Goal: Contribute content: Contribute content

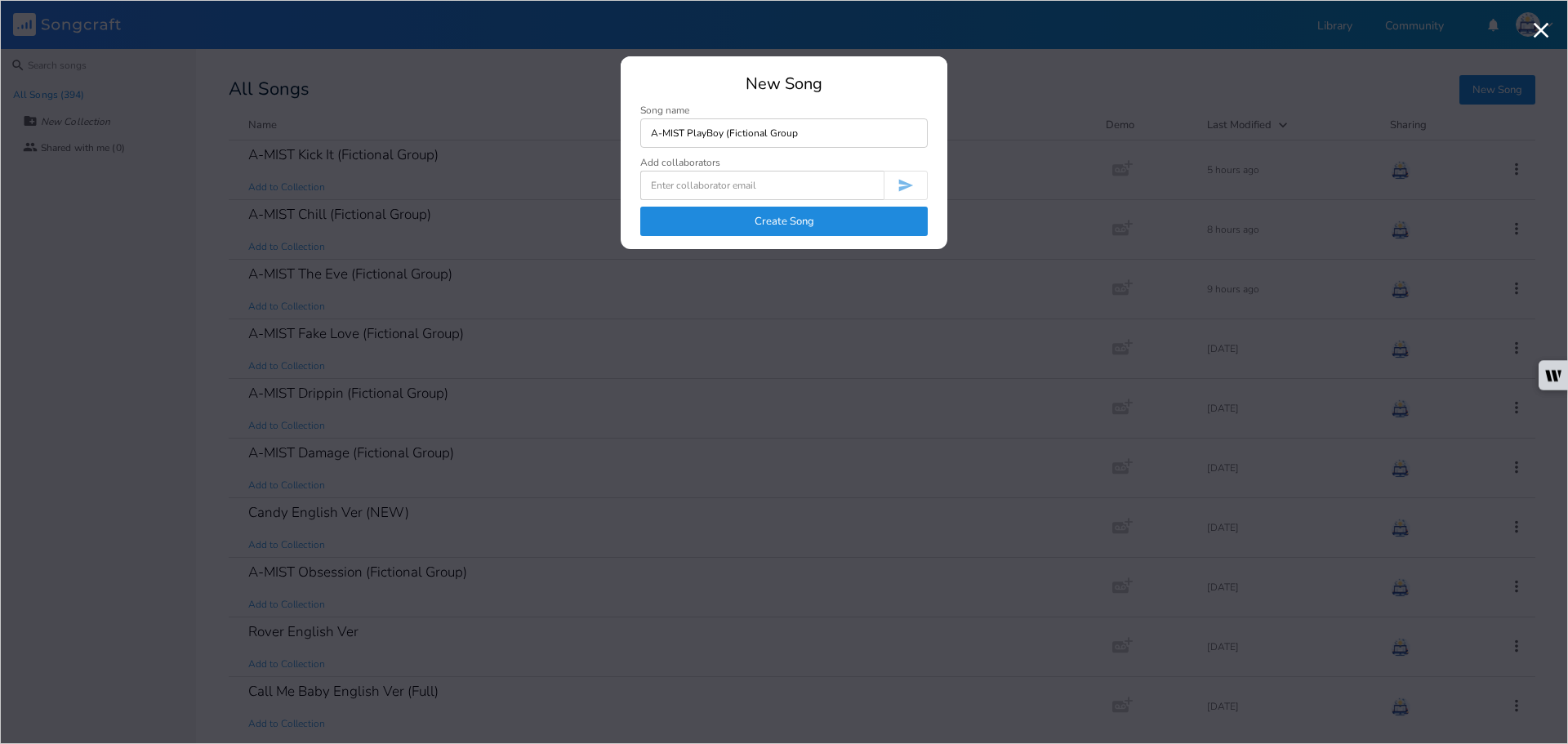
type input "A-MIST PlayBoy (Fictional Group"
click at [802, 231] on button "Create Song" at bounding box center [783, 222] width 287 height 30
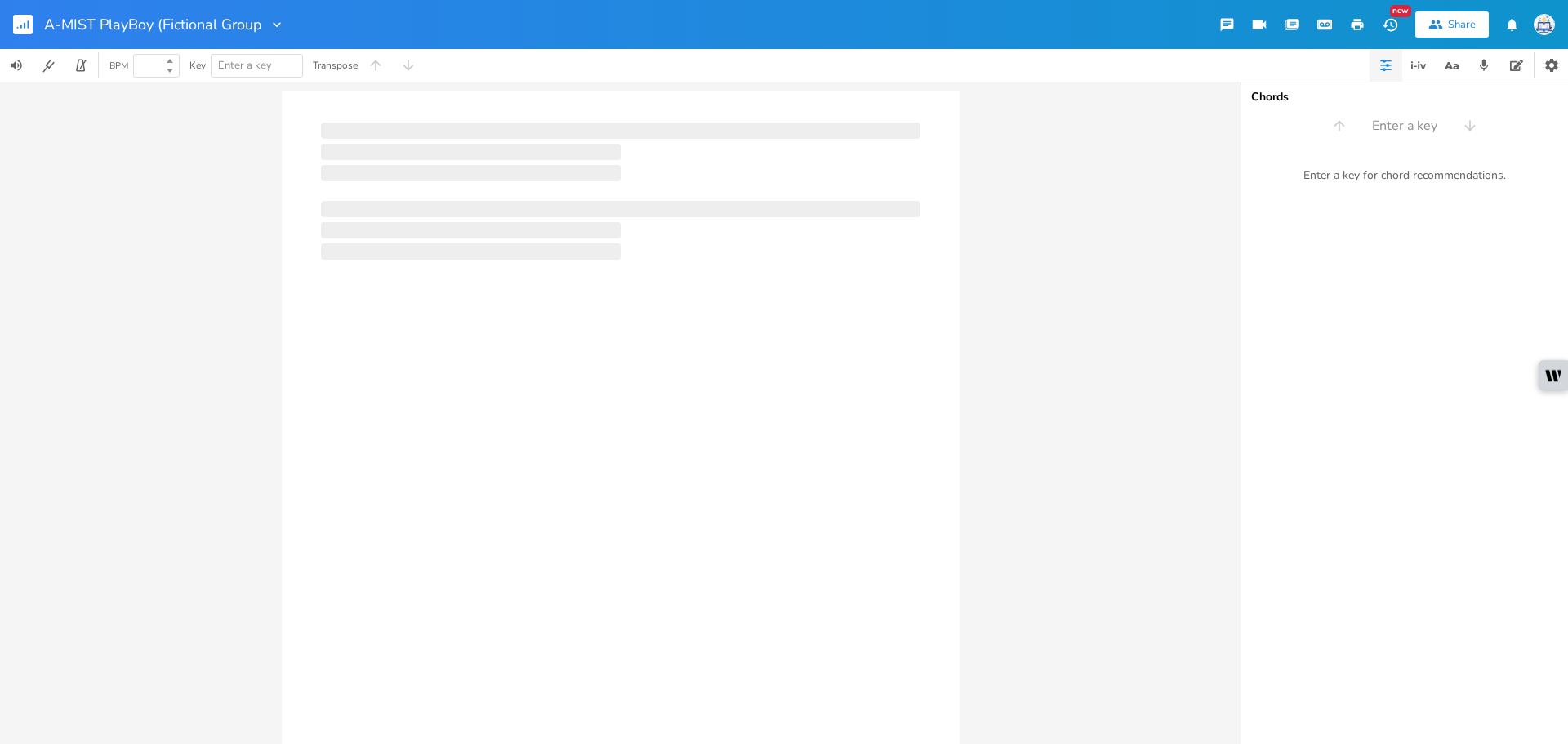
type input "100"
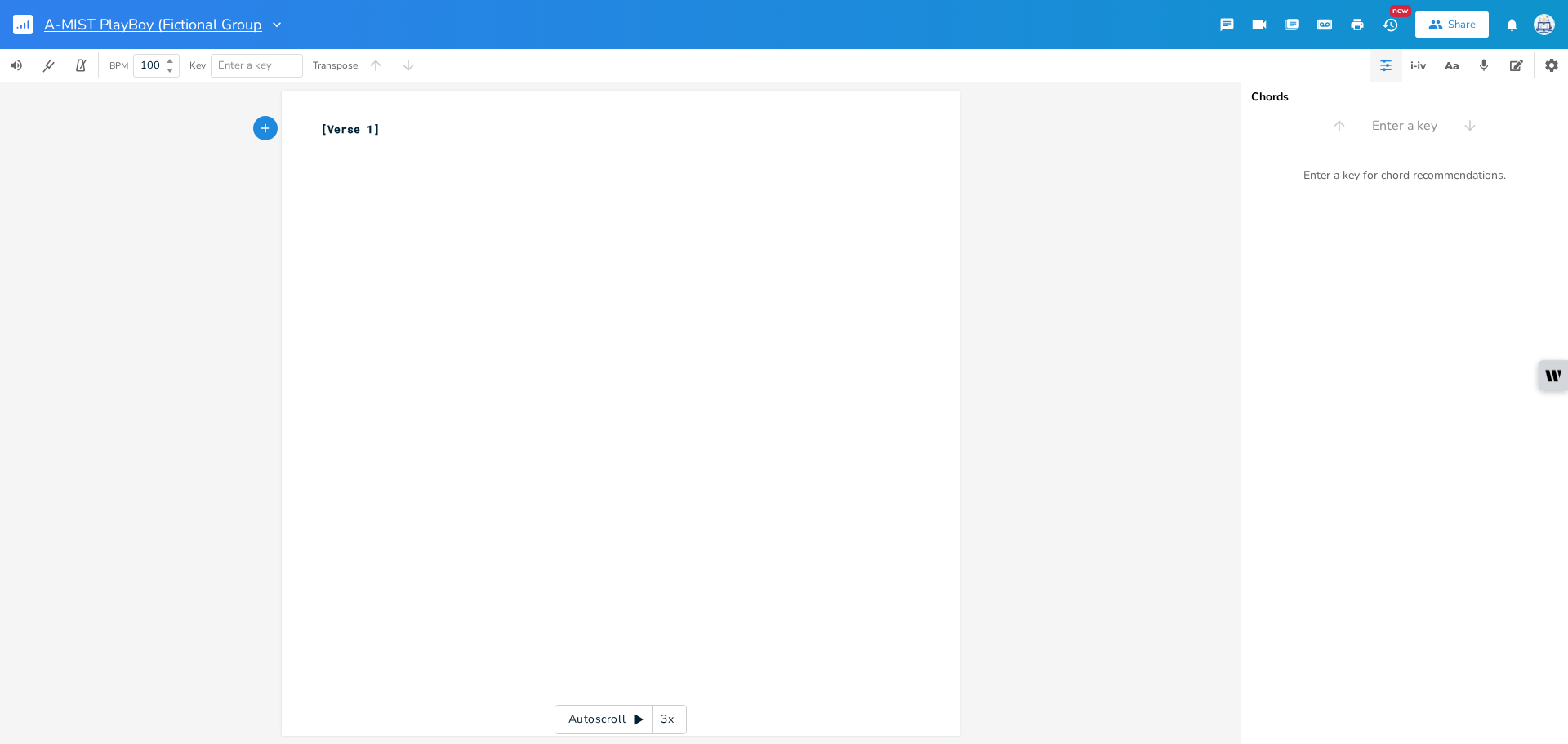
type textarea "[Verse 1]"
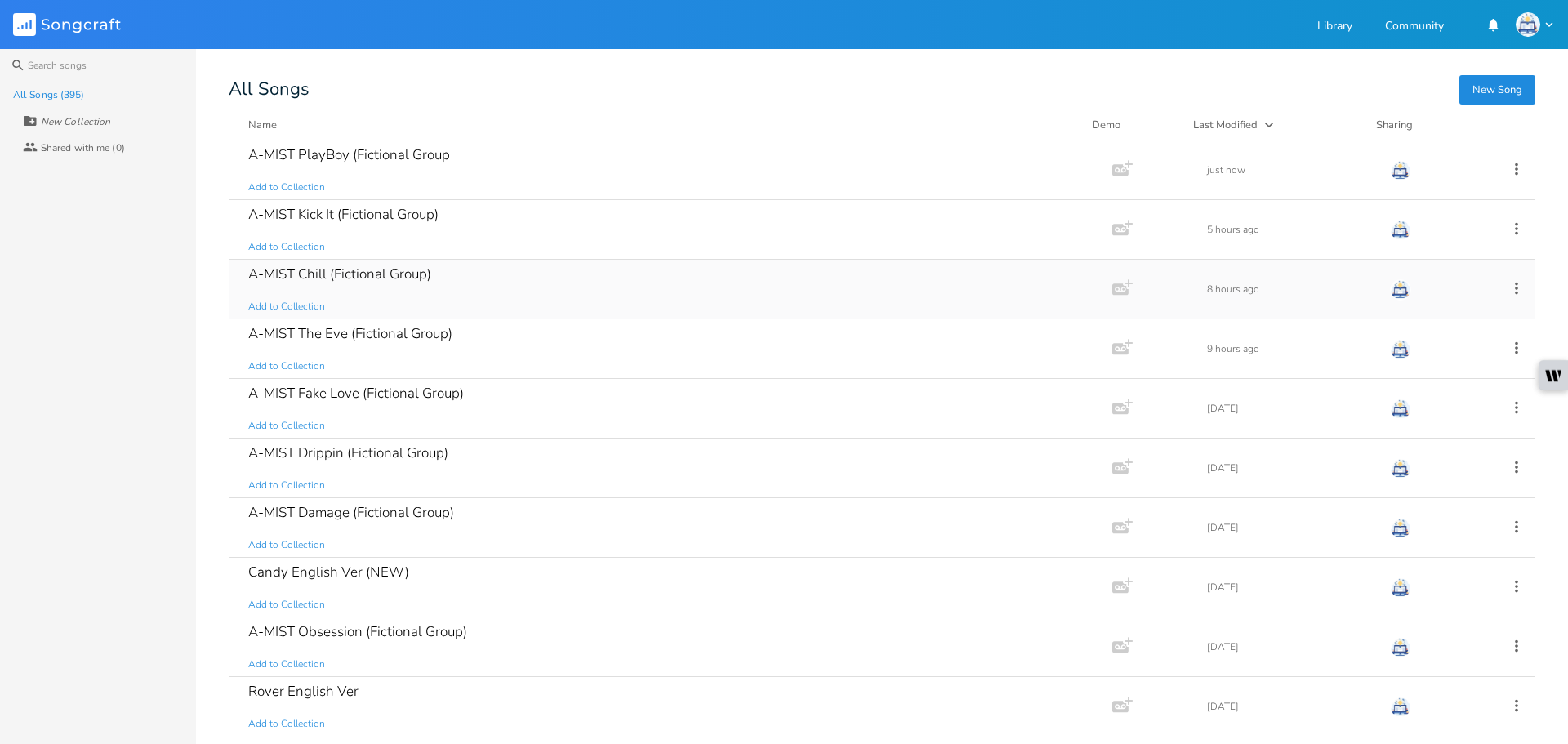
click at [416, 281] on div "A-MIST Chill (Fictional Group)" at bounding box center [340, 274] width 183 height 14
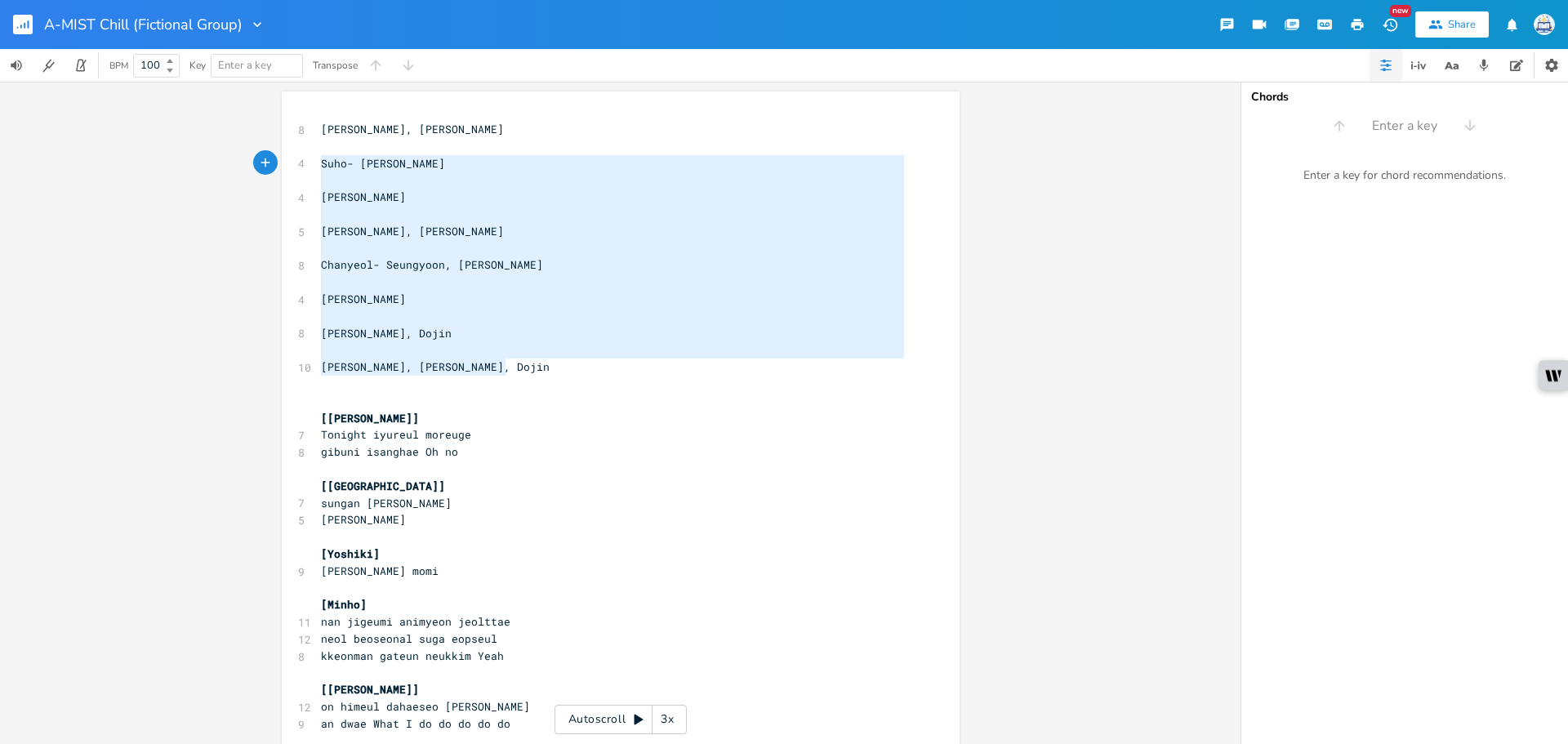
type textarea "[PERSON_NAME], [PERSON_NAME]- [PERSON_NAME] [PERSON_NAME] [PERSON_NAME], [PERSO…"
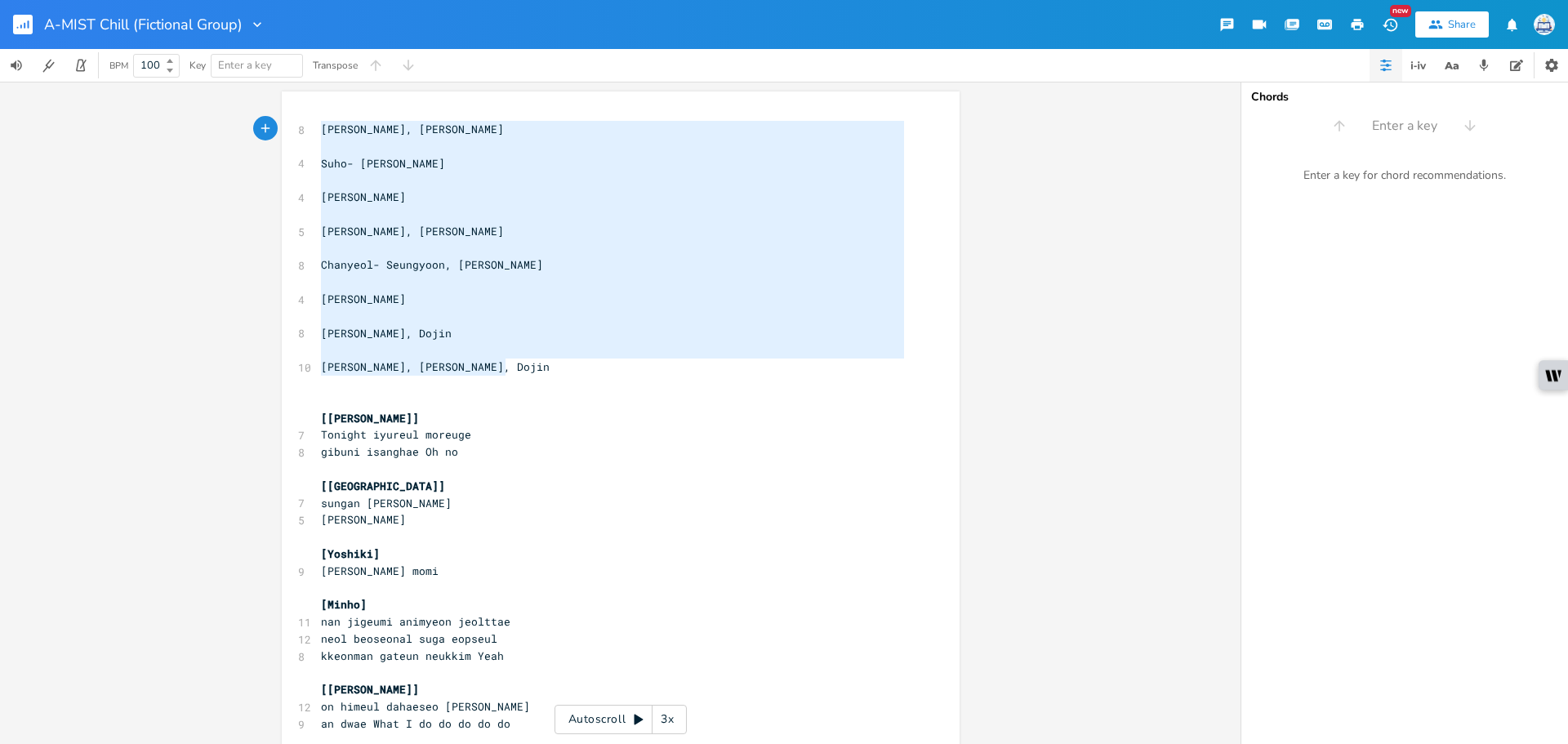
drag, startPoint x: 552, startPoint y: 374, endPoint x: 278, endPoint y: 124, distance: 370.9
click at [16, 26] on rect "button" at bounding box center [23, 25] width 20 height 20
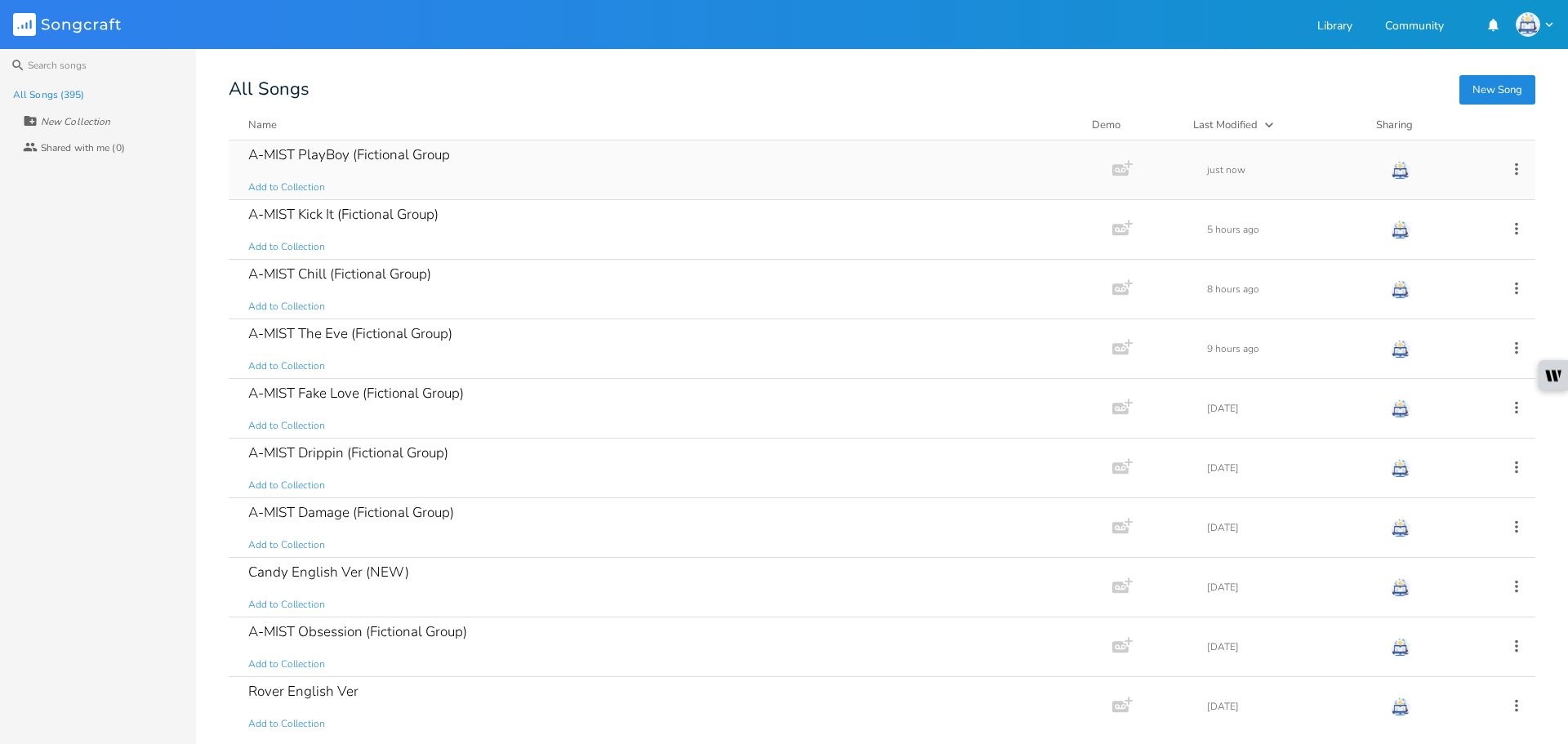
click at [377, 180] on div "A-MIST PlayBoy (Fictional Group Add to Collection" at bounding box center [667, 169] width 838 height 59
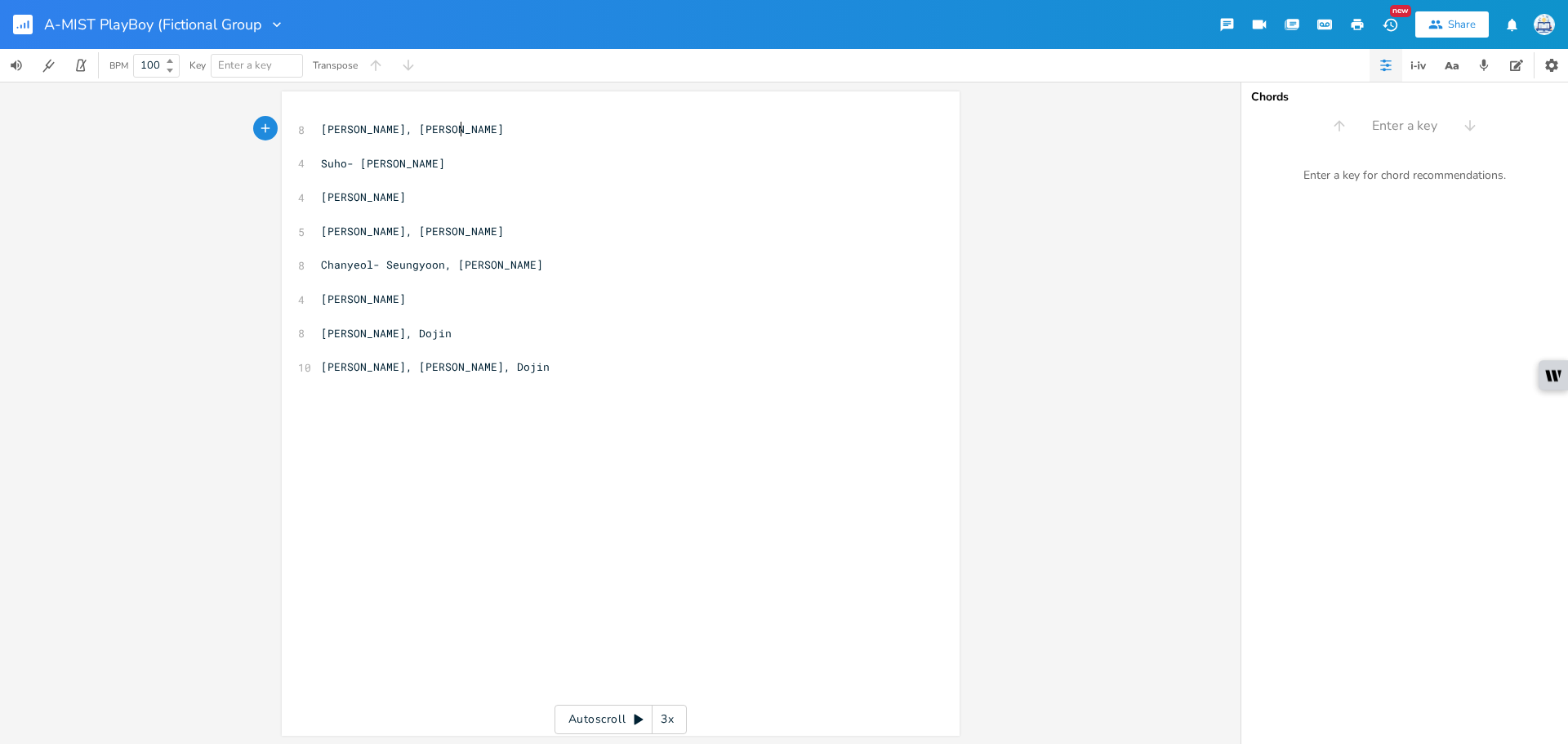
type textarea "[PERSON_NAME], [PERSON_NAME]"
drag, startPoint x: 453, startPoint y: 126, endPoint x: 297, endPoint y: 126, distance: 156.0
click at [299, 126] on div "[PERSON_NAME], [PERSON_NAME] x 8 [PERSON_NAME], [PERSON_NAME] ​ 4 Suho- [PERSON…" at bounding box center [621, 413] width 678 height 644
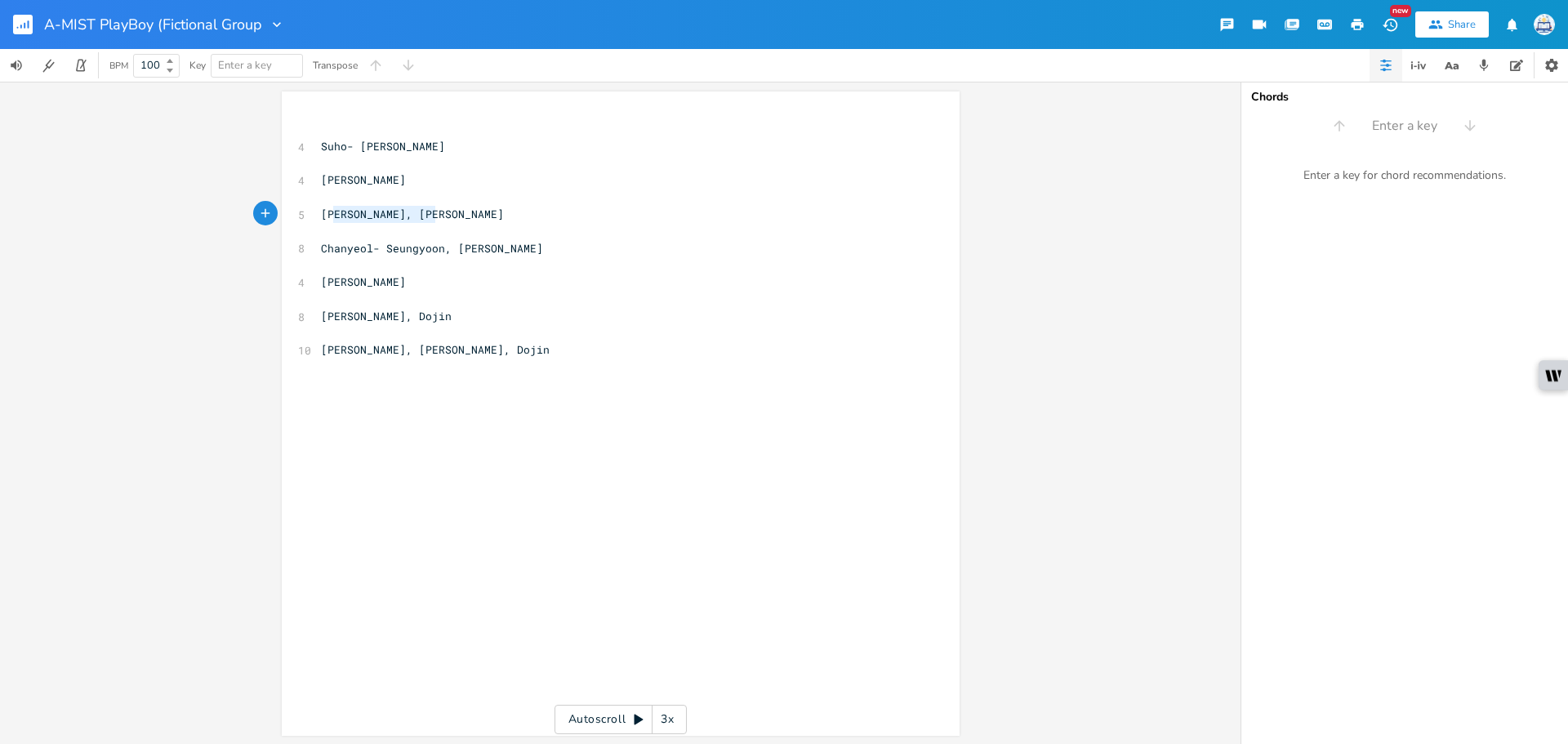
type textarea "[PERSON_NAME], [PERSON_NAME]"
drag, startPoint x: 470, startPoint y: 213, endPoint x: 270, endPoint y: 214, distance: 200.0
click at [282, 214] on div "[PERSON_NAME], [PERSON_NAME] x ​ 4 Suho- [PERSON_NAME] ​ 4 [PERSON_NAME] ​ 5 [P…" at bounding box center [621, 413] width 678 height 644
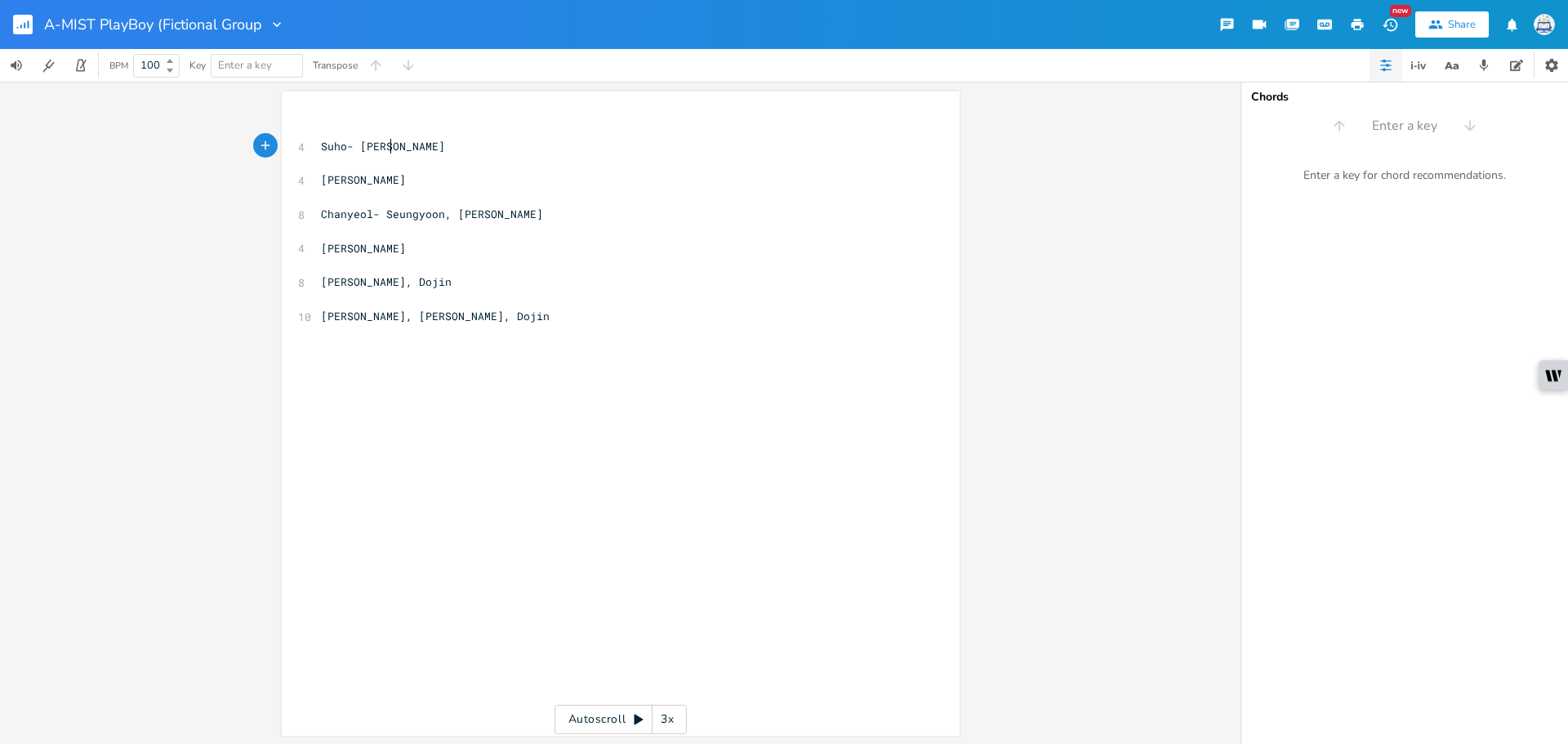
click at [424, 140] on pre "Suho- [PERSON_NAME]" at bounding box center [612, 146] width 589 height 17
click at [499, 181] on pre "[PERSON_NAME]" at bounding box center [612, 180] width 589 height 17
type textarea ", aj"
type textarea "J"
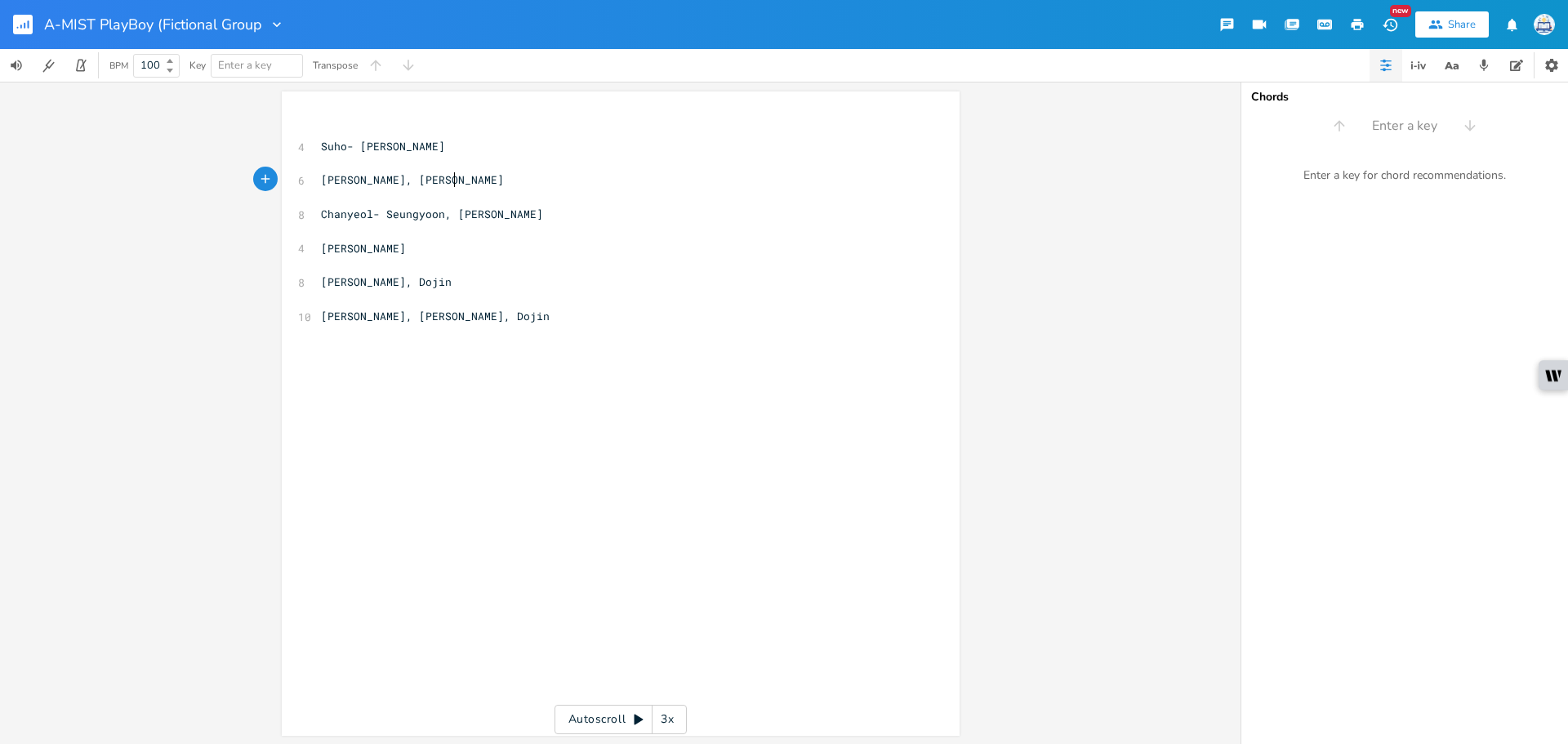
type textarea "[PERSON_NAME]"
click at [580, 333] on pre "​" at bounding box center [612, 333] width 589 height 17
type textarea "[[PERSON_NAME], (Minho)]"
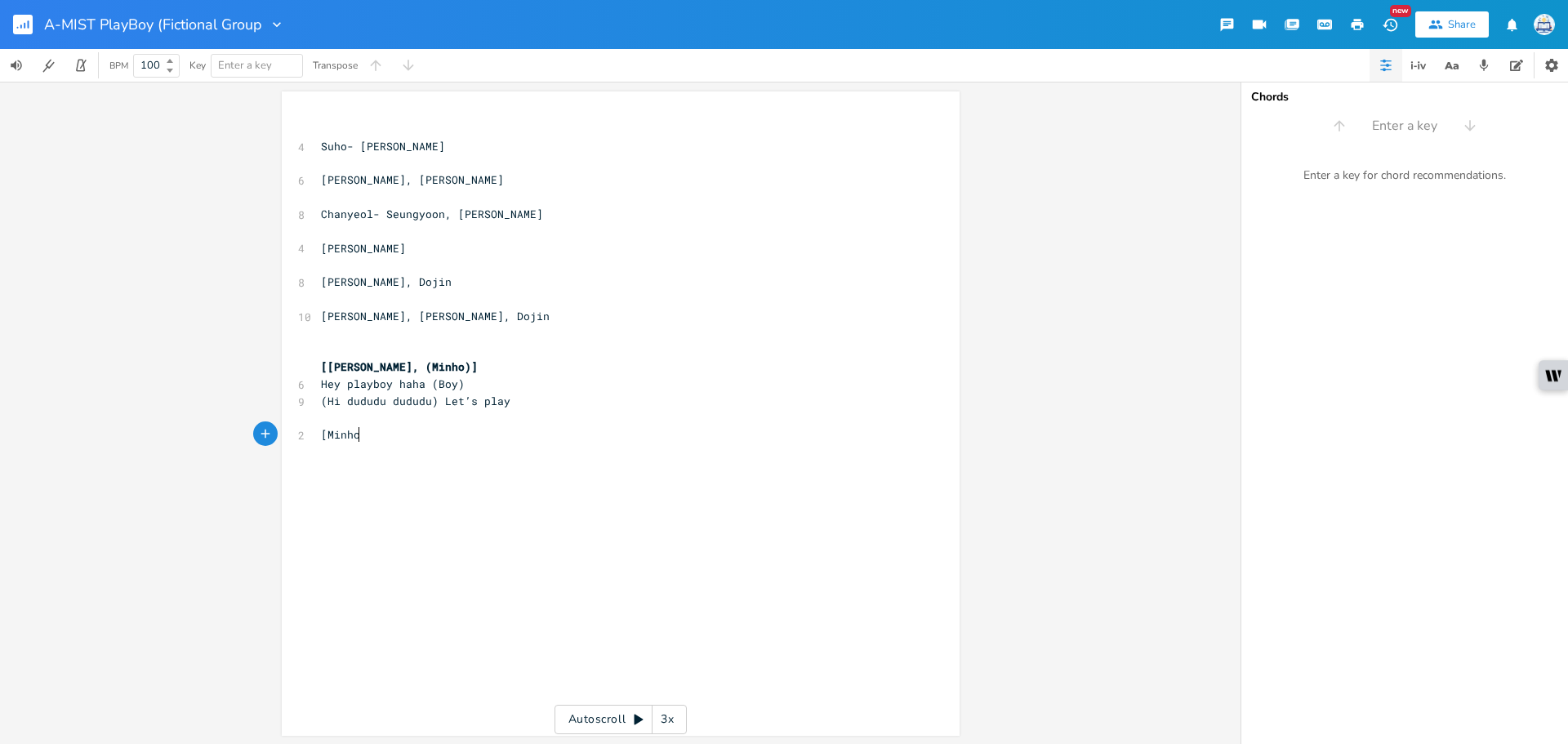
type textarea "[Minho]"
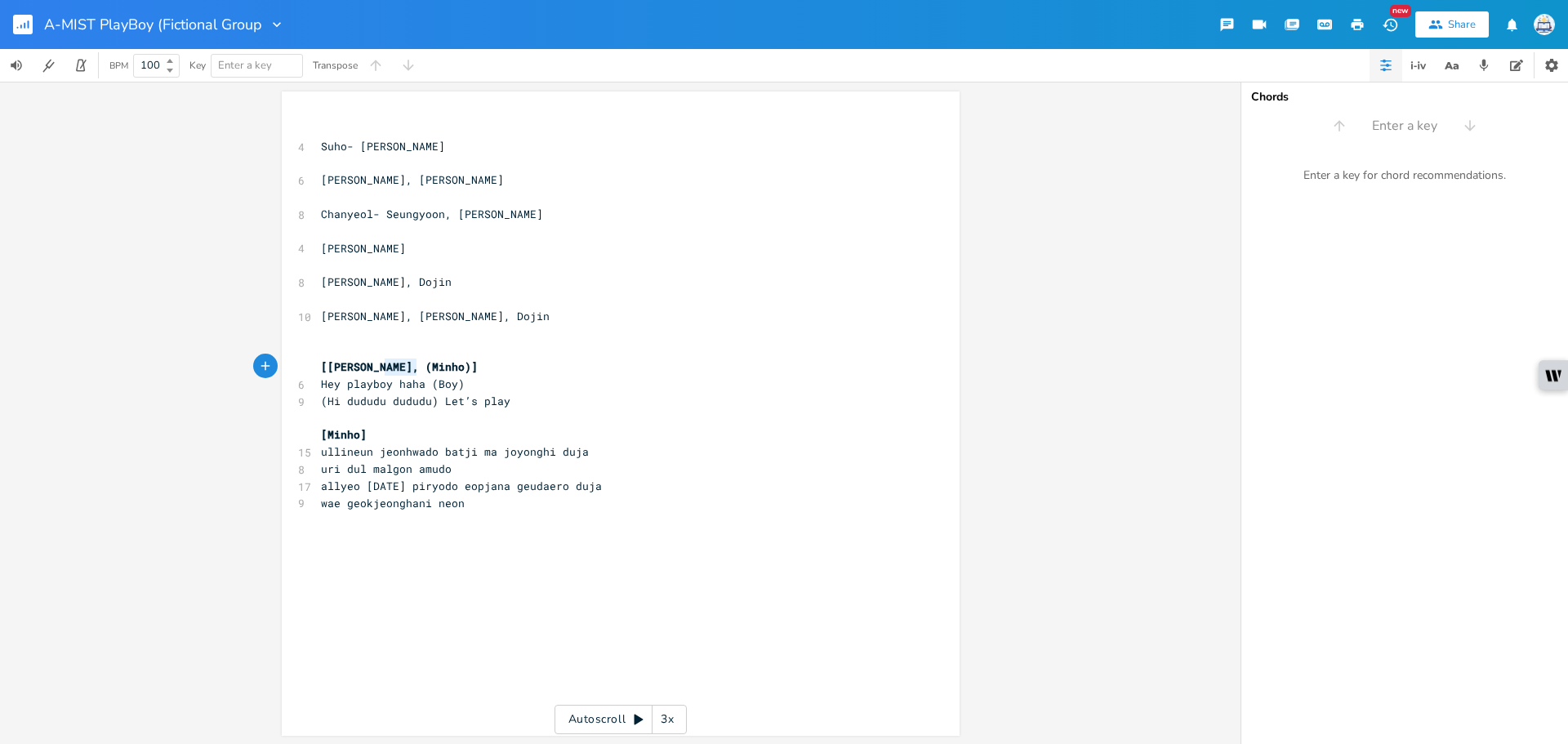
drag, startPoint x: 410, startPoint y: 369, endPoint x: 383, endPoint y: 369, distance: 27.0
click at [383, 369] on span "[[PERSON_NAME], (Minho)]" at bounding box center [399, 367] width 157 height 15
type textarea "[PERSON_NAME]"
drag, startPoint x: 354, startPoint y: 434, endPoint x: 321, endPoint y: 438, distance: 33.2
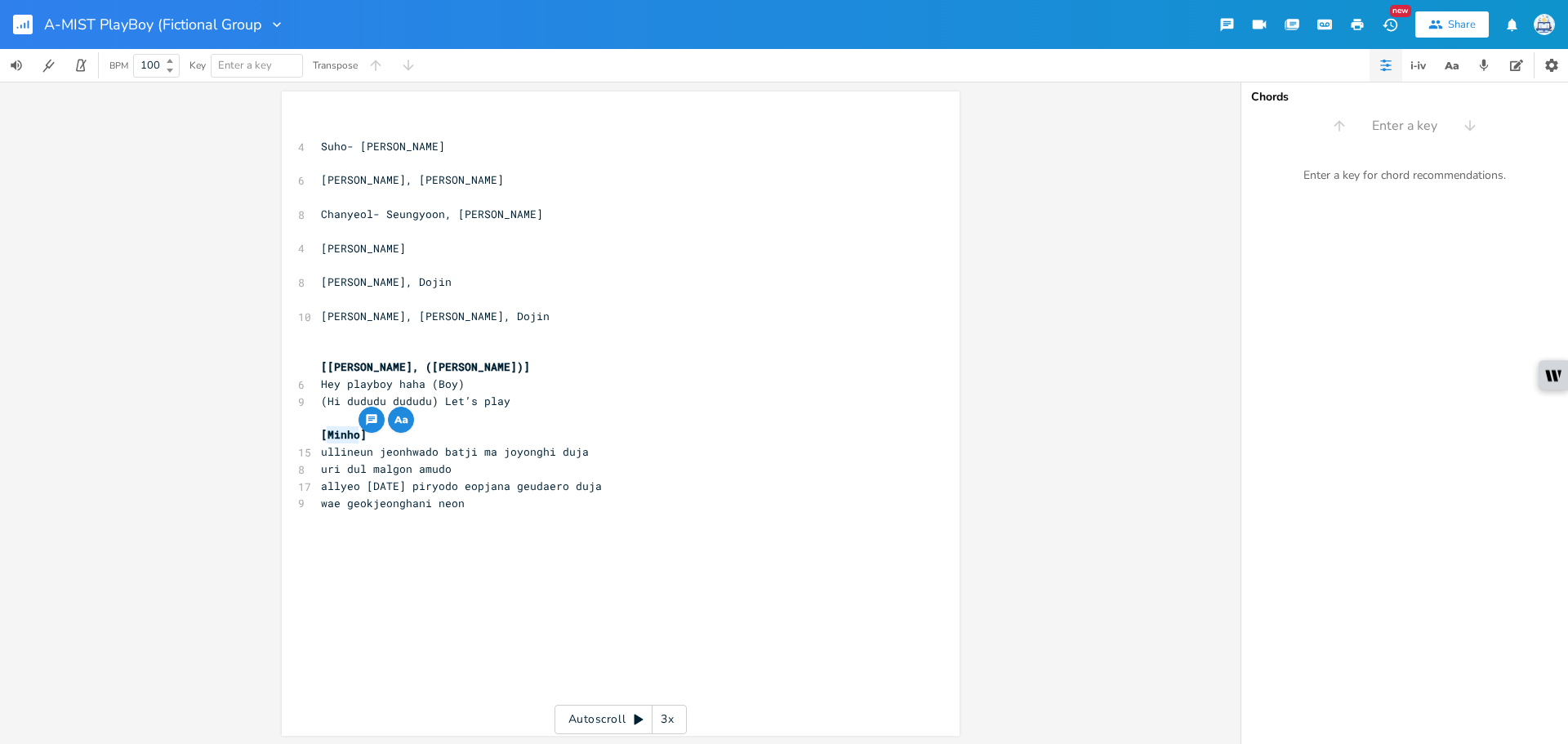
click at [321, 438] on span "[Minho]" at bounding box center [344, 434] width 46 height 15
type textarea "[PERSON_NAME]"
click at [429, 566] on div "x ​ 4 Suho- [PERSON_NAME] ​ 6 [PERSON_NAME], [PERSON_NAME] ​ 8 Chanyeol- Seungy…" at bounding box center [633, 428] width 630 height 623
type textarea "[Dojin]"
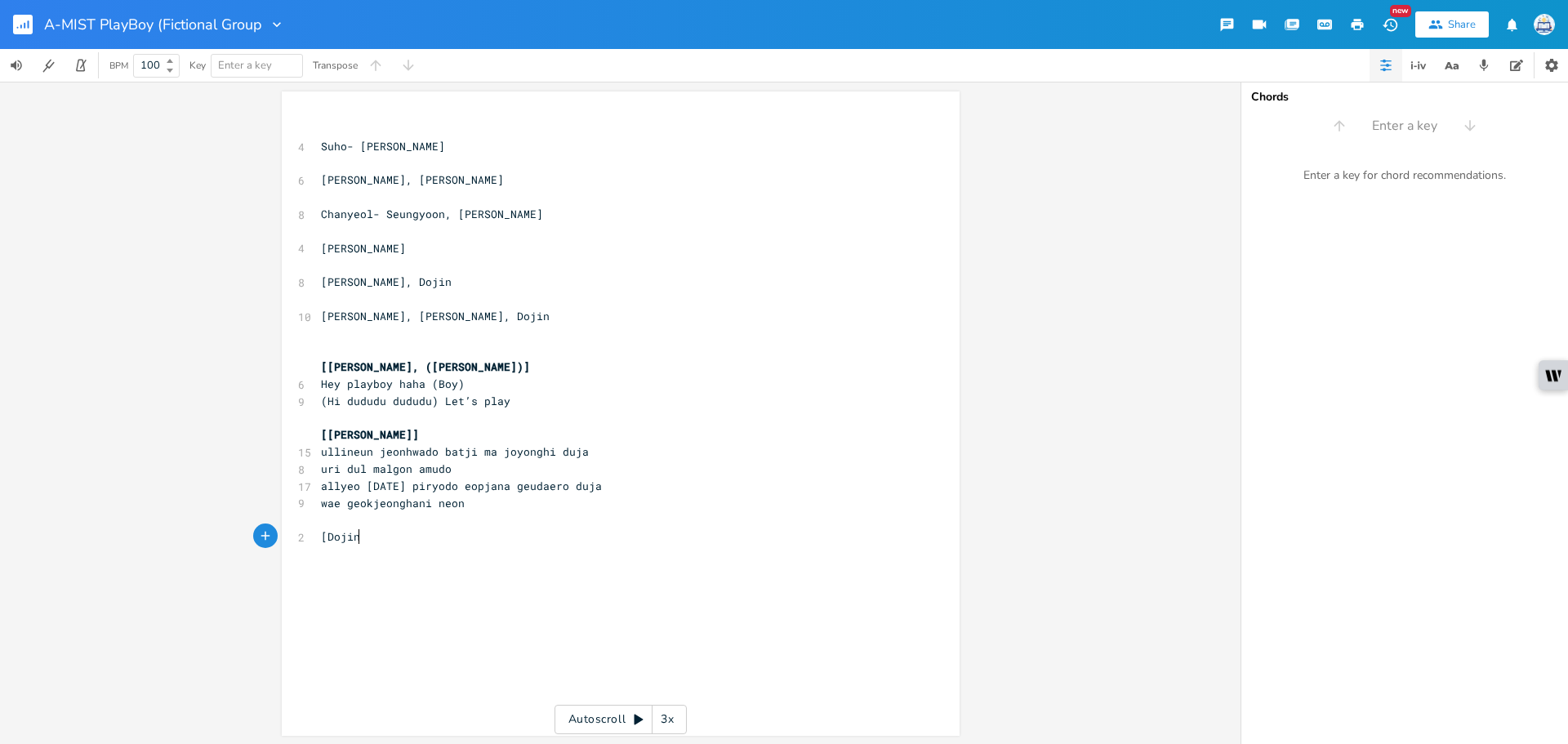
scroll to position [0, 32]
type textarea "[Minho]"
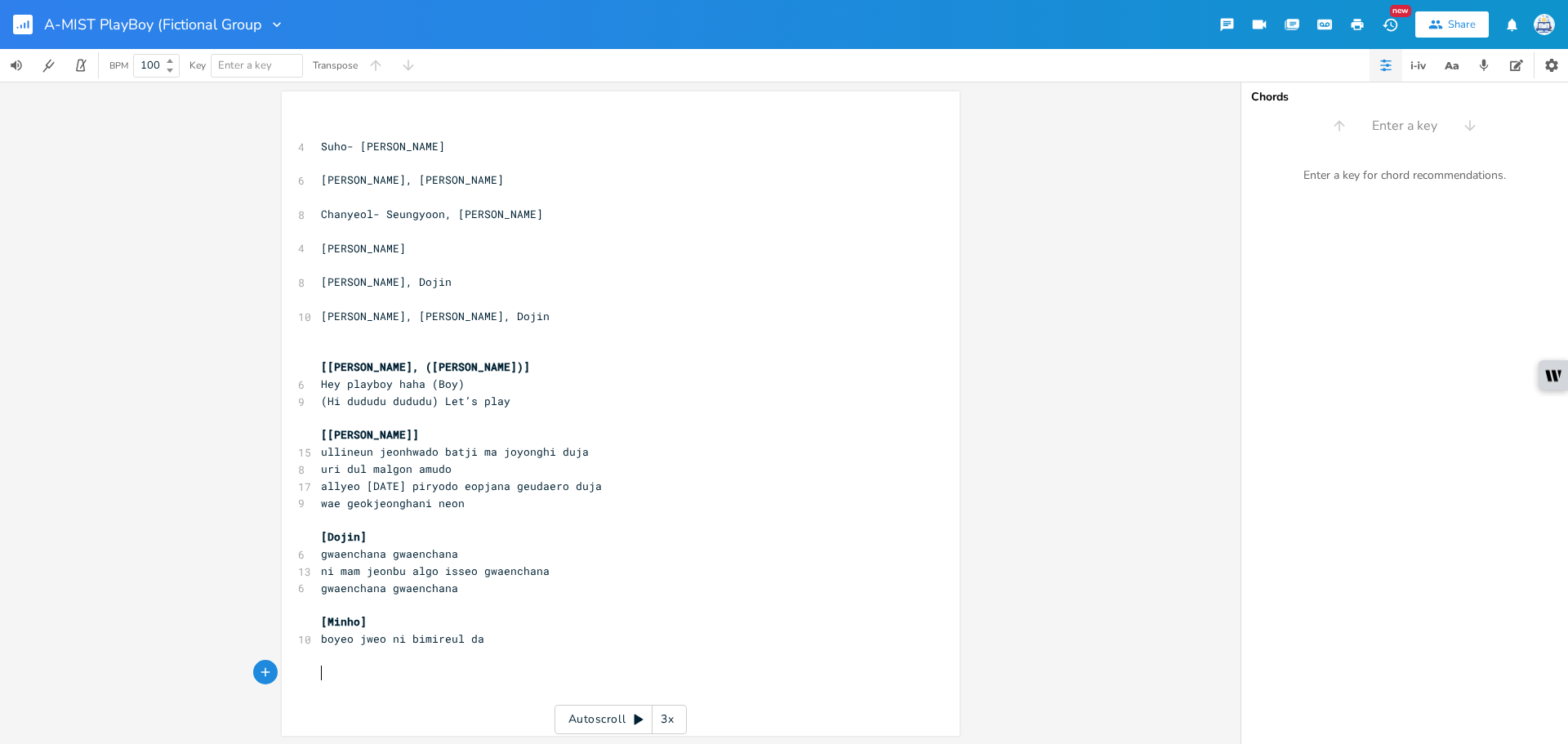
click at [379, 638] on span "boyeo jweo ni bimireul da" at bounding box center [402, 638] width 163 height 15
type textarea ")"
click at [318, 641] on pre "boyeo jweo) ni bimireul da" at bounding box center [612, 638] width 589 height 17
type textarea "("
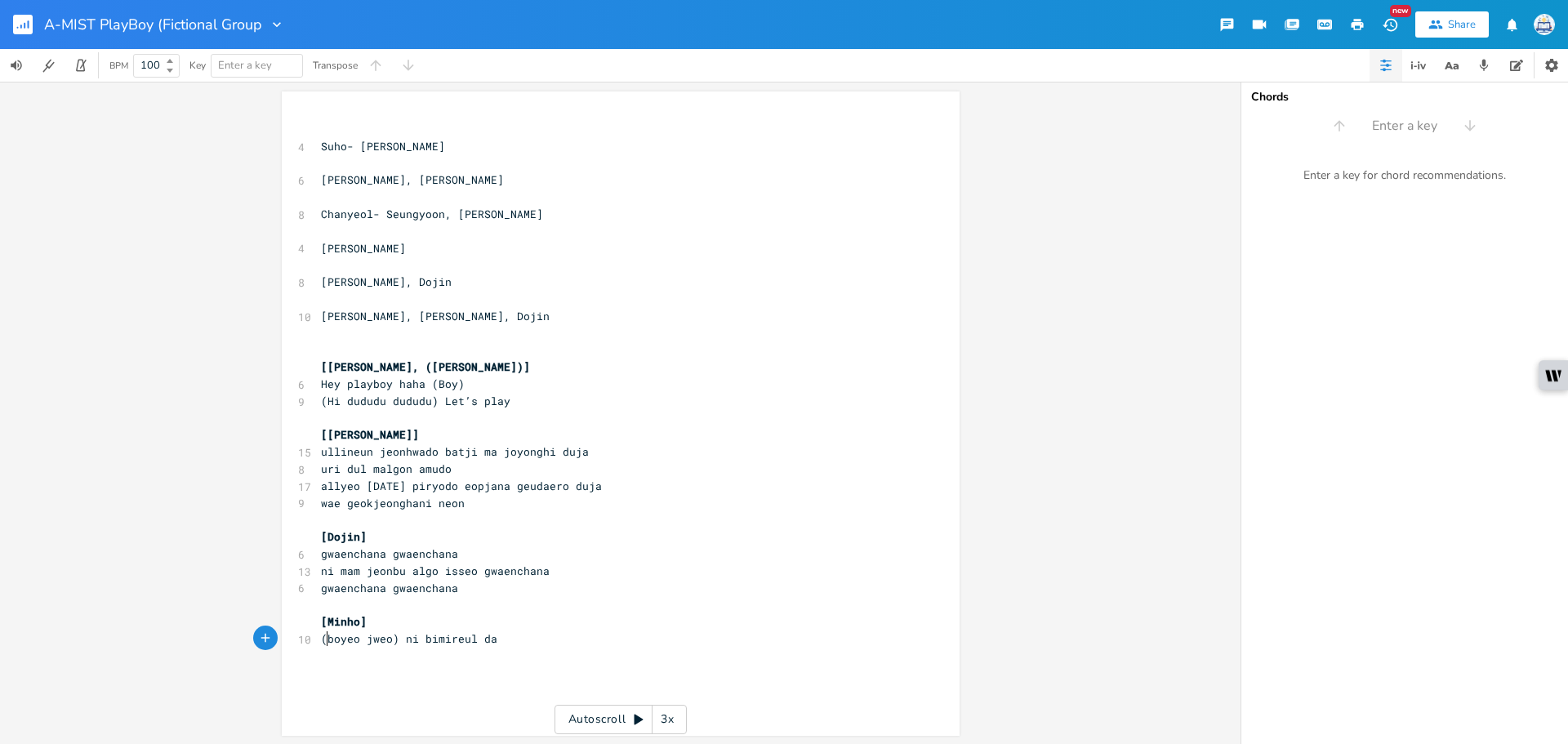
click at [355, 626] on span "[Minho]" at bounding box center [344, 621] width 46 height 15
type textarea ", (Seungyoon)"
click at [417, 658] on pre "​" at bounding box center [612, 656] width 589 height 17
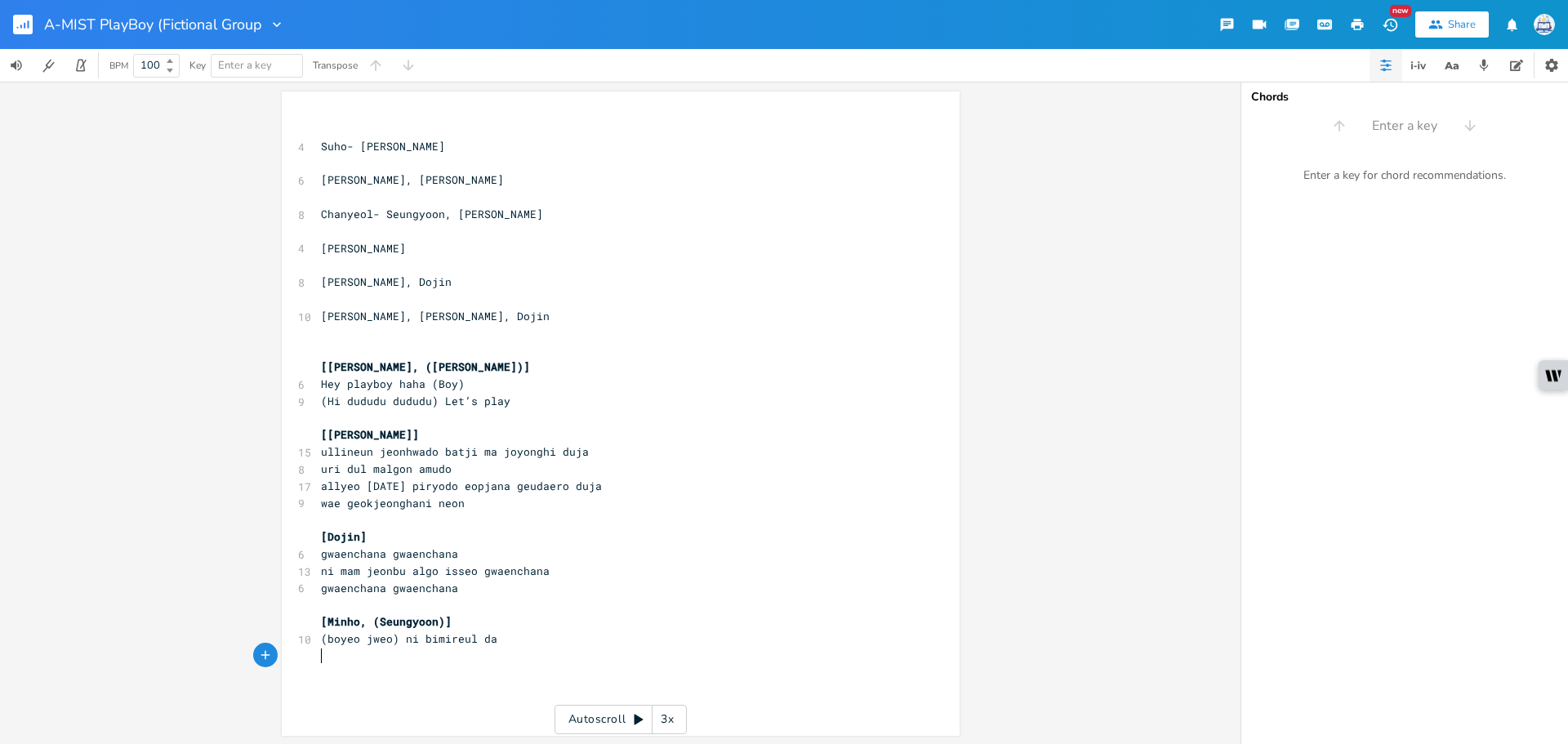
click at [417, 659] on pre "​" at bounding box center [612, 656] width 589 height 17
type textarea "[Al,"
type textarea "l, ([PERSON_NAME])]"
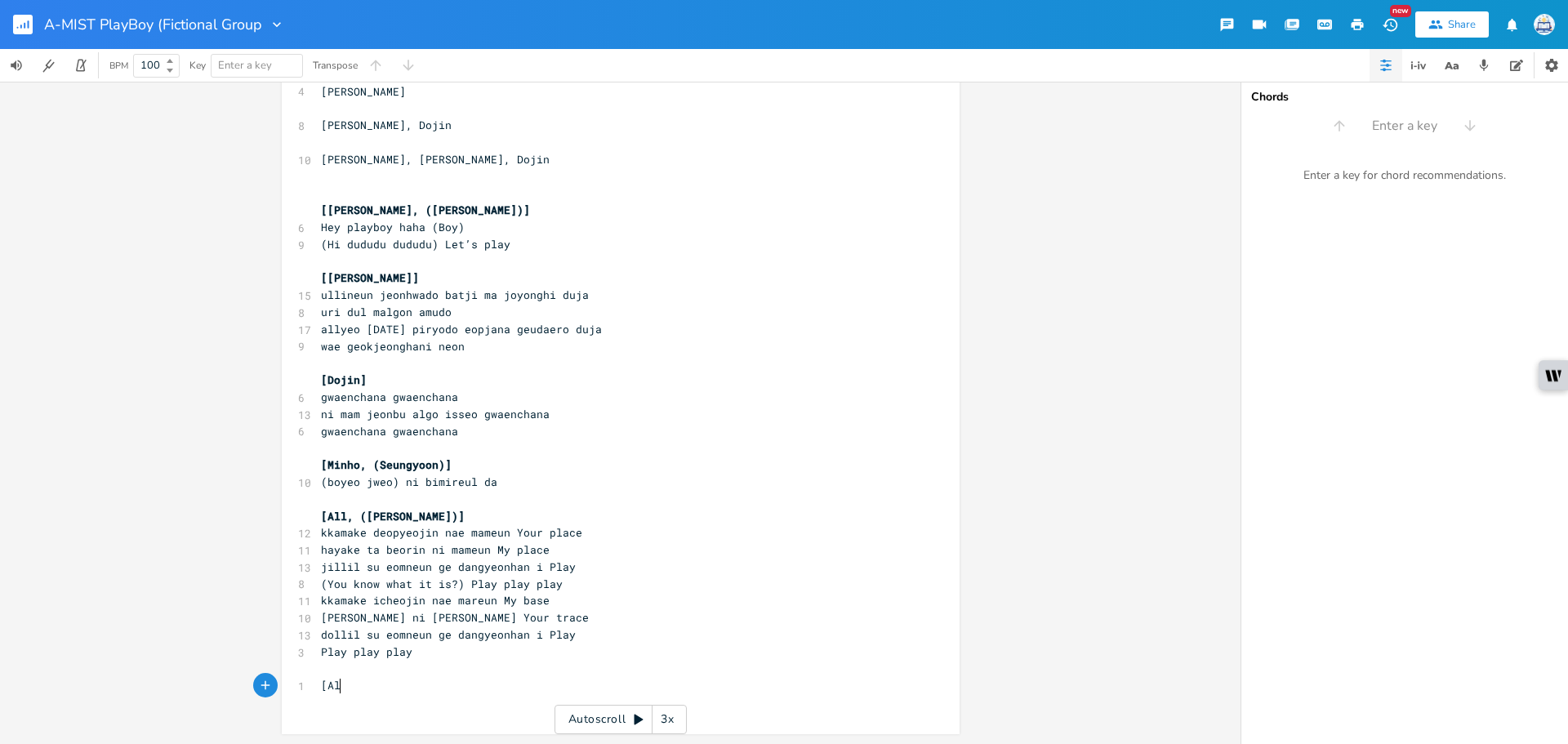
scroll to position [0, 16]
type textarea "[All"
type textarea ", ([GEOGRAPHIC_DATA])]"
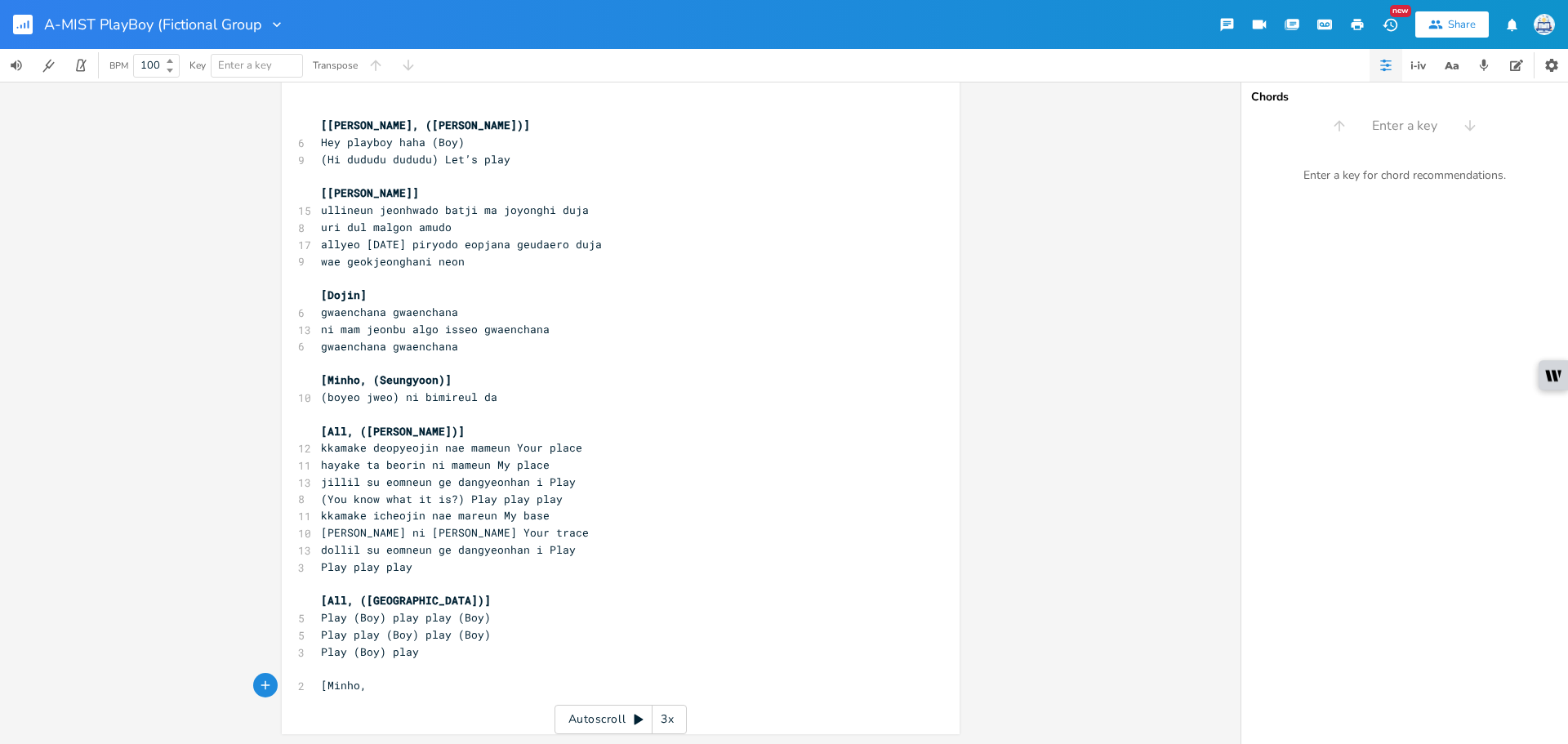
scroll to position [0, 41]
type textarea "[Minho, ("
type textarea "Seungyoon)]"
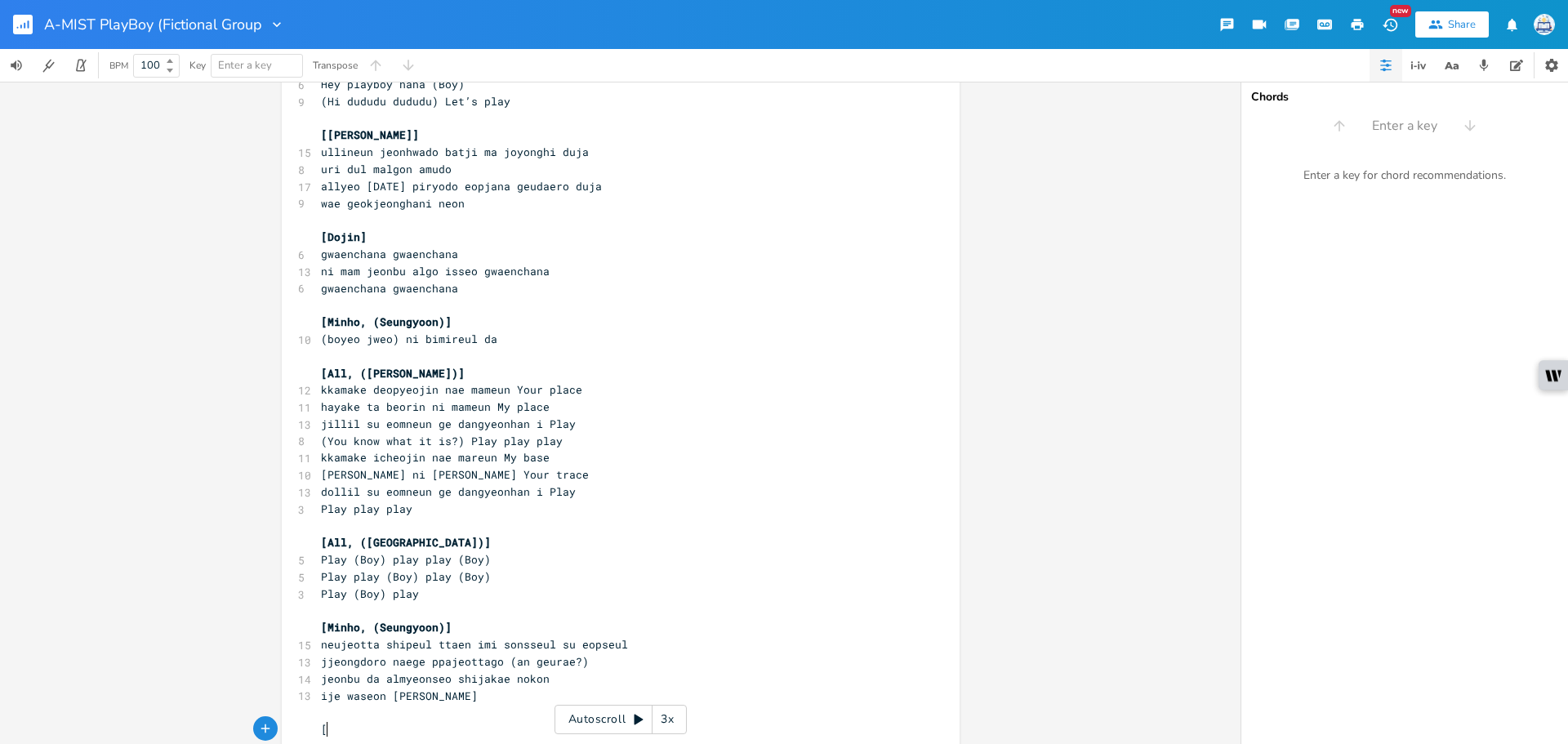
scroll to position [304, 0]
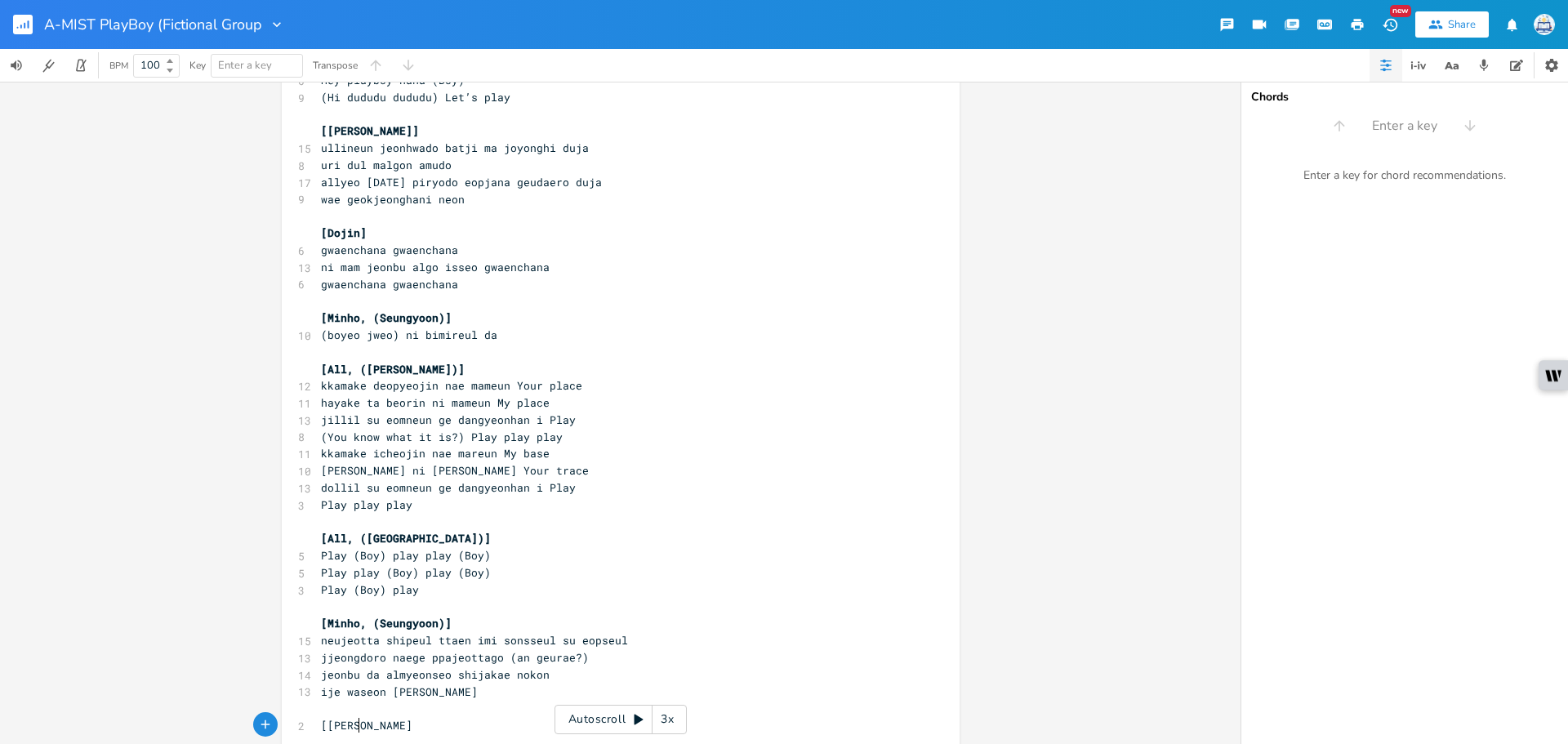
type textarea "[[PERSON_NAME]]"
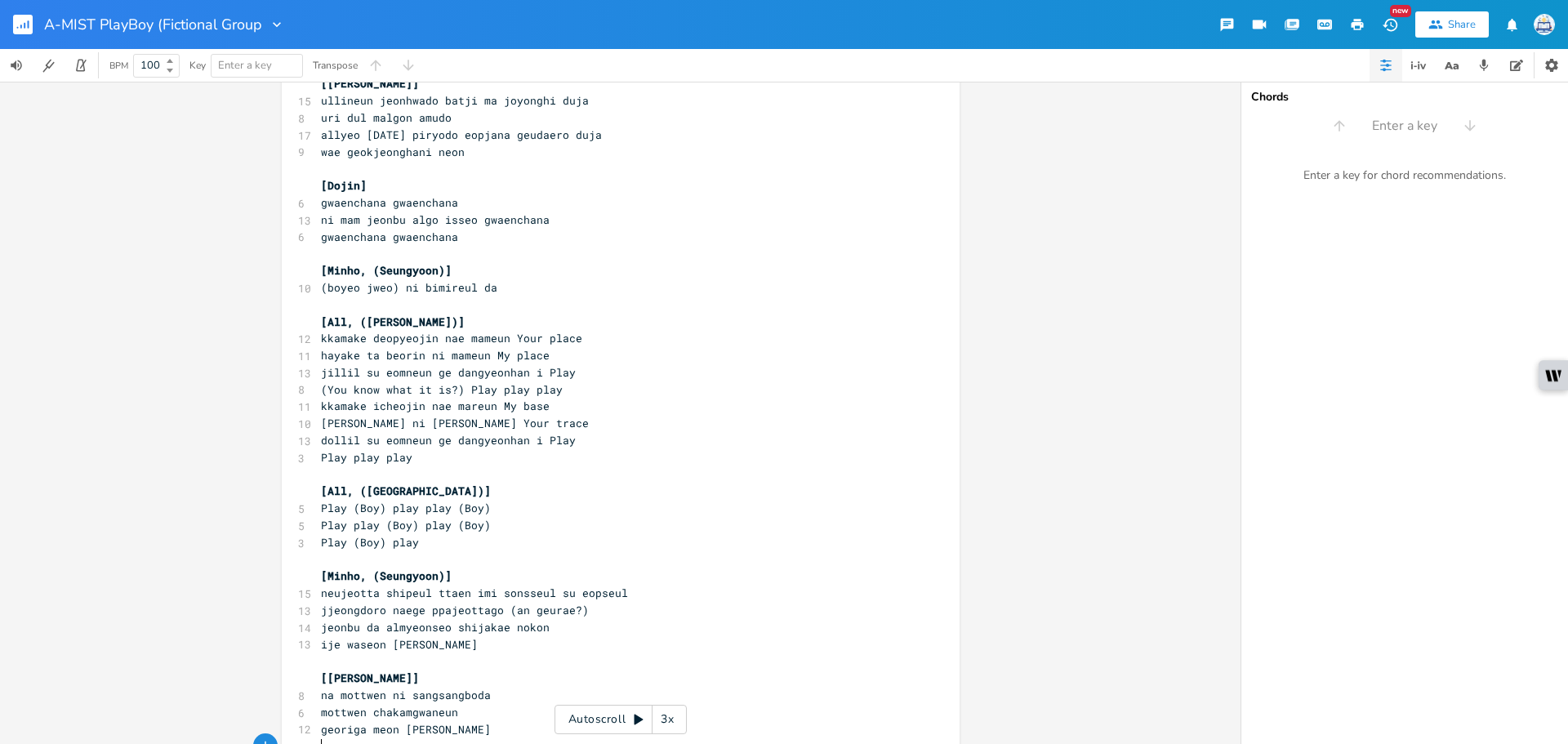
scroll to position [401, 0]
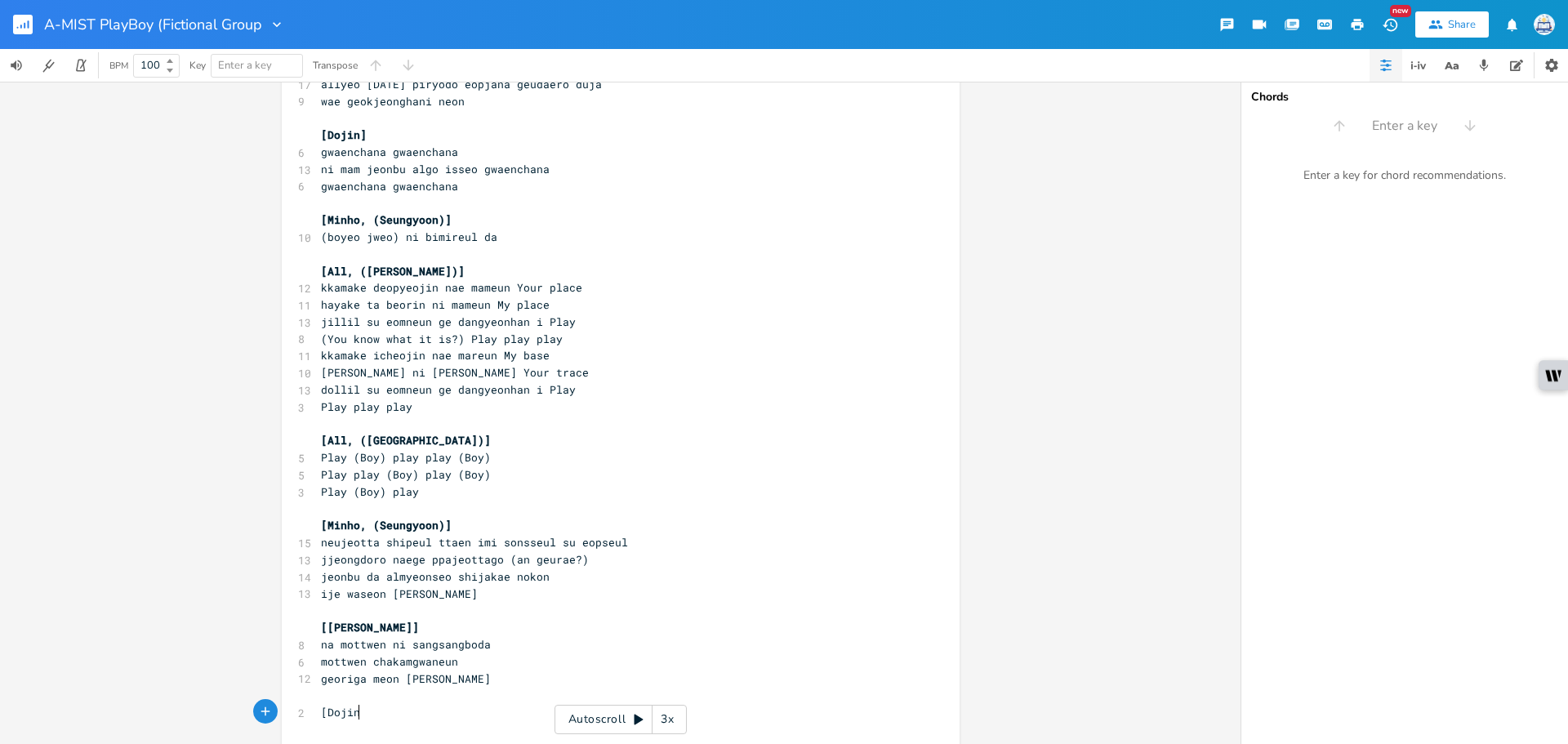
type textarea "[Dojin]"
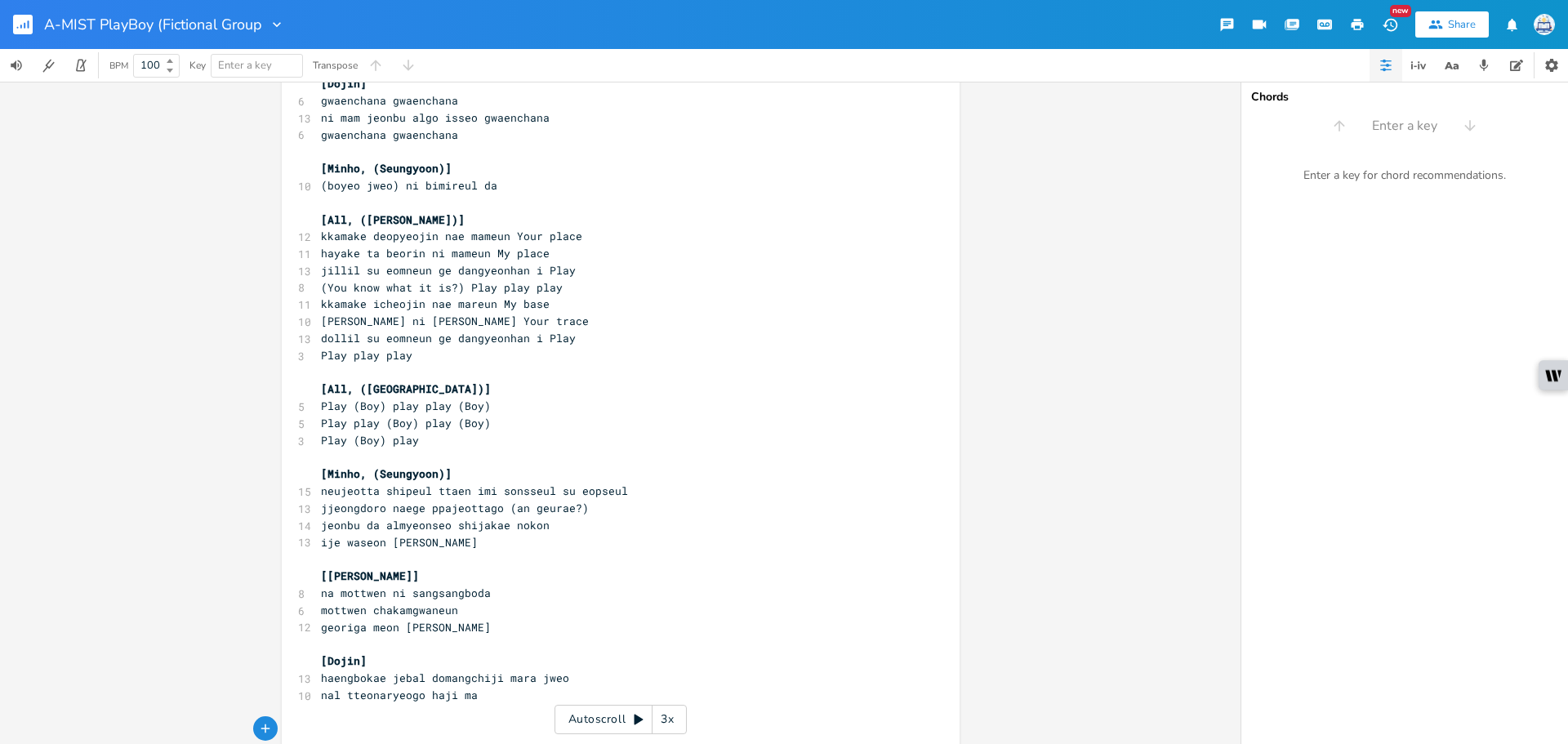
scroll to position [497, 0]
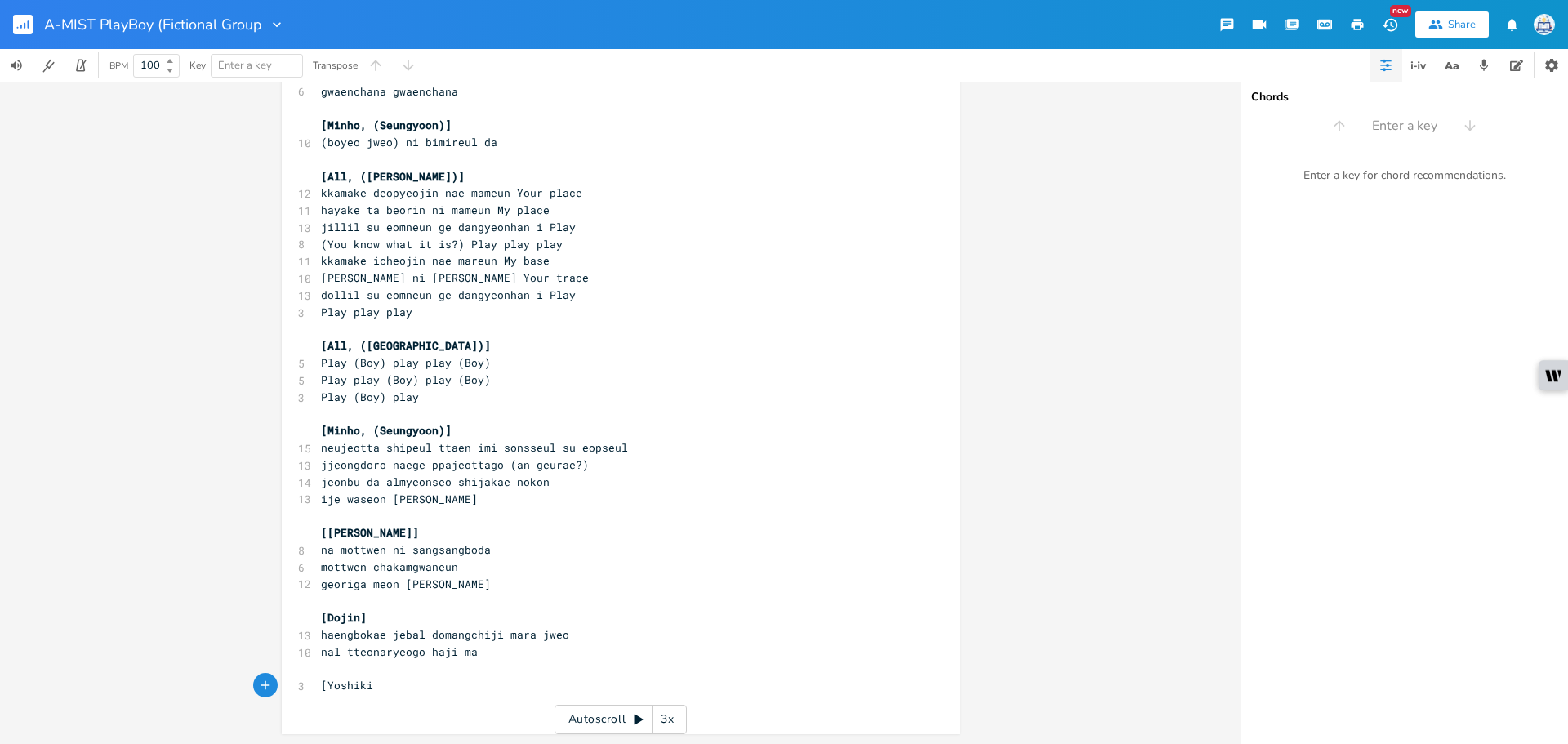
type textarea "[Yoshiki]"
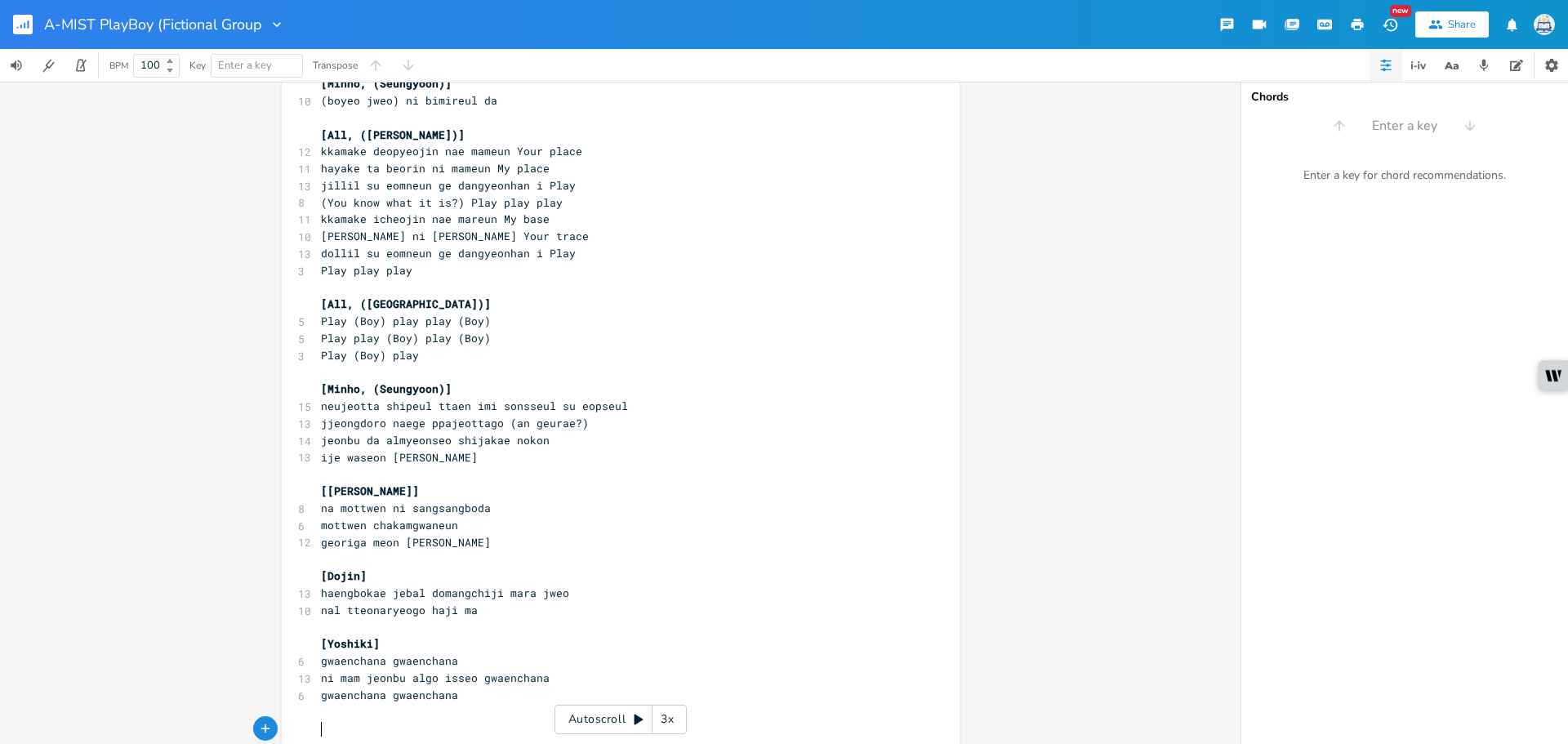
click at [383, 703] on pre "​" at bounding box center [612, 711] width 589 height 17
paste textarea "da"
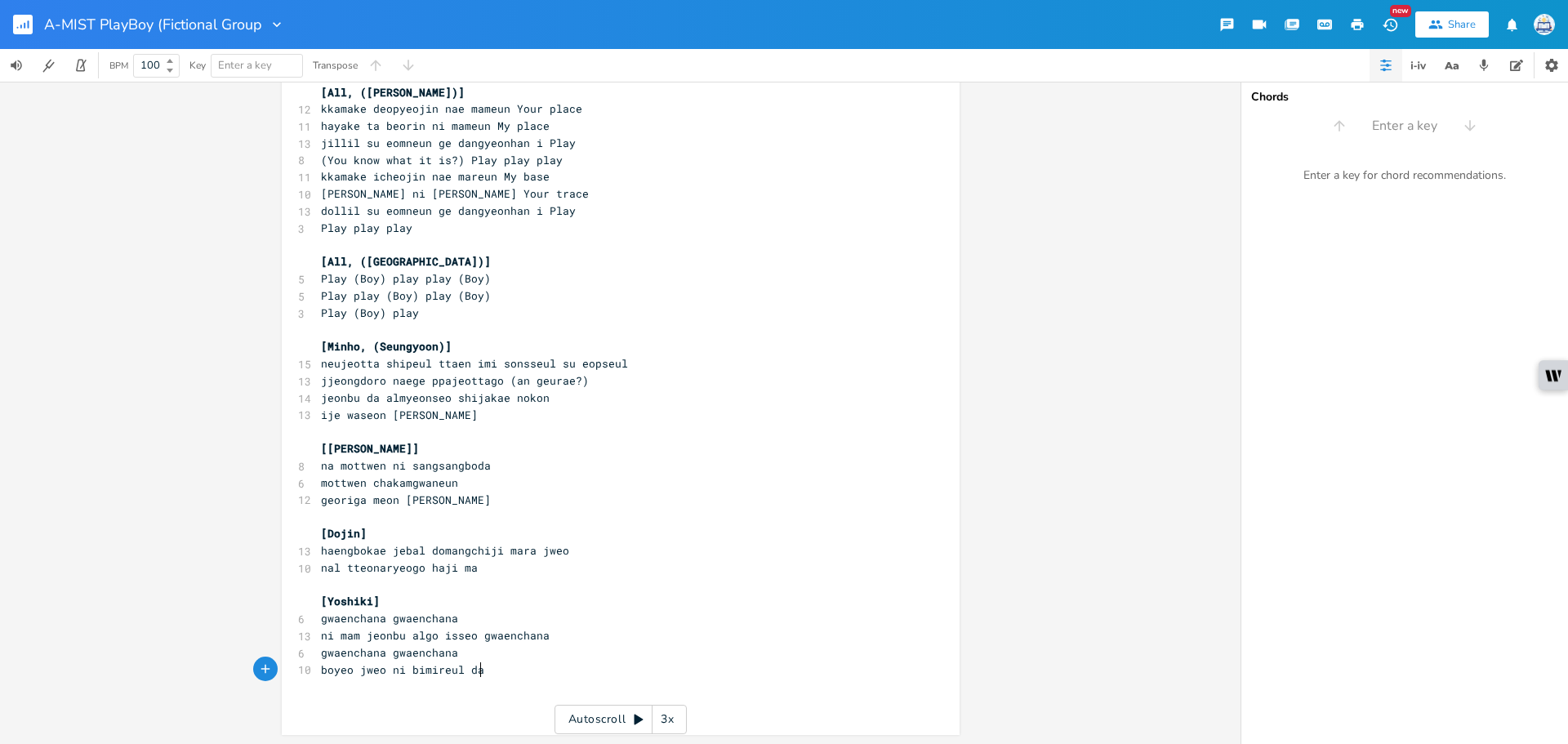
scroll to position [581, 0]
type textarea "ni bimireul da"
drag, startPoint x: 483, startPoint y: 671, endPoint x: 384, endPoint y: 671, distance: 99.0
click at [384, 671] on pre "boyeo jweo ni bimireul da" at bounding box center [612, 669] width 589 height 17
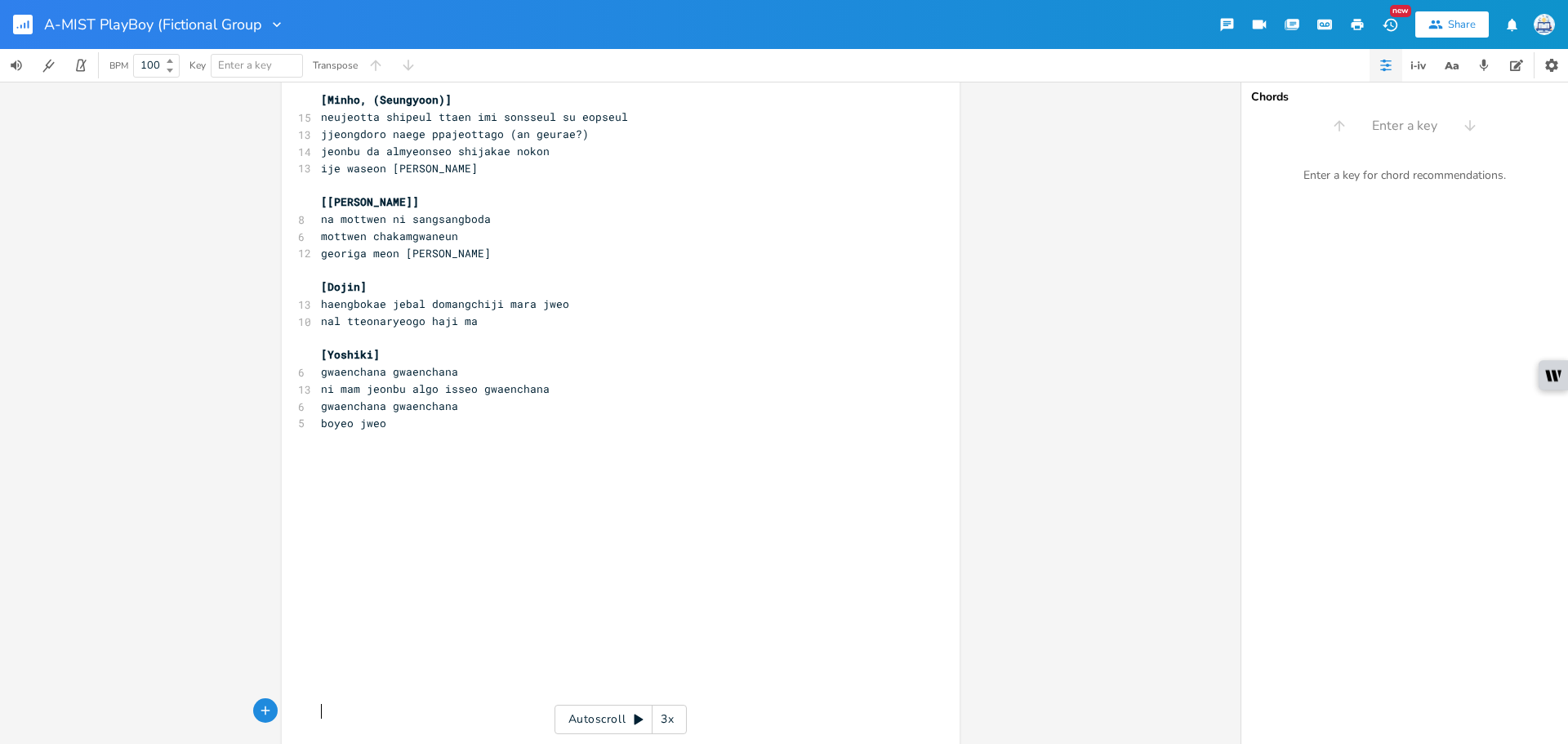
scroll to position [878, 0]
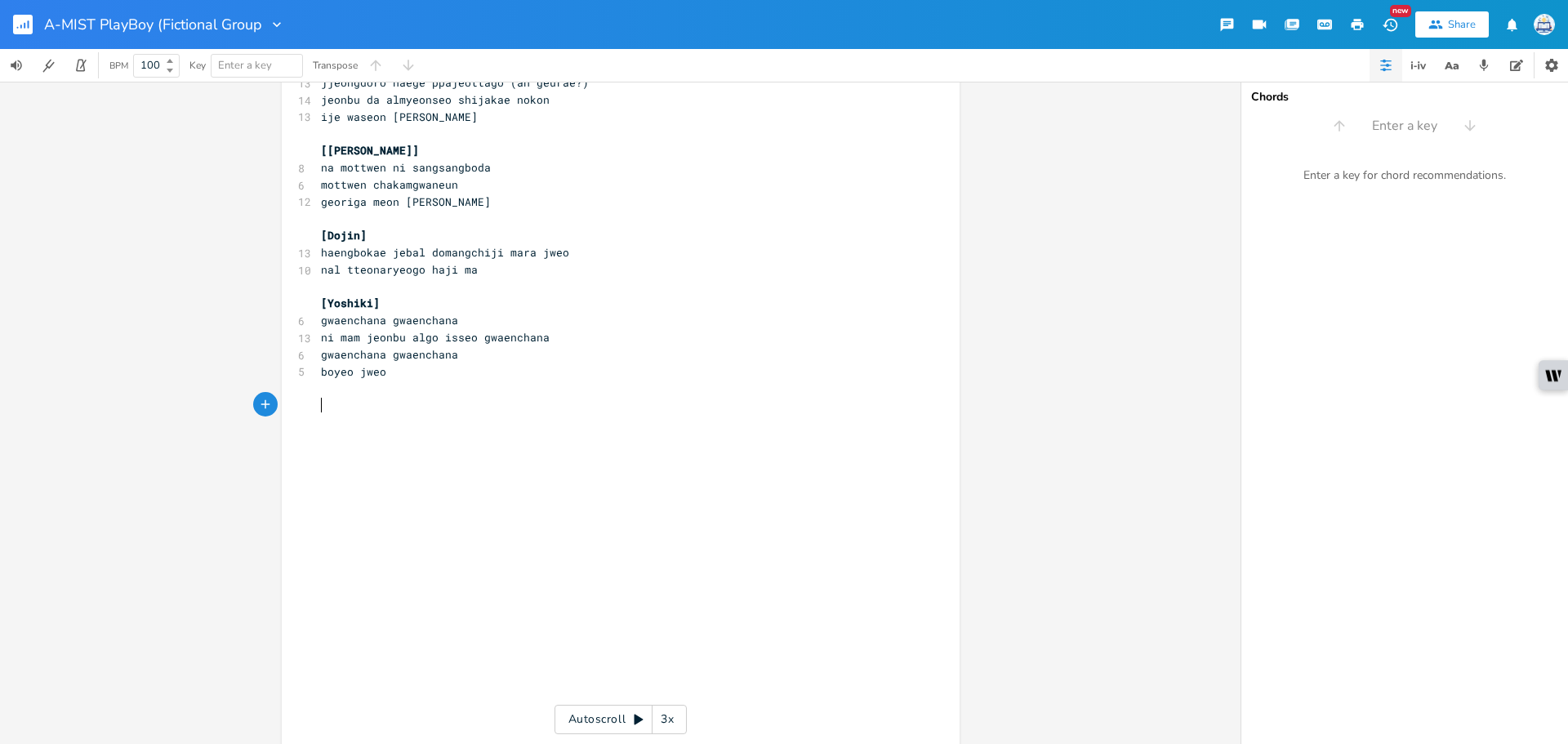
click at [384, 403] on pre "​" at bounding box center [612, 404] width 589 height 17
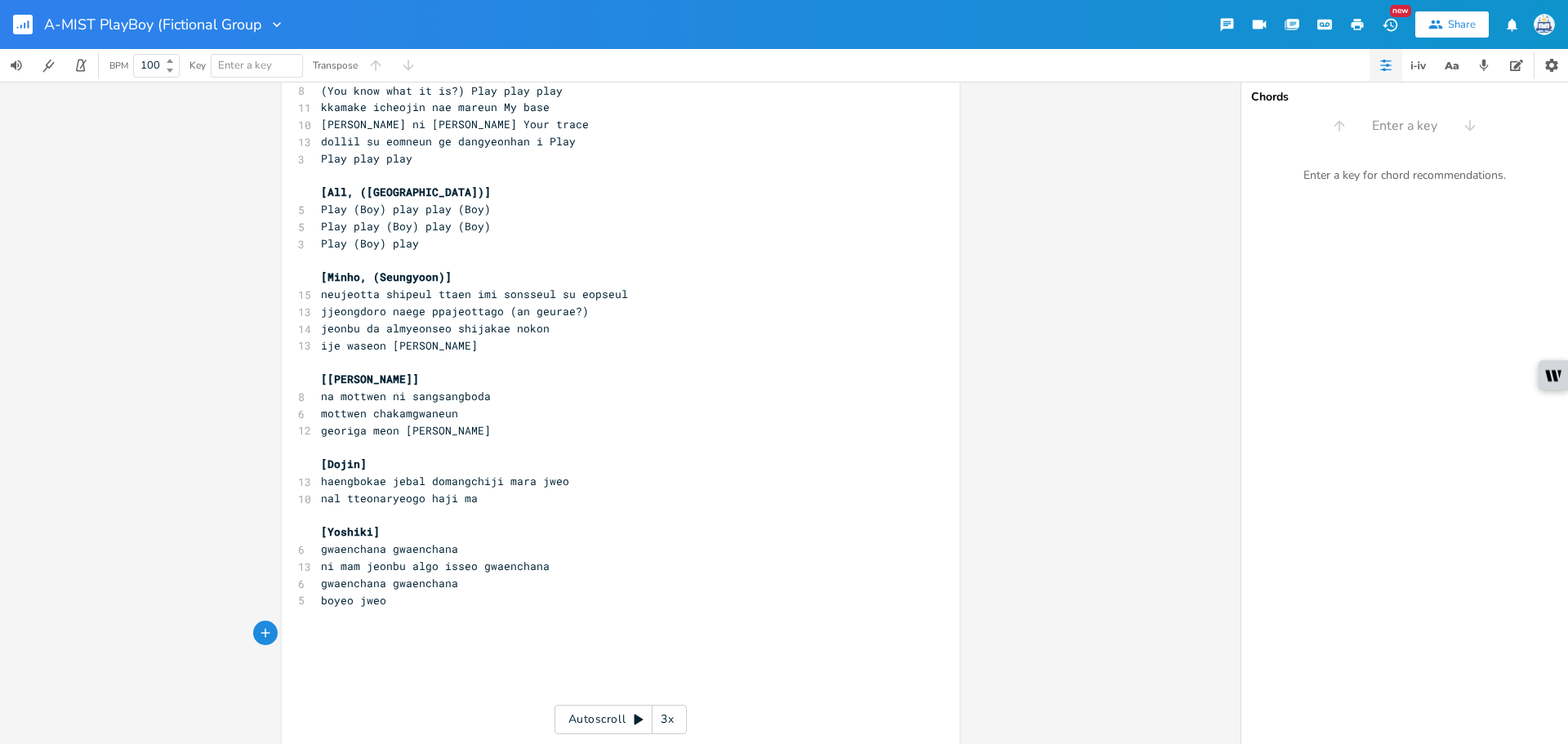
scroll to position [797, 0]
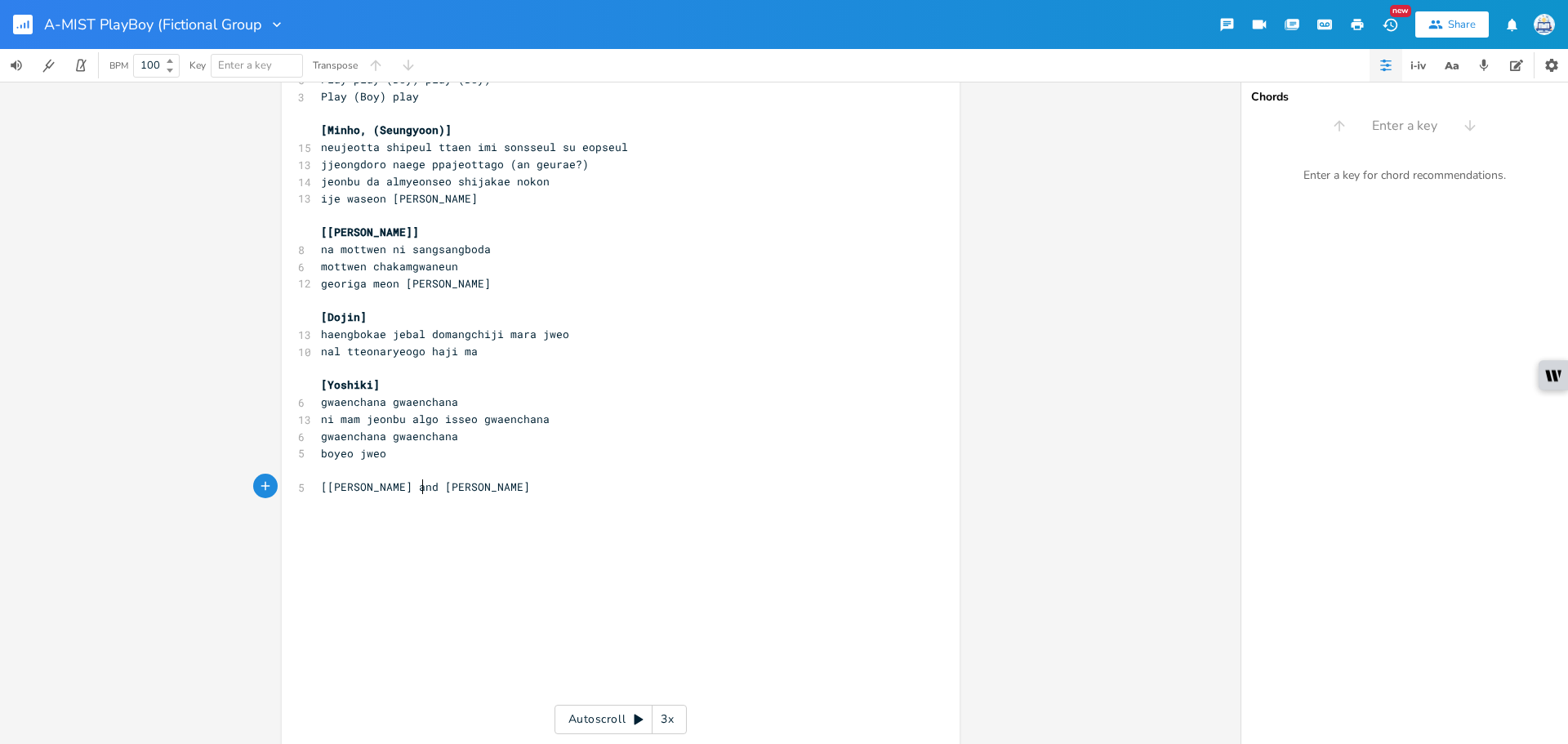
type textarea "[[PERSON_NAME] and [PERSON_NAME]]"
type textarea "[All, ("
type textarea "[PERSON_NAME]),([PERSON_NAME])]"
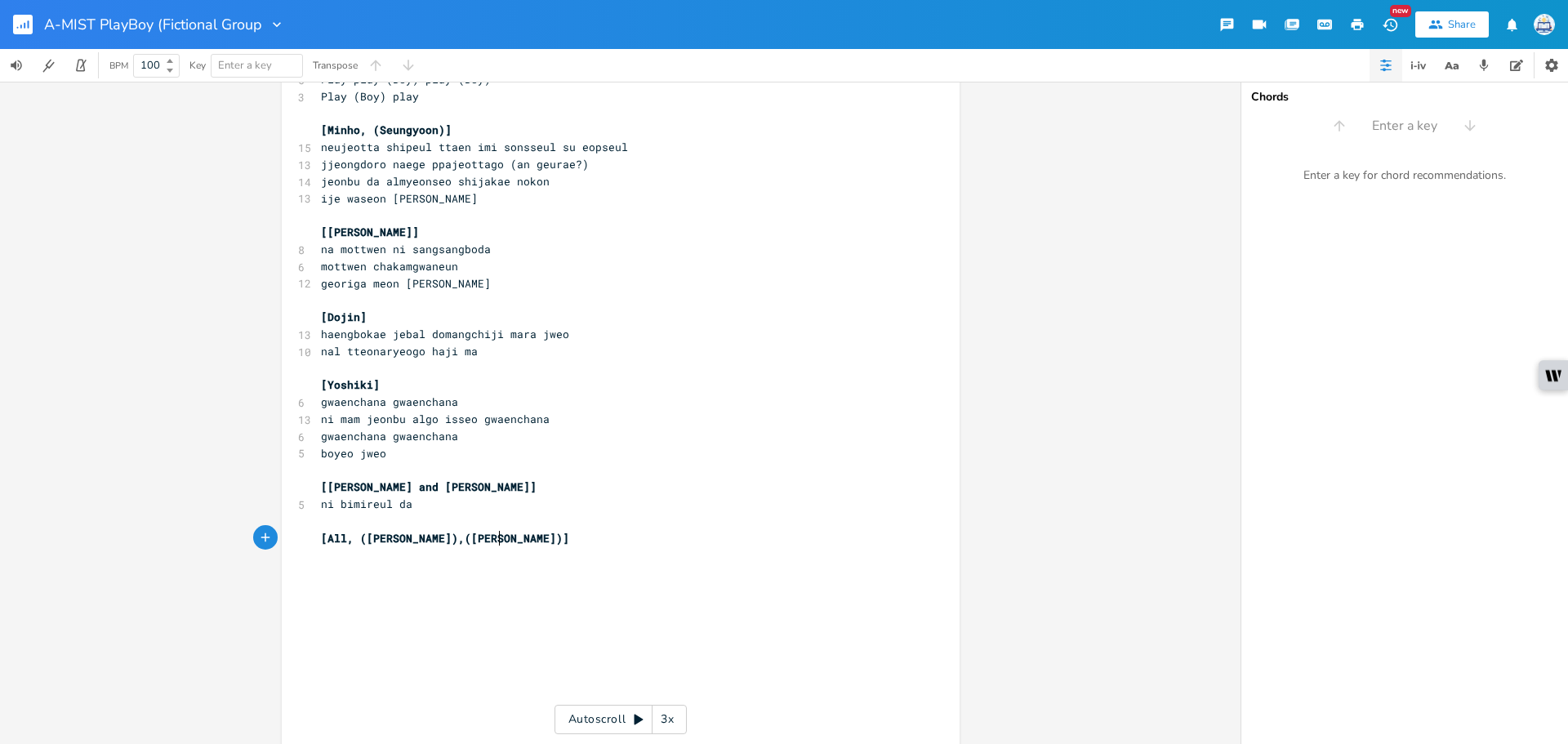
scroll to position [0, 103]
paste textarea
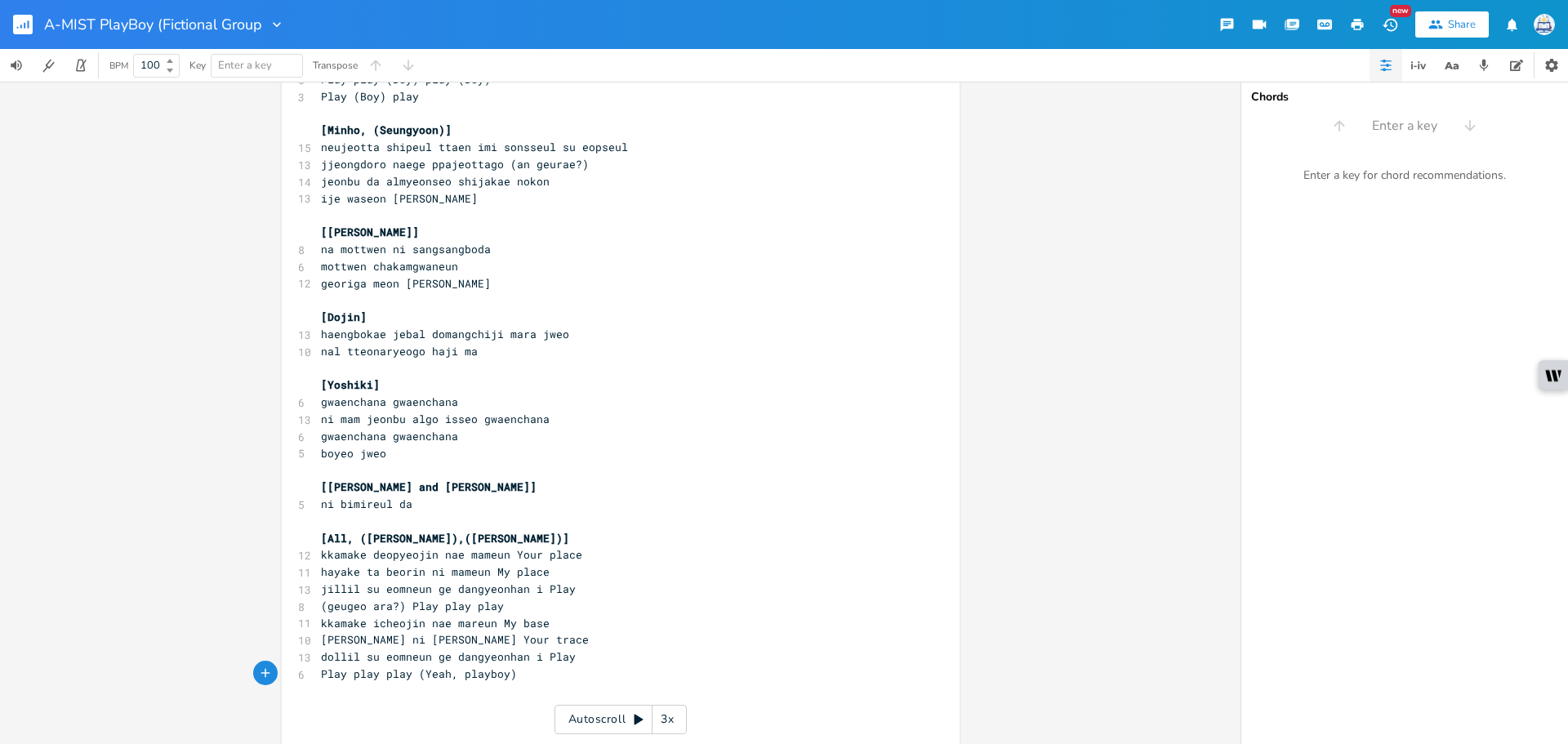
click at [415, 541] on span "[All, ([PERSON_NAME]),([PERSON_NAME])]" at bounding box center [445, 537] width 248 height 15
click at [508, 691] on pre "​" at bounding box center [612, 690] width 589 height 17
type textarea "[[PERSON_NAME], ([PERSON_NAME] and [PERSON_NAME])]"
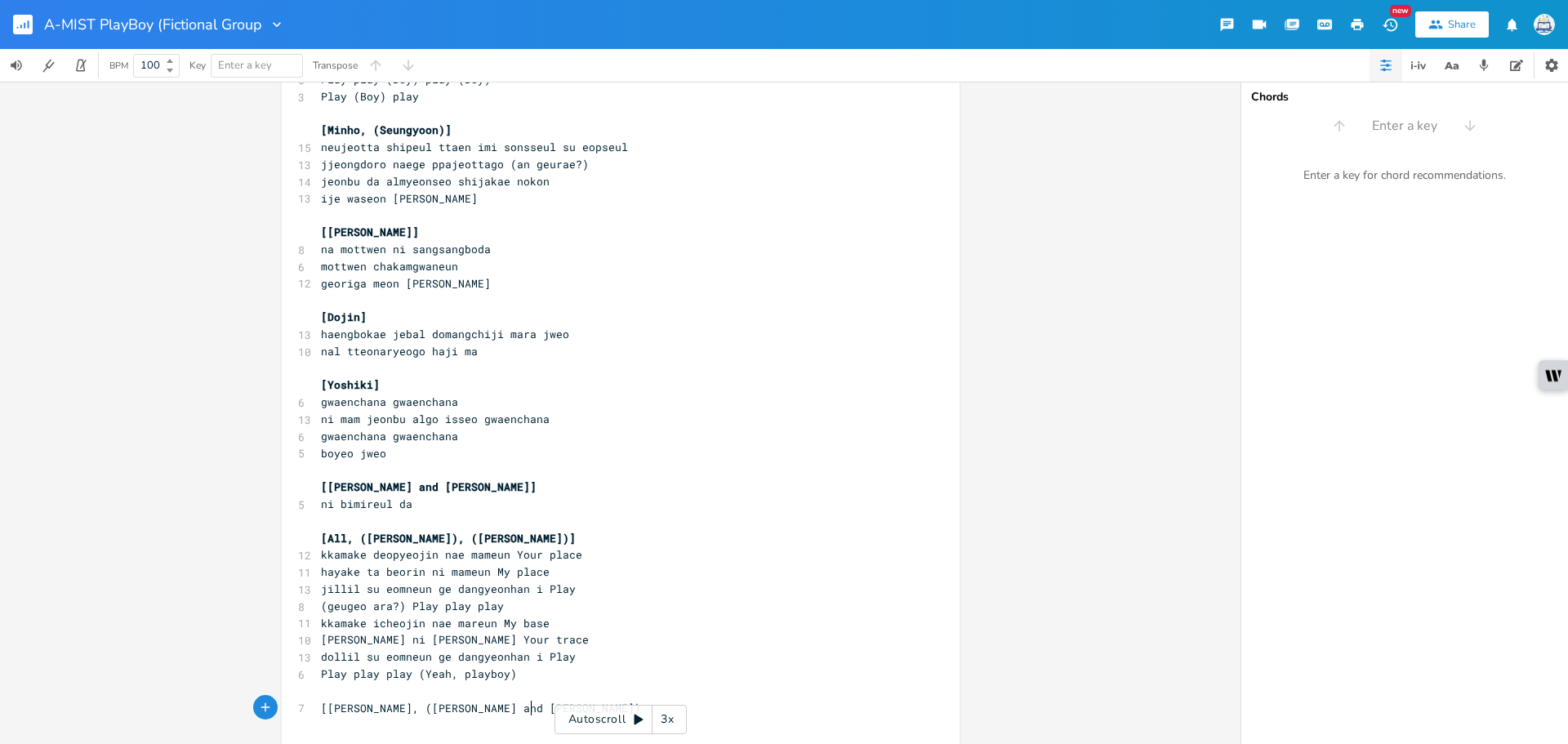
scroll to position [0, 178]
paste textarea
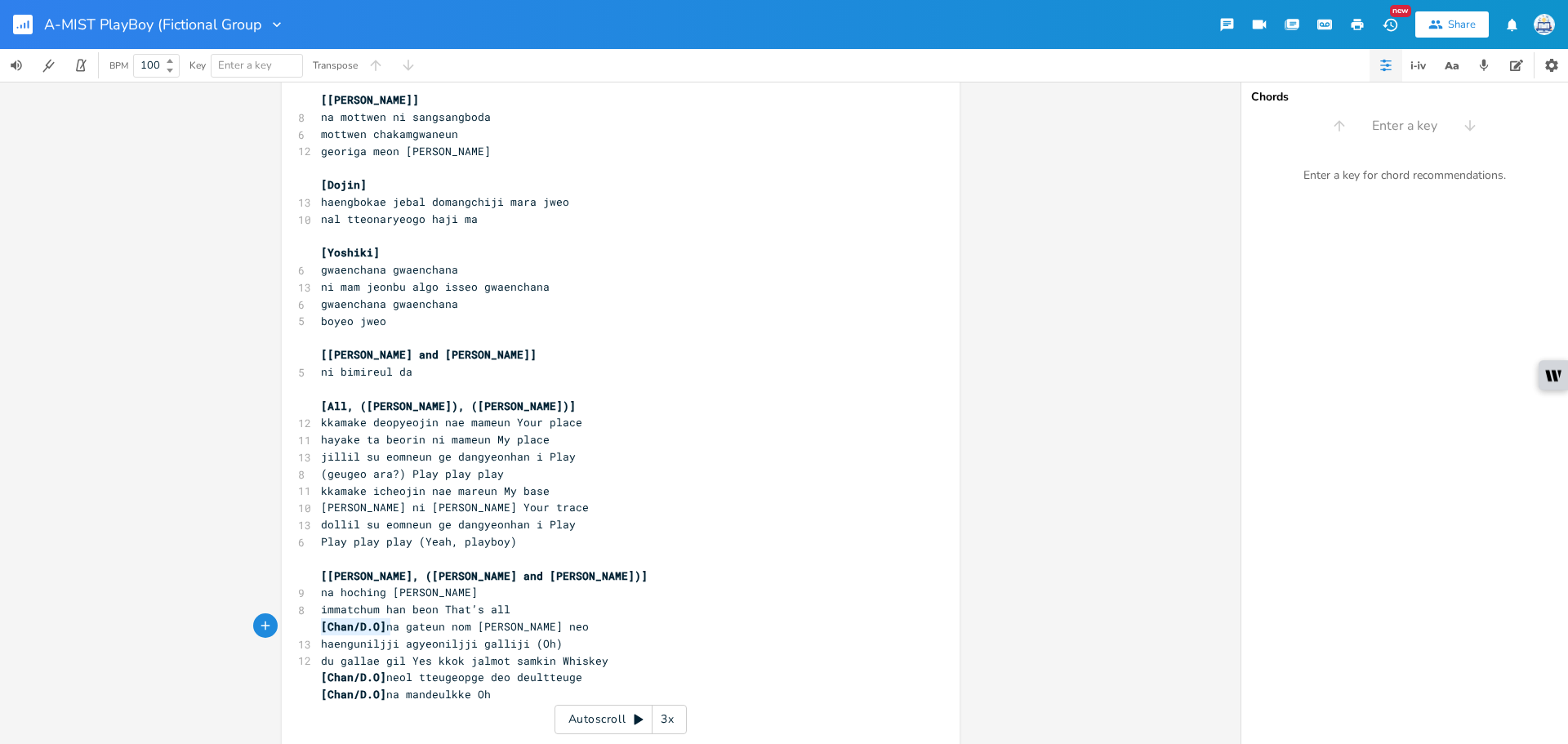
drag, startPoint x: 387, startPoint y: 630, endPoint x: 284, endPoint y: 630, distance: 103.0
click at [284, 630] on div "[[PERSON_NAME]/D.O] x ​ 4 Suho- [PERSON_NAME] ​ 6 [PERSON_NAME], [PERSON_NAME] …" at bounding box center [621, 97] width 678 height 1869
type textarea "("
click at [512, 621] on pre "(na gateun nom [PERSON_NAME] neo" at bounding box center [612, 626] width 589 height 17
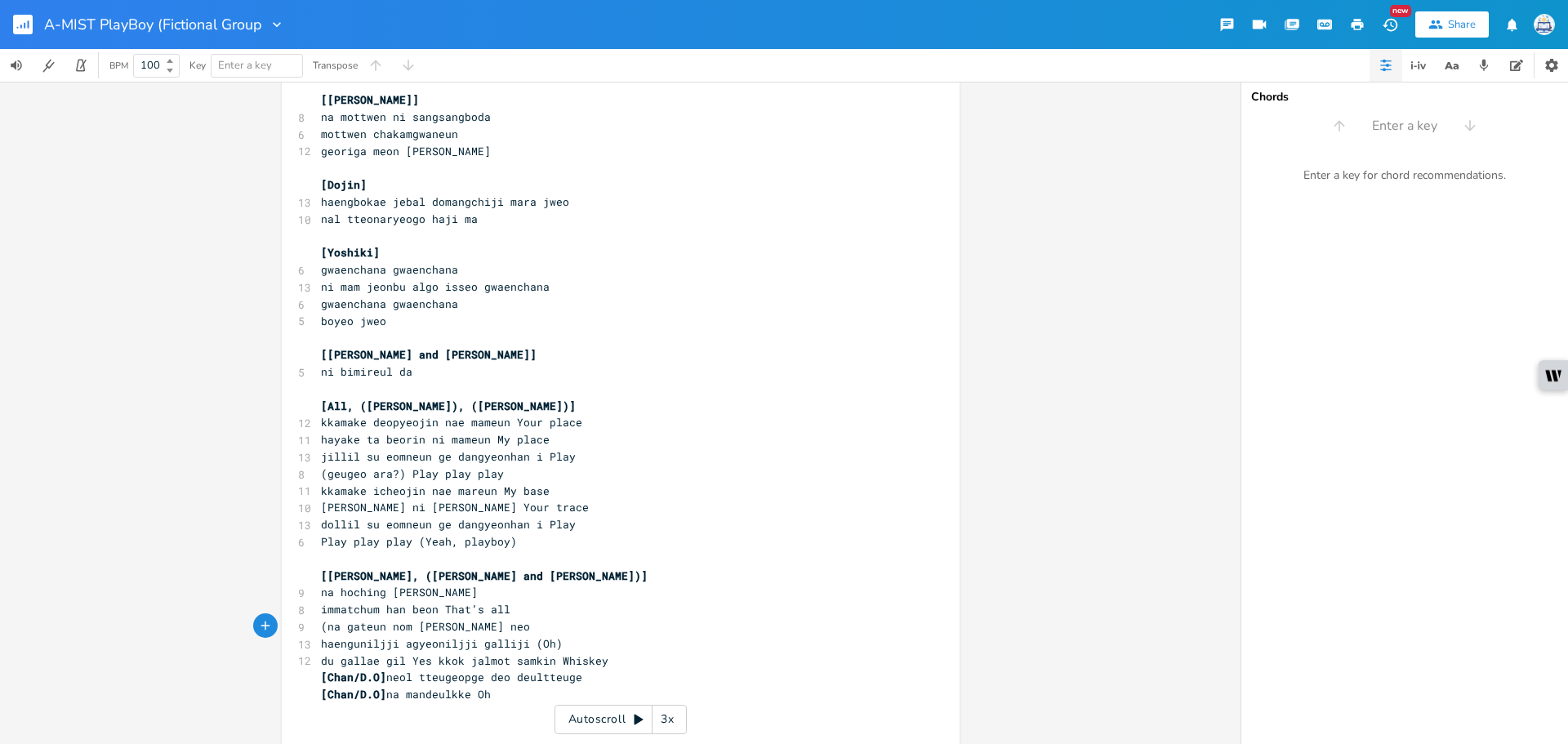
type textarea ")"
drag, startPoint x: 388, startPoint y: 678, endPoint x: 283, endPoint y: 676, distance: 105.0
click at [283, 676] on div "[[PERSON_NAME]/D.O] x ​ 4 Suho- [PERSON_NAME] ​ 6 [PERSON_NAME], [PERSON_NAME] …" at bounding box center [621, 97] width 678 height 1869
type textarea "("
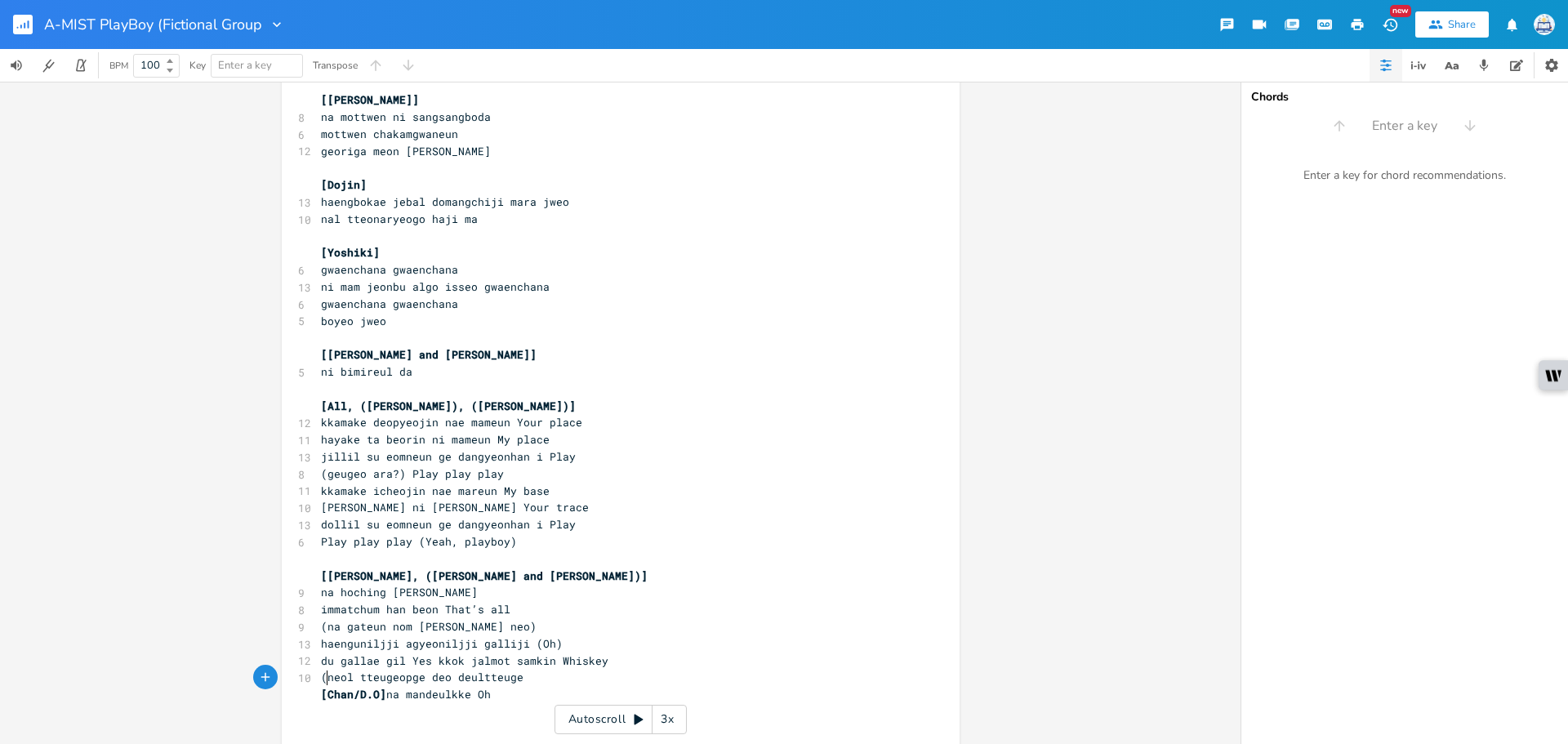
click at [520, 674] on pre "(neol tteugeopge deo deultteuge" at bounding box center [612, 676] width 589 height 17
type textarea ")"
drag, startPoint x: 386, startPoint y: 696, endPoint x: 245, endPoint y: 696, distance: 141.0
click at [282, 696] on div "[[PERSON_NAME]/D.O] x ​ 4 Suho- [PERSON_NAME] ​ 6 [PERSON_NAME], [PERSON_NAME] …" at bounding box center [621, 97] width 678 height 1869
type textarea "("
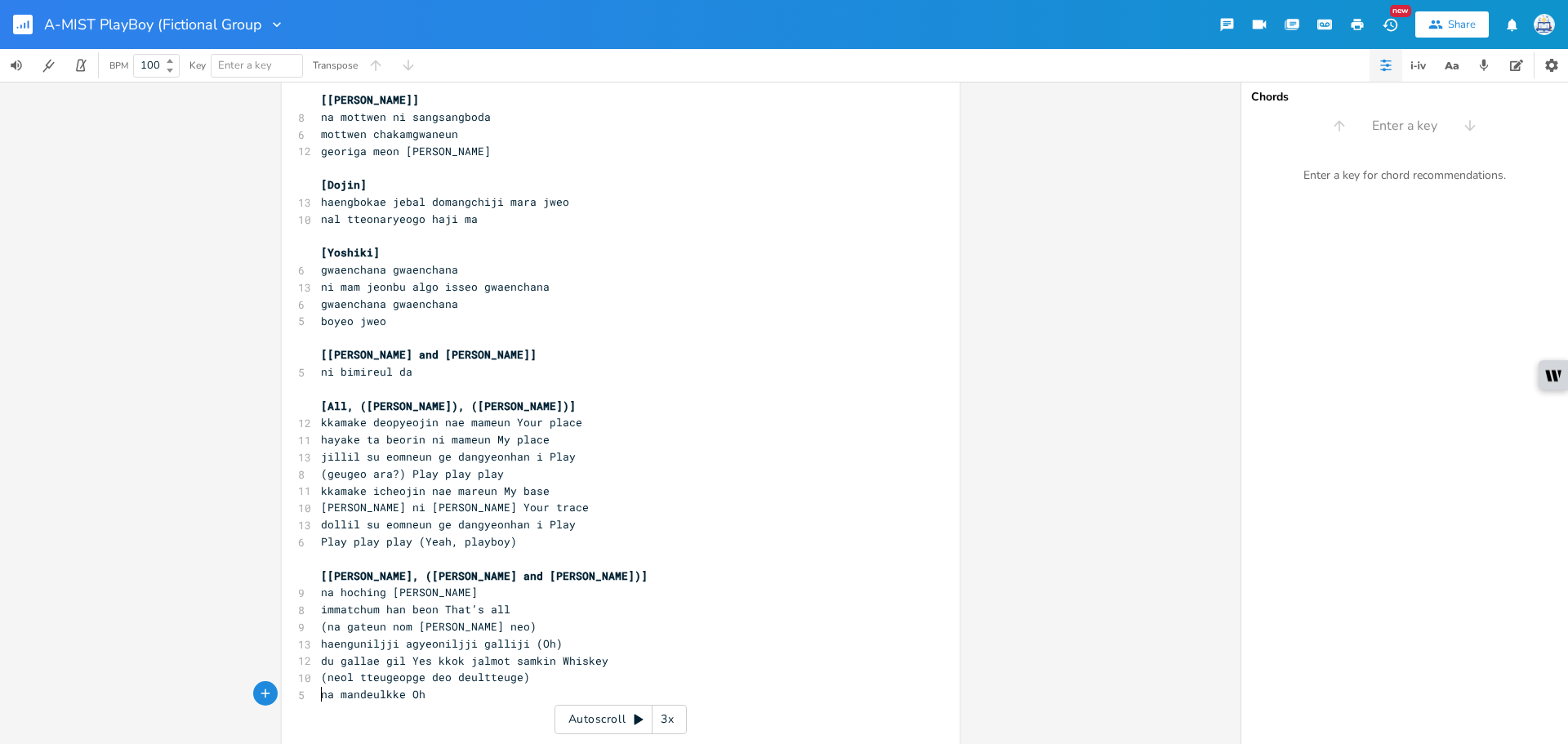
click at [444, 689] on pre "na mandeulkke Oh" at bounding box center [612, 693] width 589 height 17
type textarea ")"
click at [536, 678] on pre "(neol tteugeopge deo deultteuge)" at bounding box center [612, 676] width 589 height 17
click at [500, 698] on pre "na mandeulkke O)" at bounding box center [612, 693] width 589 height 17
click at [411, 698] on span "na mandeulkke O)" at bounding box center [373, 693] width 104 height 15
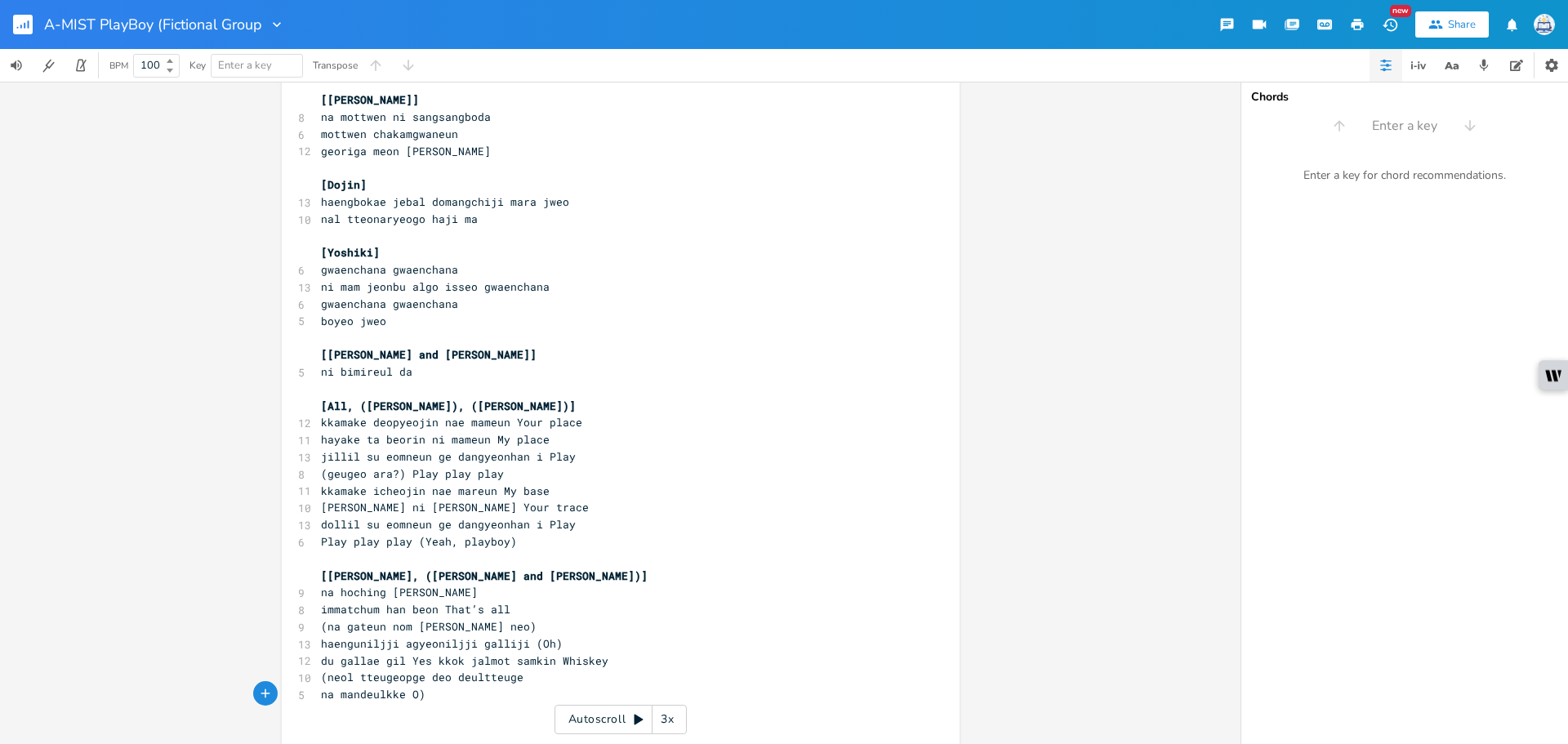
type textarea "h"
click at [504, 695] on pre "na mandeulkke Oh)" at bounding box center [612, 693] width 589 height 17
type textarea "[[PERSON_NAME]]"
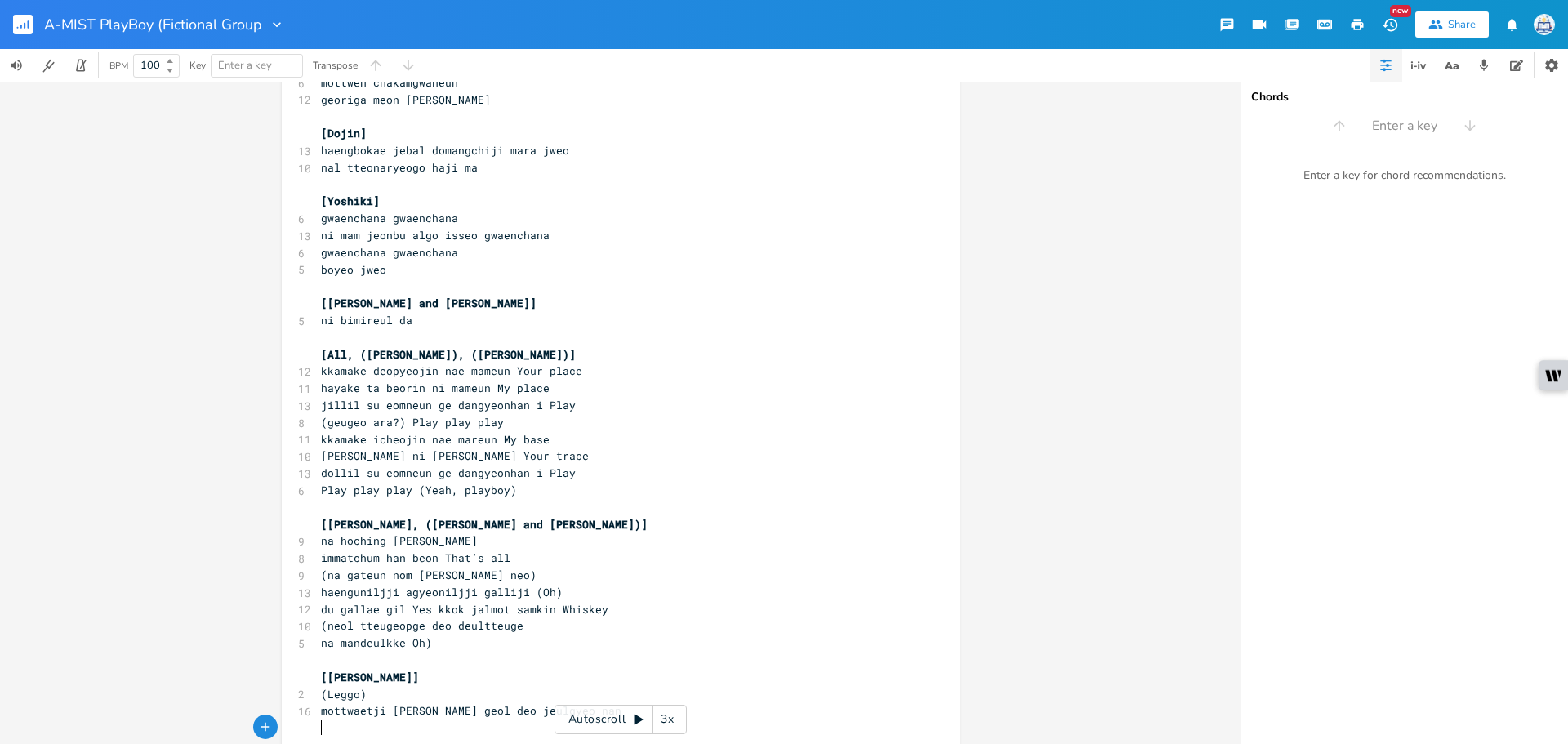
scroll to position [1031, 0]
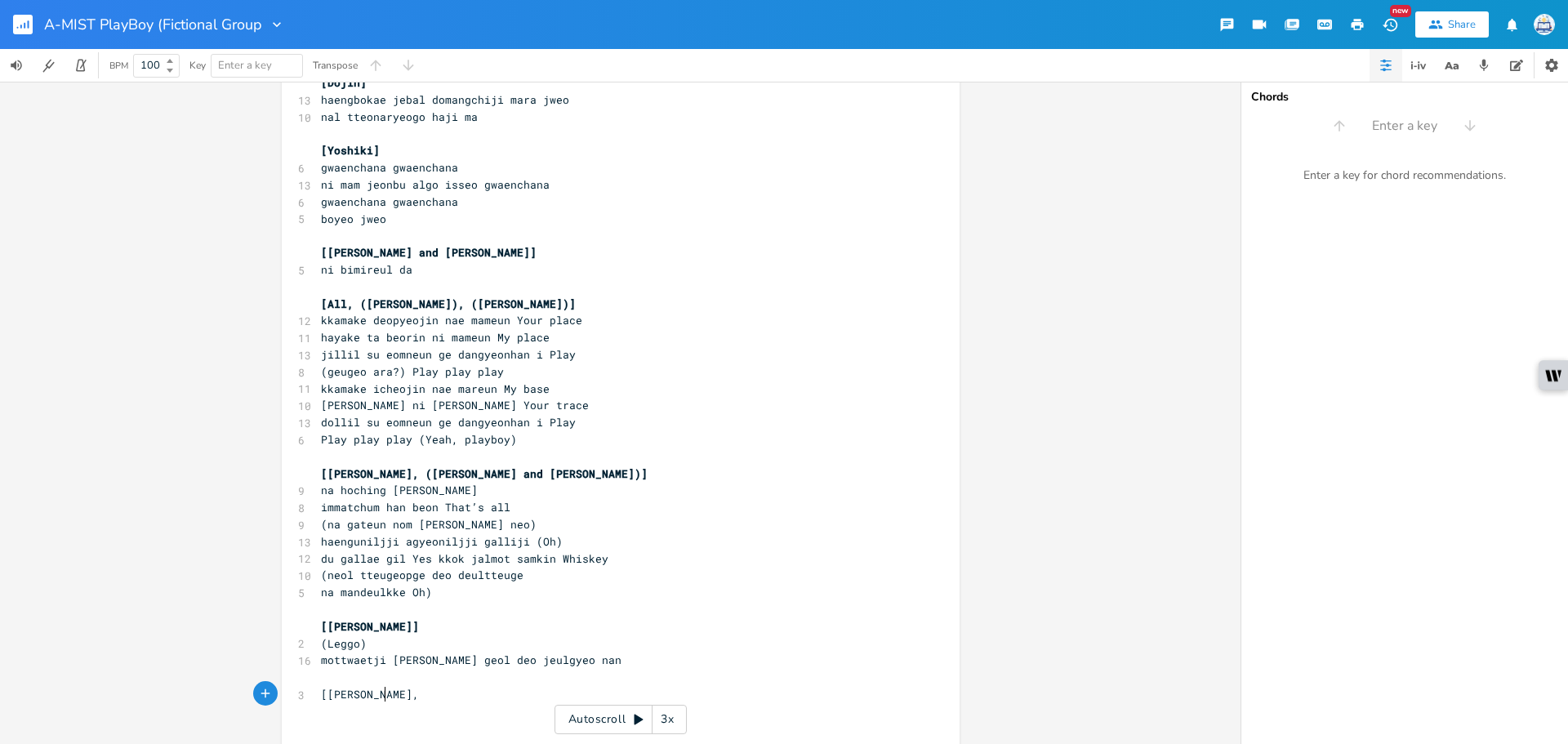
type textarea "[[PERSON_NAME], *"
type textarea "([PERSON_NAME] and [PERSON_NAME])]"
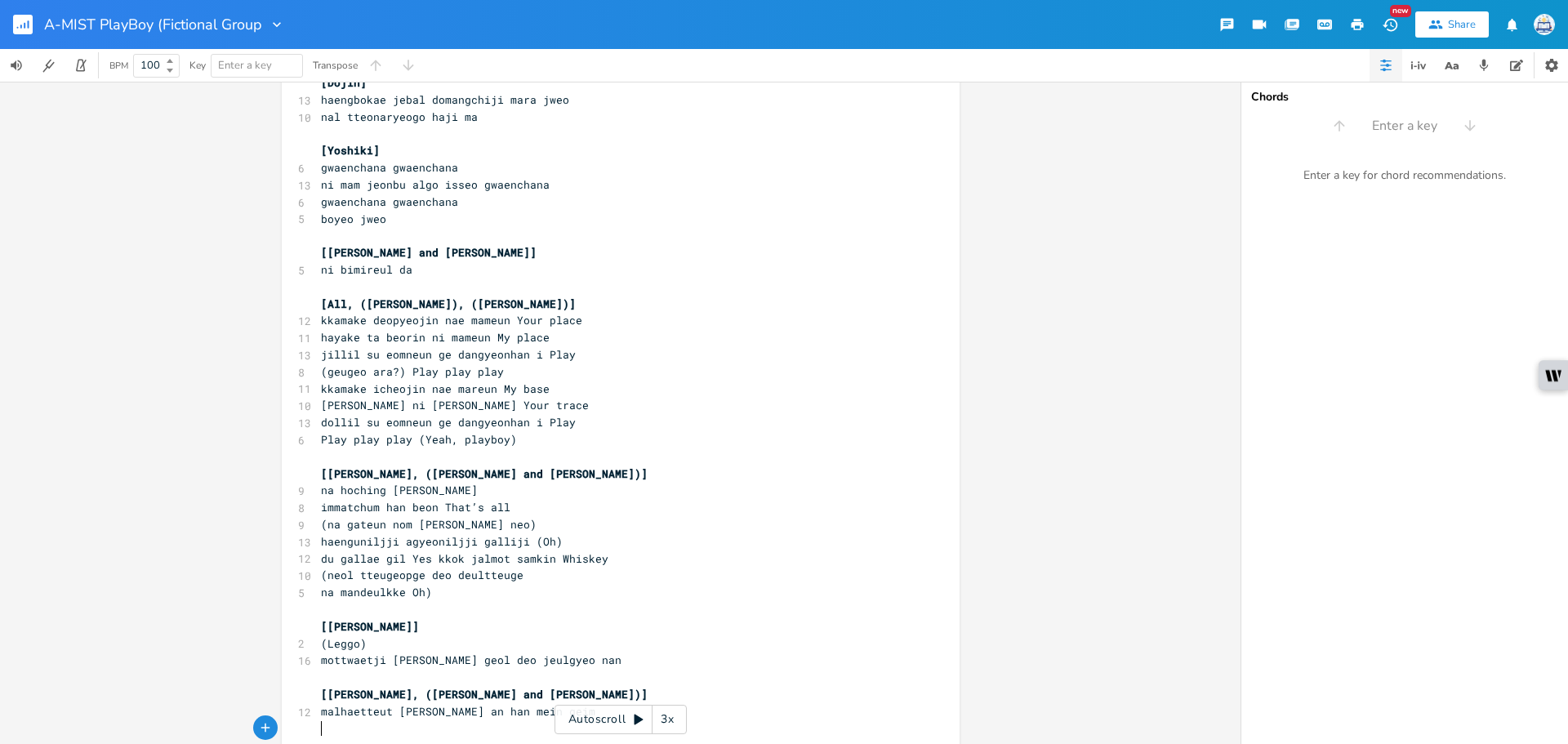
scroll to position [1082, 0]
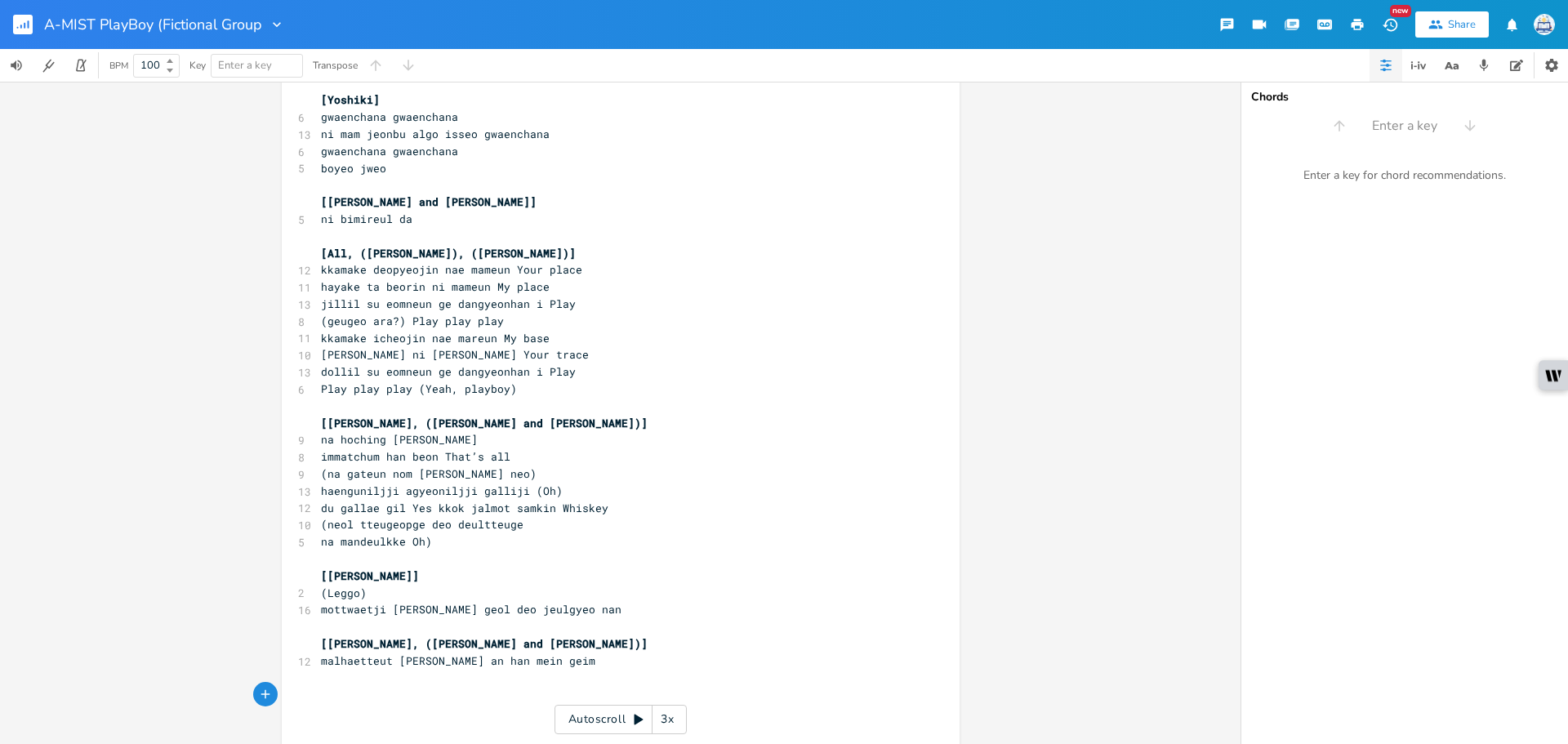
click at [516, 657] on span "malhaetteut [PERSON_NAME] an han mein geim" at bounding box center [458, 660] width 274 height 15
click at [524, 659] on span "malhaetteut [PERSON_NAME] an han mein geim" at bounding box center [458, 660] width 274 height 15
type textarea "("
click at [594, 667] on pre "malhaetteut [PERSON_NAME] an han (mein geim" at bounding box center [612, 661] width 589 height 17
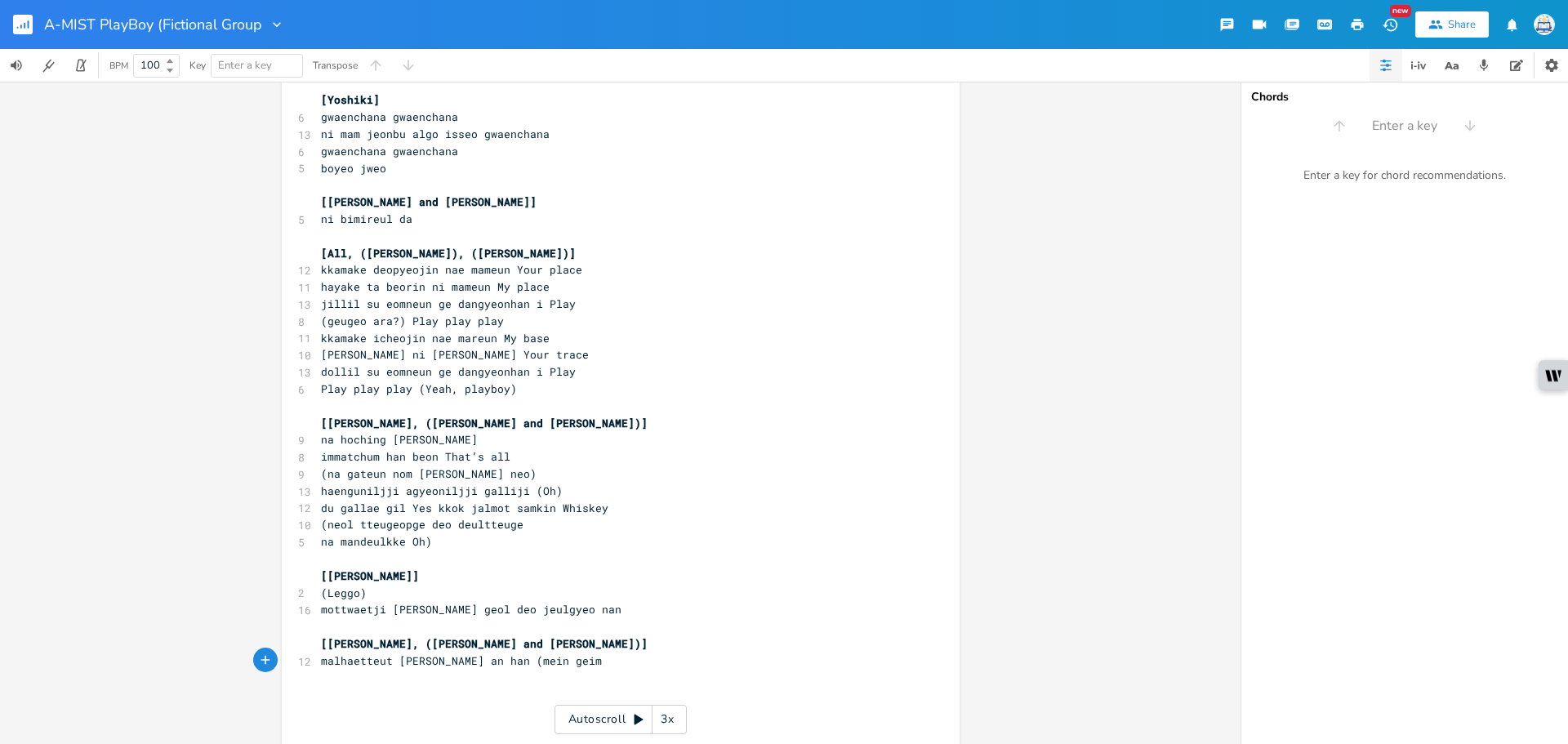
type textarea ")"
type textarea "[[PERSON_NAME]]"
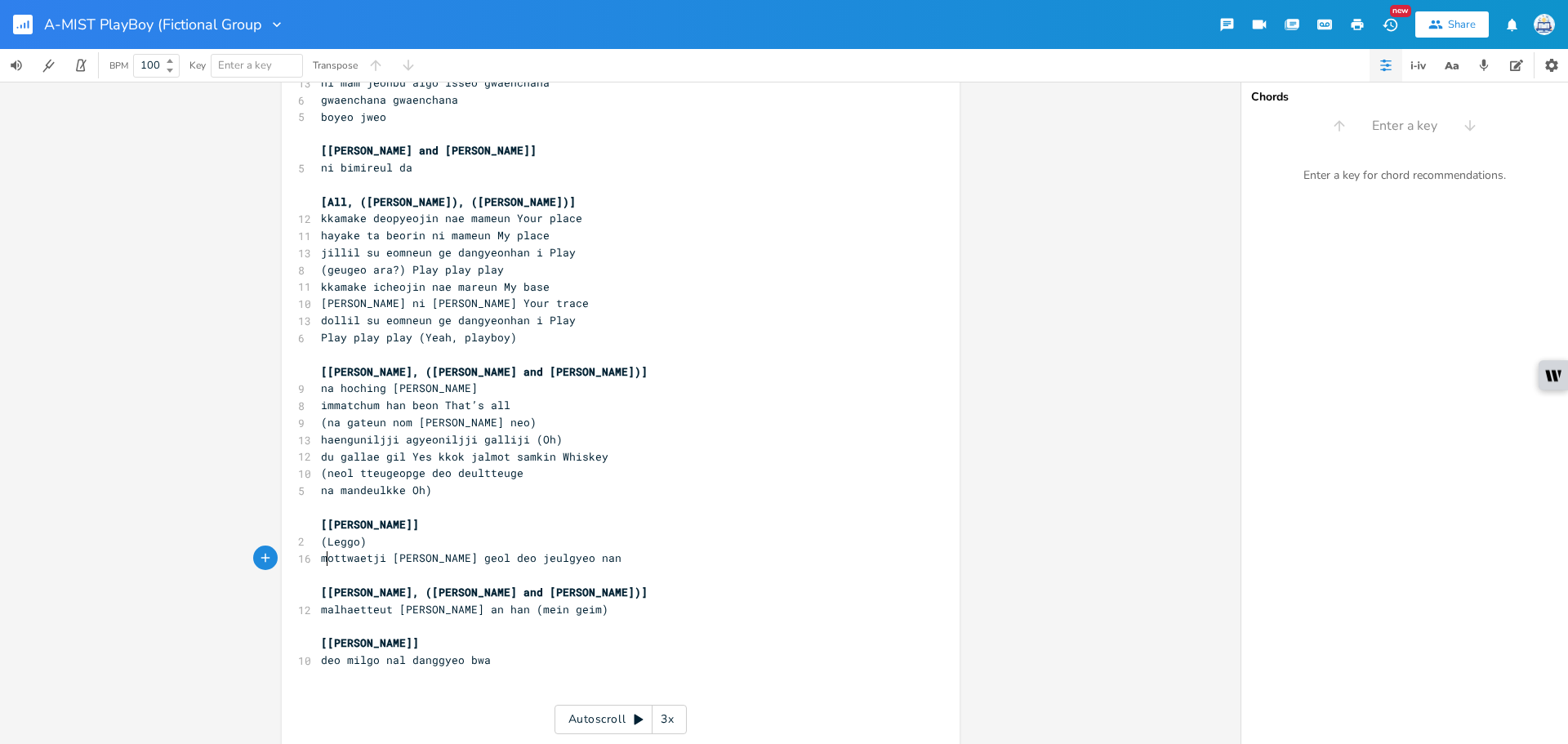
click at [321, 553] on span "mottwaetji [PERSON_NAME] geol deo jeulgyeo nan" at bounding box center [471, 557] width 300 height 15
click at [321, 557] on span "mottwaetji [PERSON_NAME] geol deo jeulgyeo nan" at bounding box center [471, 557] width 300 height 15
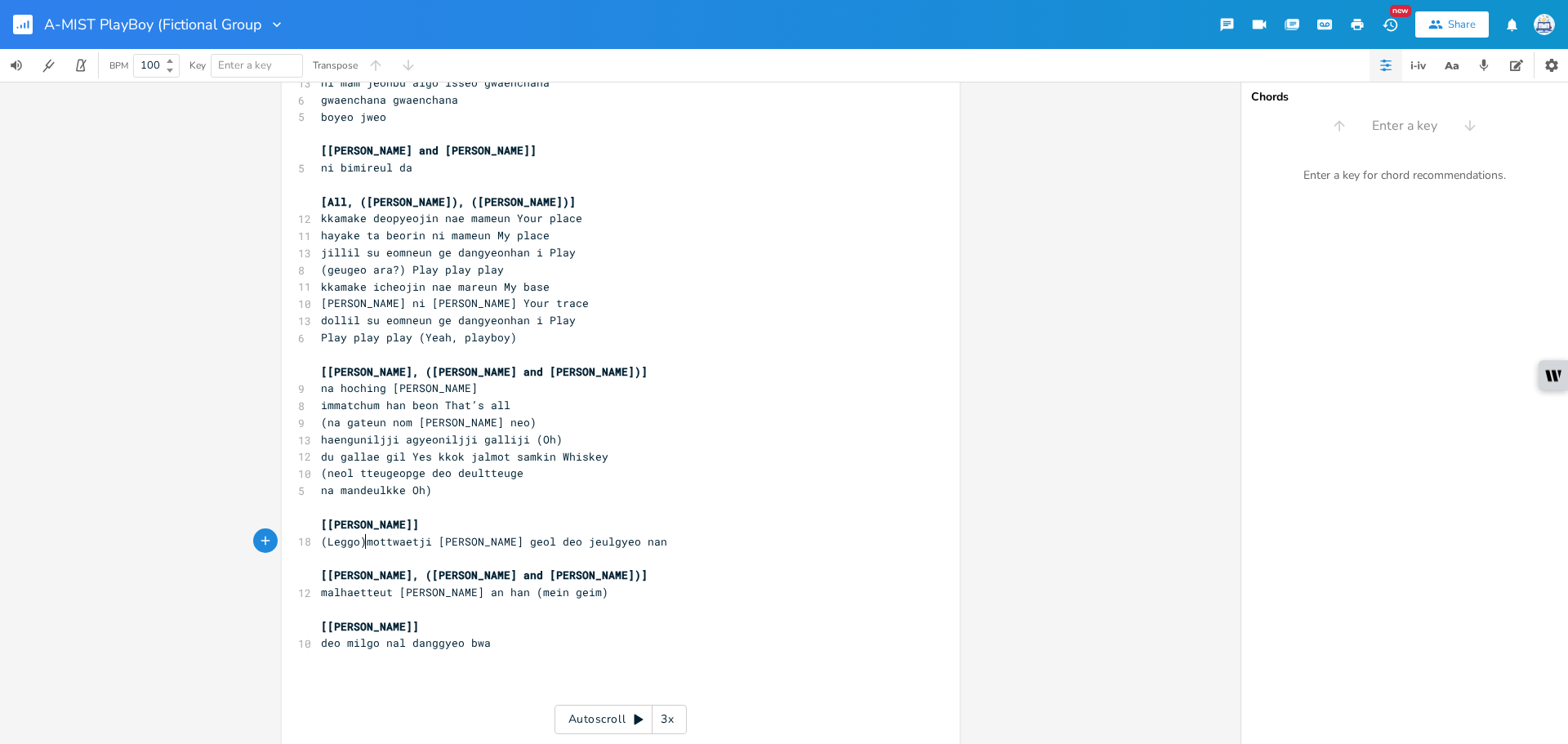
scroll to position [0, 2]
click at [481, 685] on pre "​" at bounding box center [612, 693] width 589 height 17
click at [478, 670] on pre "​" at bounding box center [612, 676] width 589 height 17
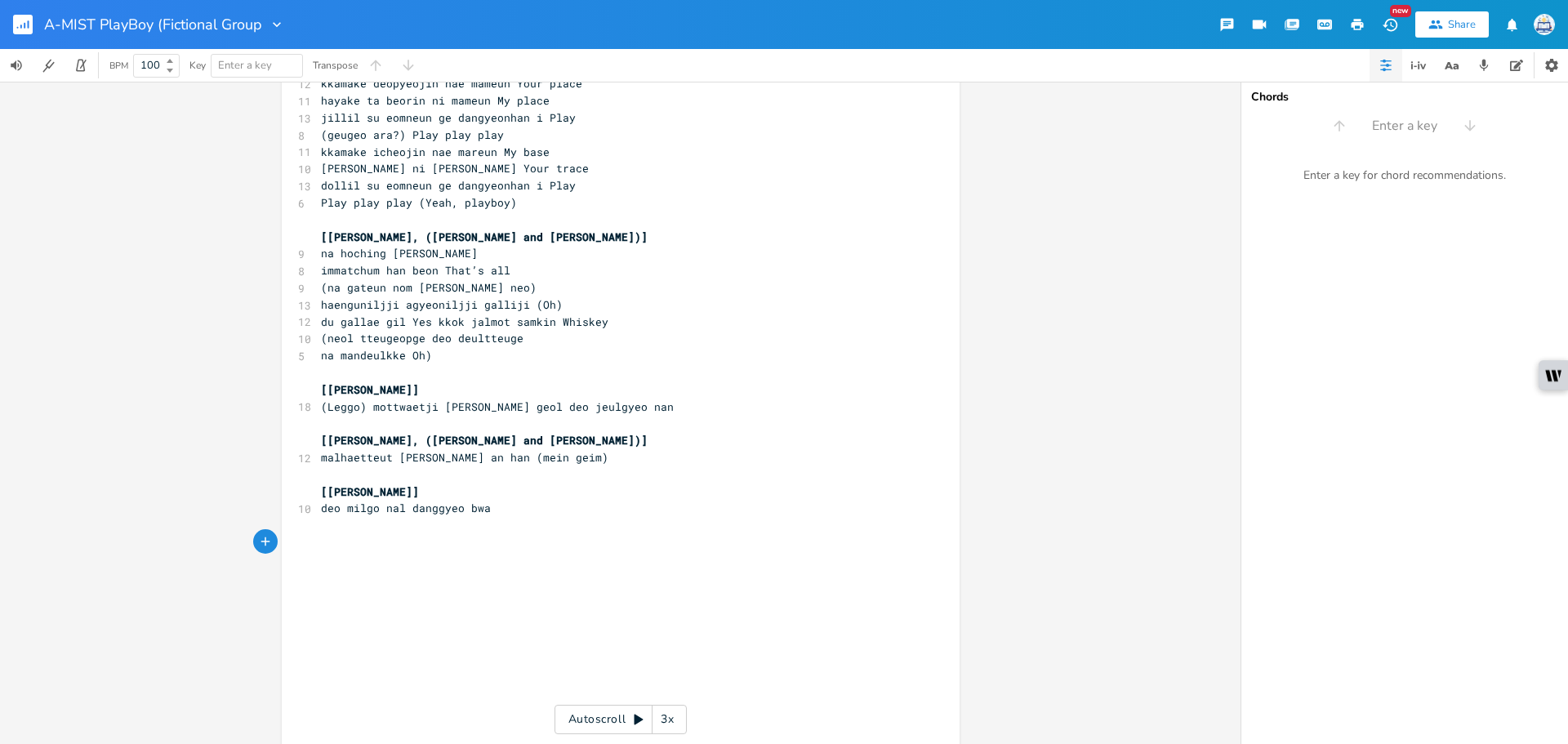
scroll to position [1296, 0]
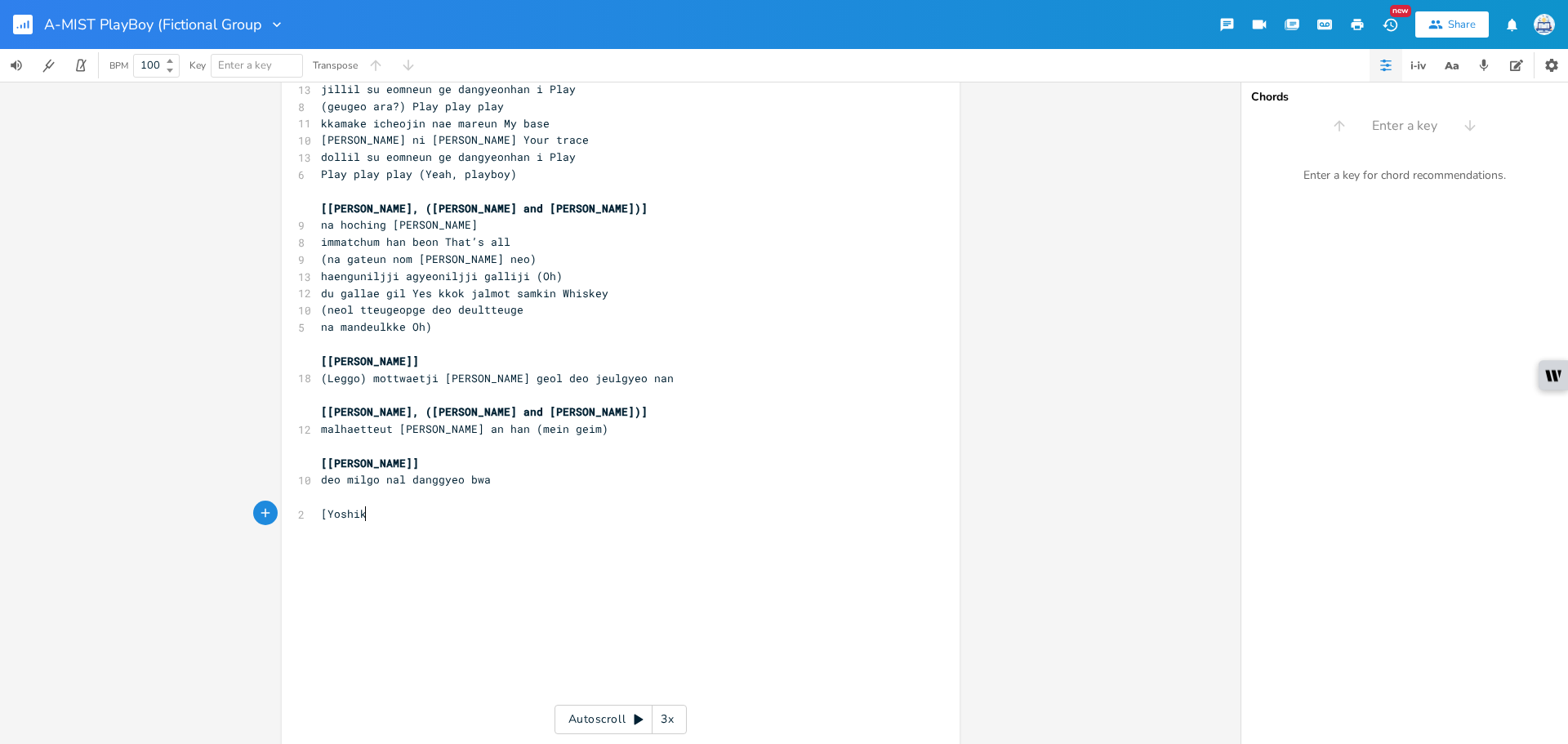
type textarea "[Yoshiki"
type textarea "]"
type textarea "[[PERSON_NAME] and [PERSON_NAME]]"
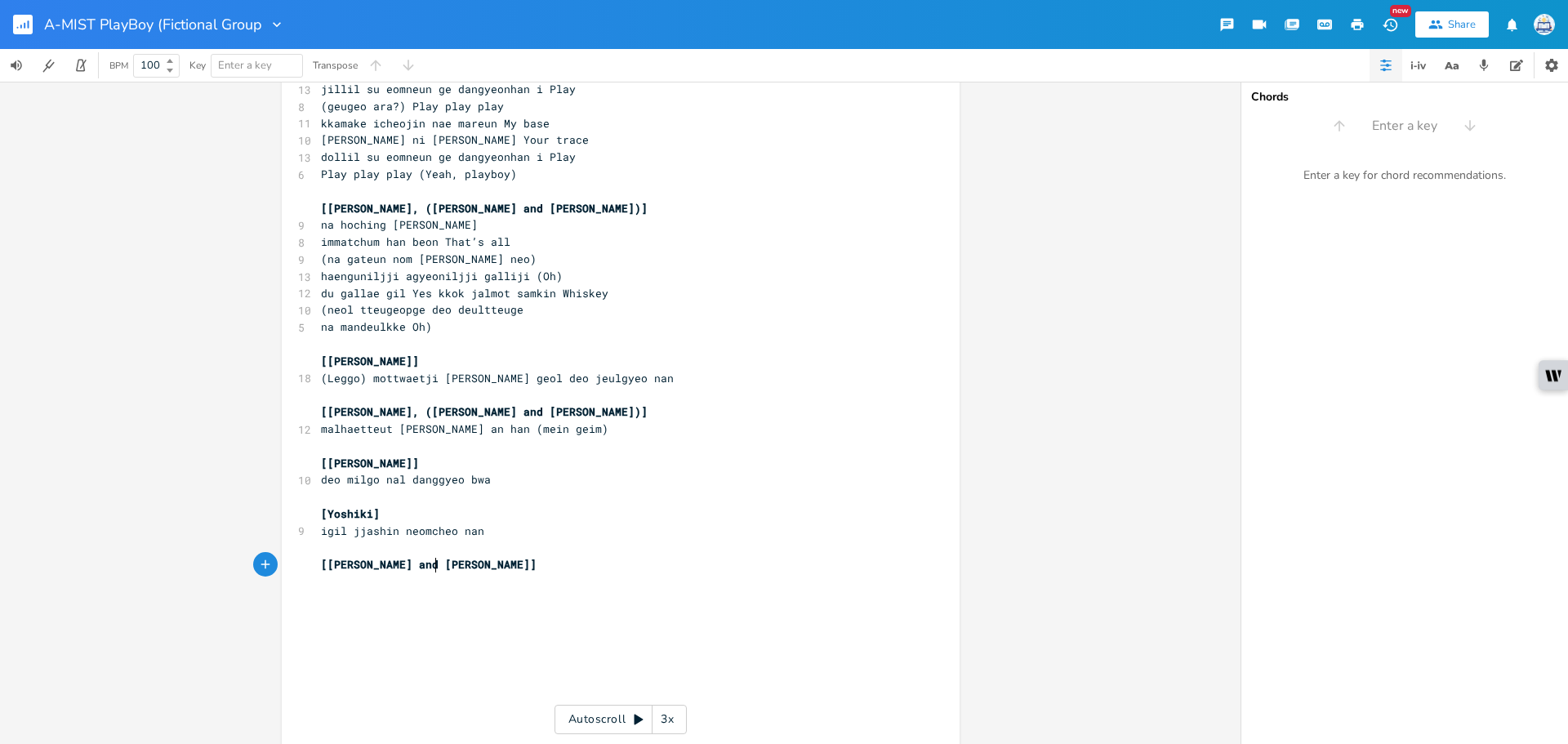
scroll to position [0, 87]
paste textarea "]"
type textarea "[D.O/[PERSON_NAME]]"
drag, startPoint x: 382, startPoint y: 594, endPoint x: 285, endPoint y: 593, distance: 97.0
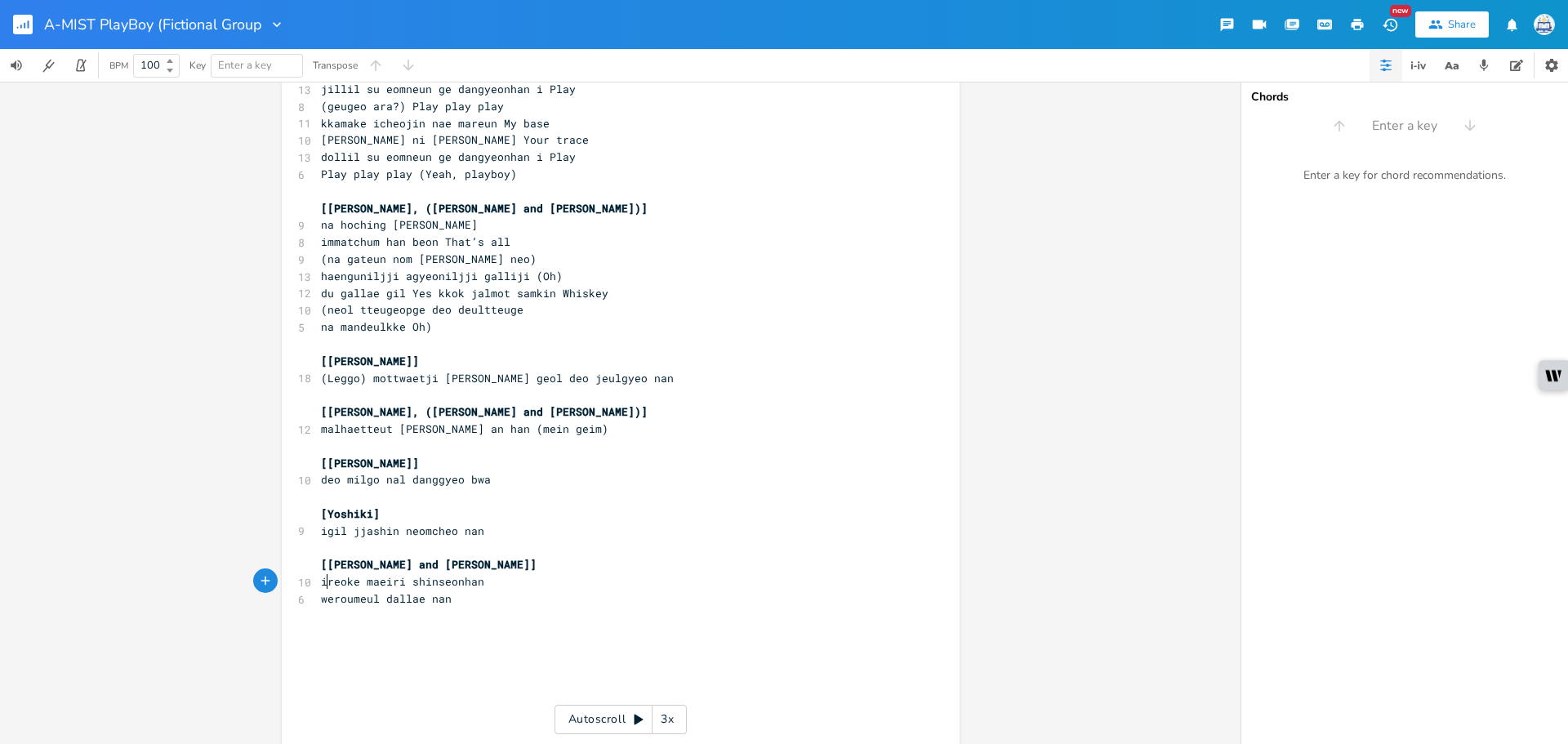
drag, startPoint x: 323, startPoint y: 582, endPoint x: 295, endPoint y: 582, distance: 28.0
click at [318, 582] on div "10 ireoke maeiri shinseonhan" at bounding box center [612, 581] width 589 height 17
click at [493, 600] on pre "weroumeul dallae nan" at bounding box center [612, 598] width 589 height 17
type textarea "[[PERSON_NAME]]"
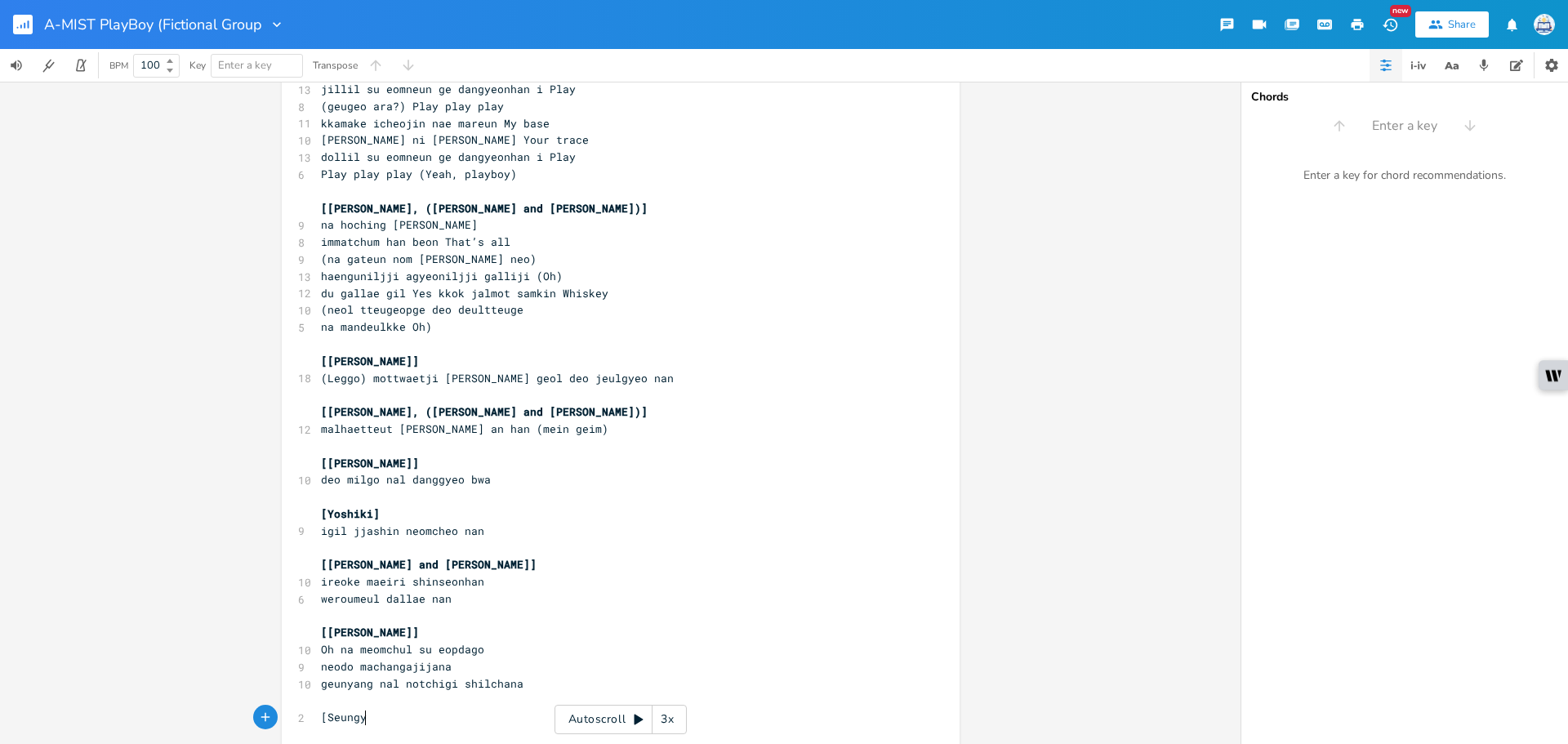
type textarea "[Seungyoo"
type textarea "Minho, ([PERSON_NAME])]"
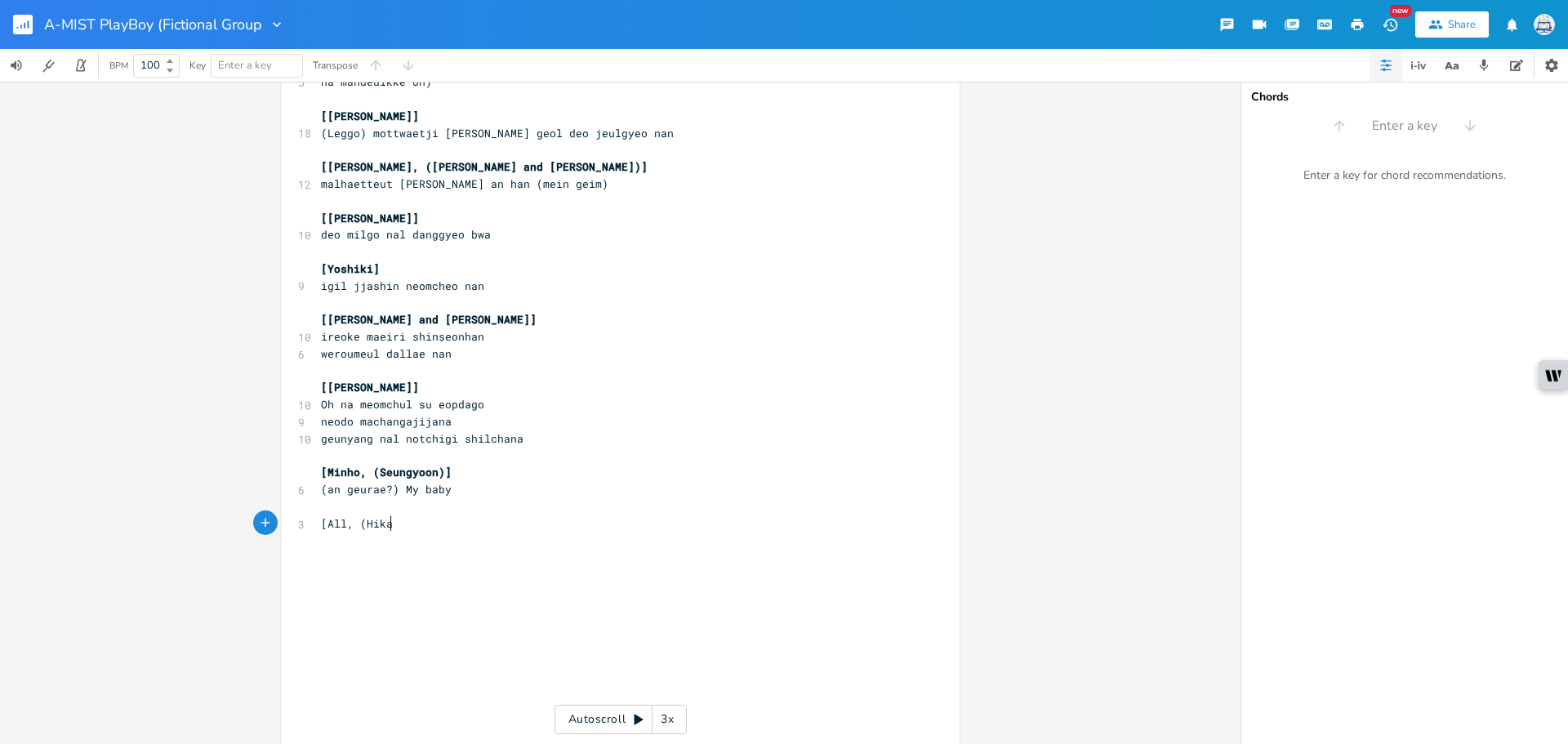
scroll to position [0, 58]
type textarea "[All, ([PERSON_NAME])]"
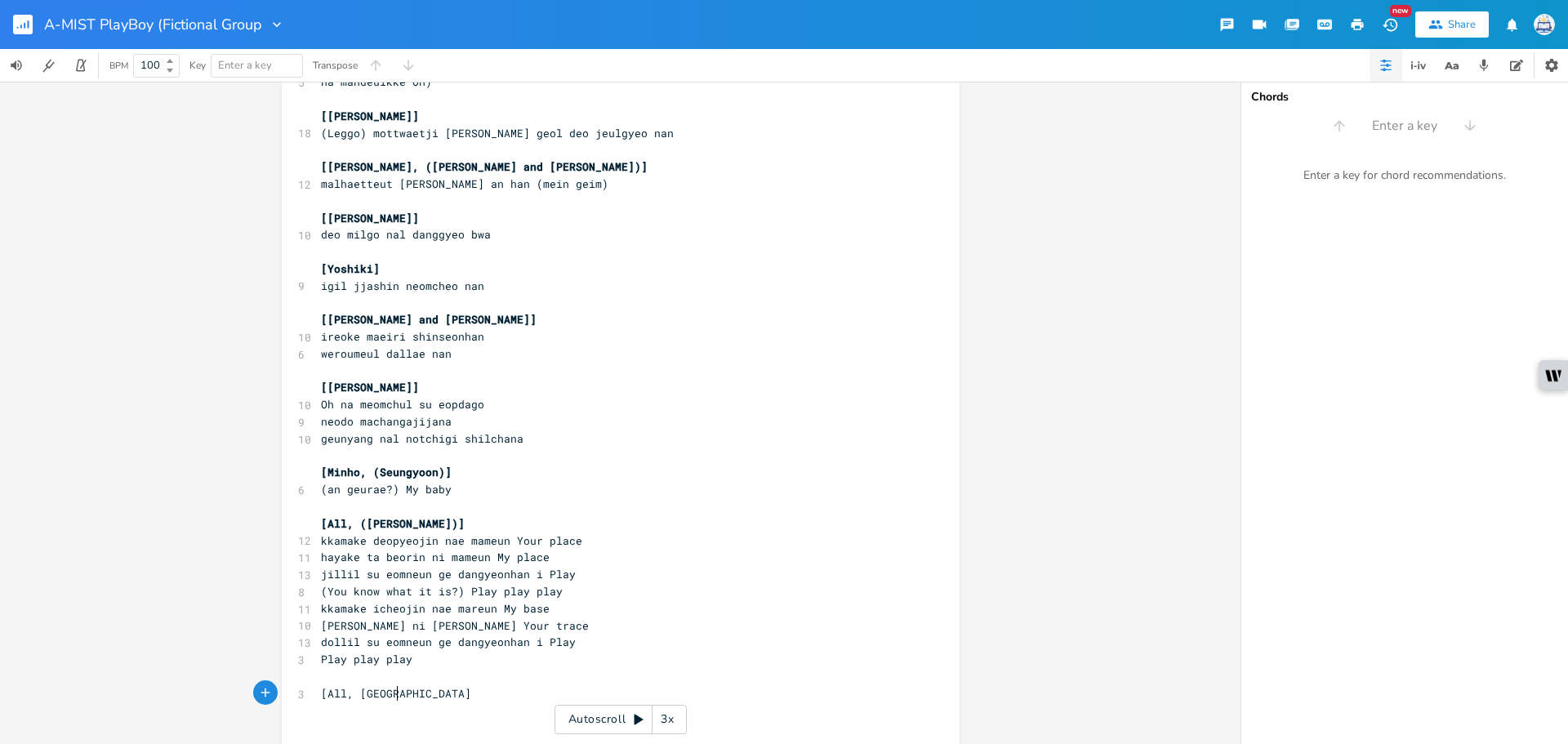
type textarea "[All, [GEOGRAPHIC_DATA]]"
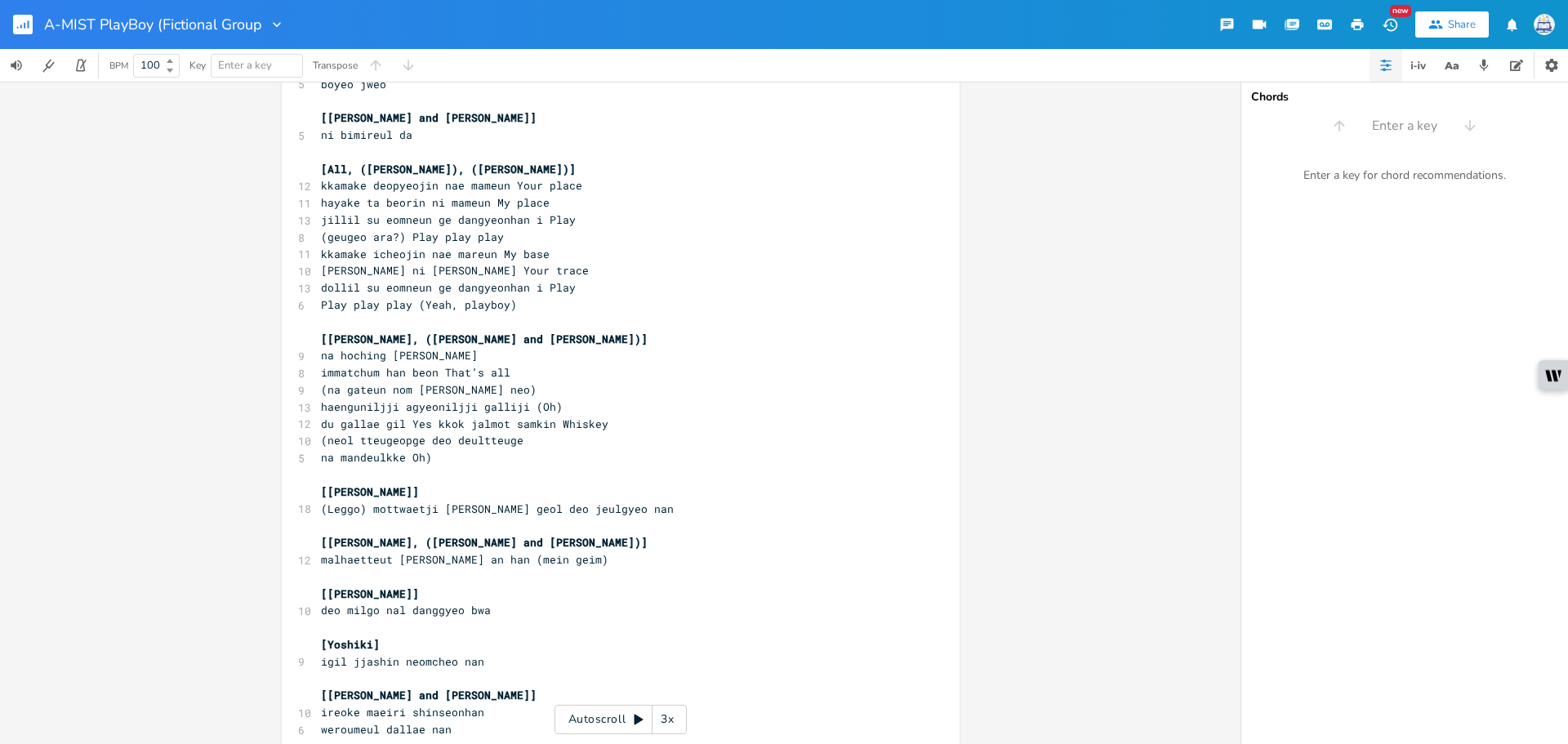
scroll to position [1183, 0]
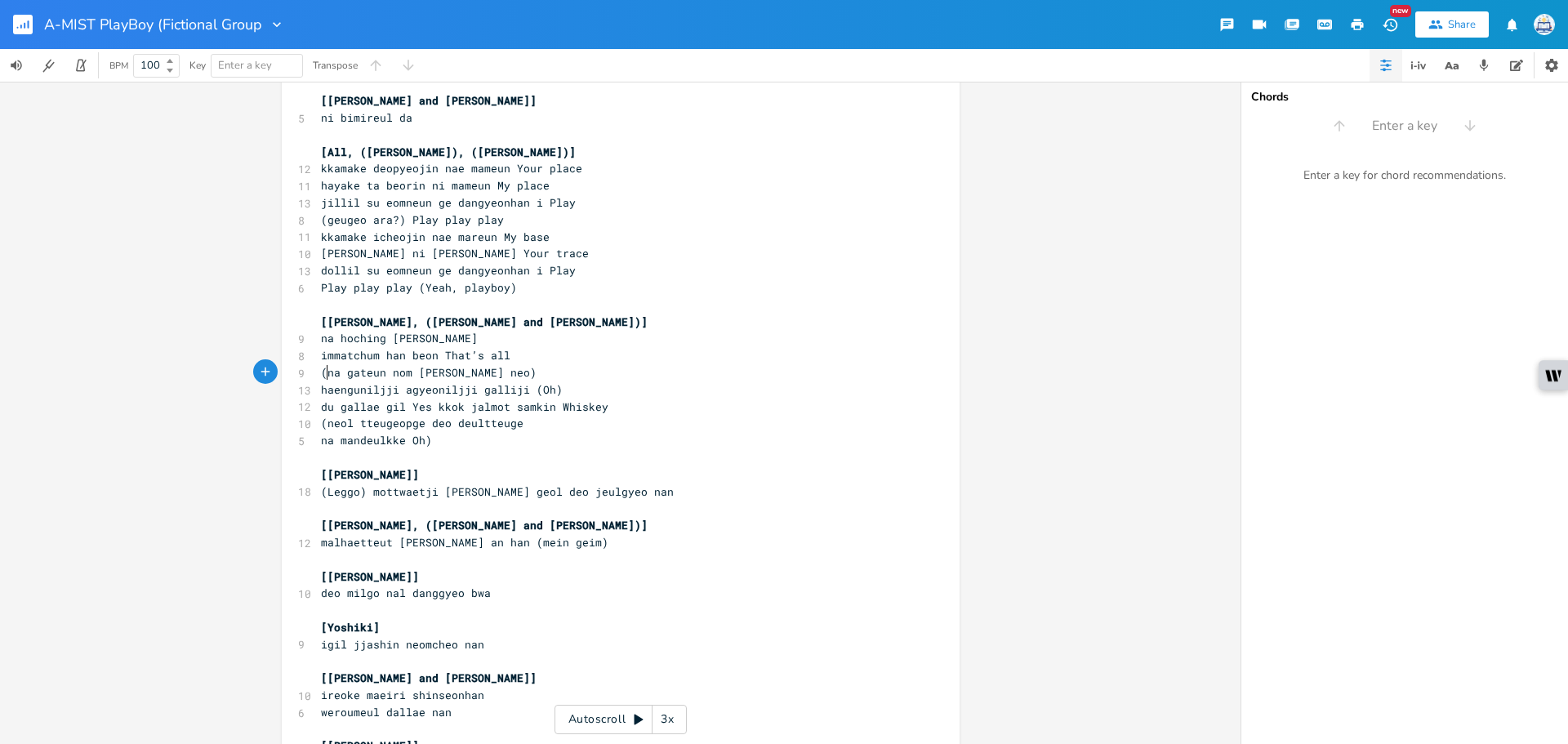
click at [323, 376] on span "(na gateun nom [PERSON_NAME] neo)" at bounding box center [428, 372] width 216 height 15
click at [384, 371] on span "na gateun nom [PERSON_NAME] neo)" at bounding box center [425, 372] width 209 height 15
click at [374, 372] on span "na gateun nom [PERSON_NAME] neo)" at bounding box center [425, 372] width 209 height 15
click at [378, 373] on span "na gateun nom [PERSON_NAME] neo)" at bounding box center [425, 372] width 209 height 15
type textarea "("
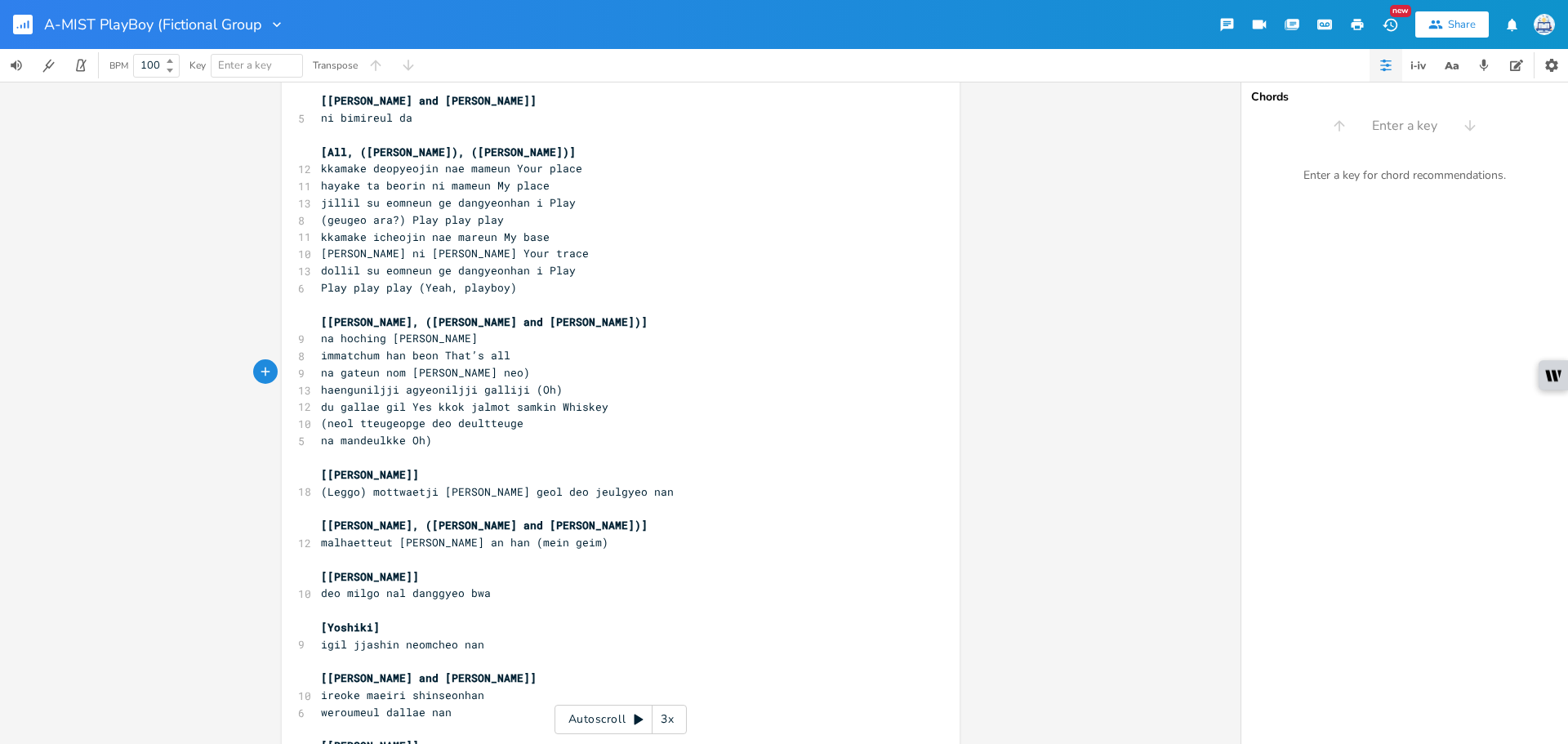
scroll to position [0, 4]
click at [402, 376] on span "na gateun (nom [PERSON_NAME] neo)" at bounding box center [428, 372] width 216 height 15
type textarea ")"
click at [463, 375] on span "na gateun (nom) [PERSON_NAME] neo)" at bounding box center [432, 372] width 223 height 15
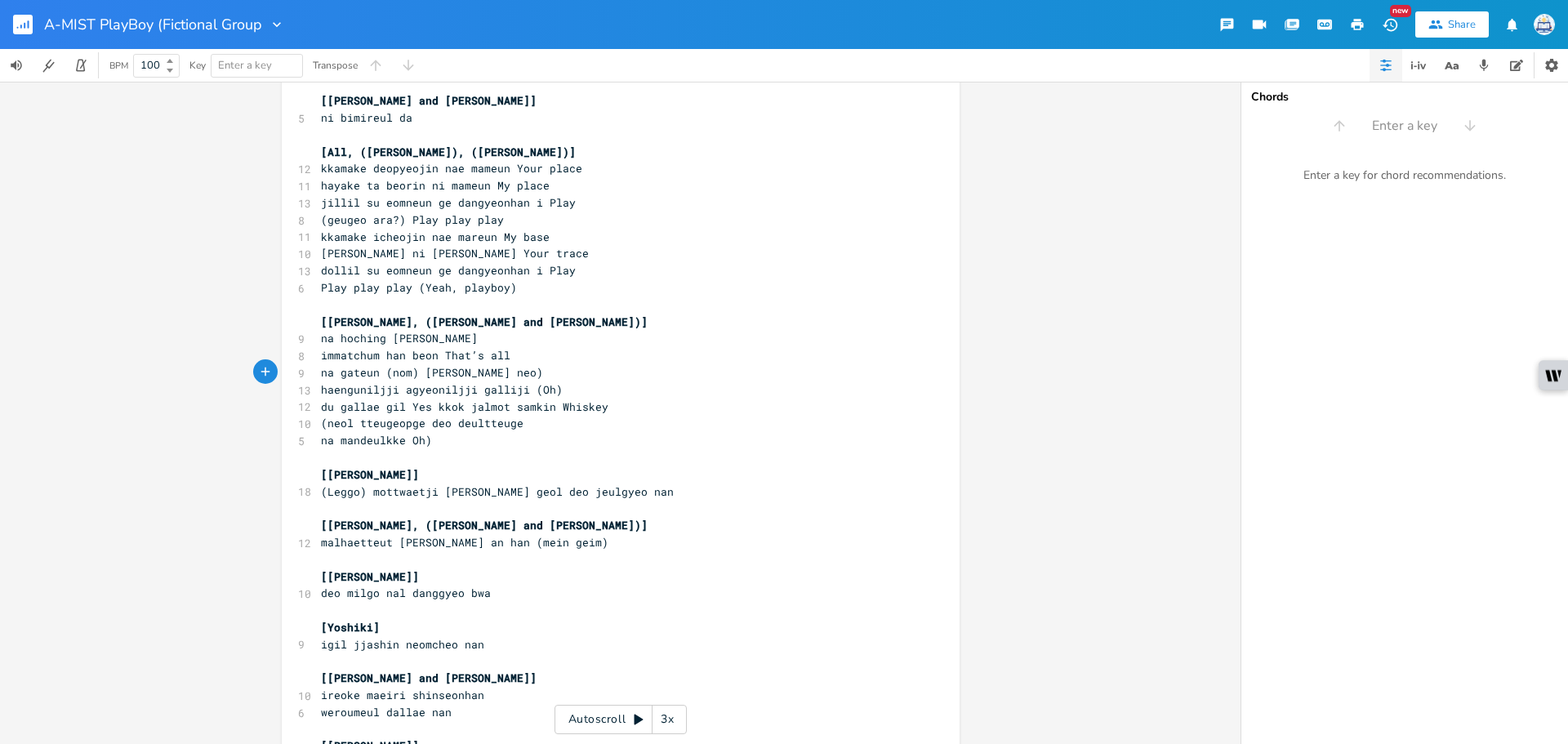
click at [482, 375] on span "na gateun (nom) [PERSON_NAME] neo)" at bounding box center [432, 372] width 223 height 15
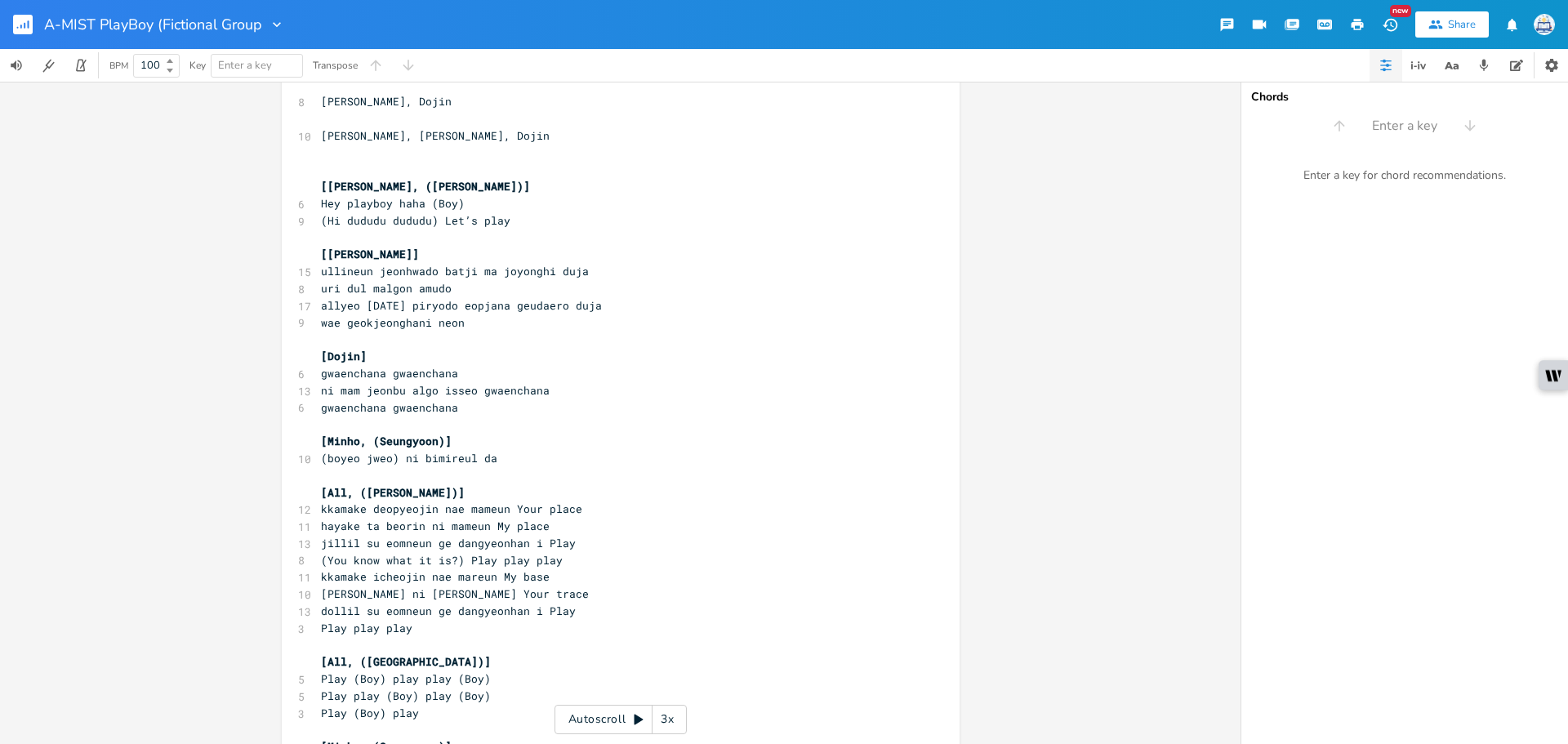
scroll to position [40, 0]
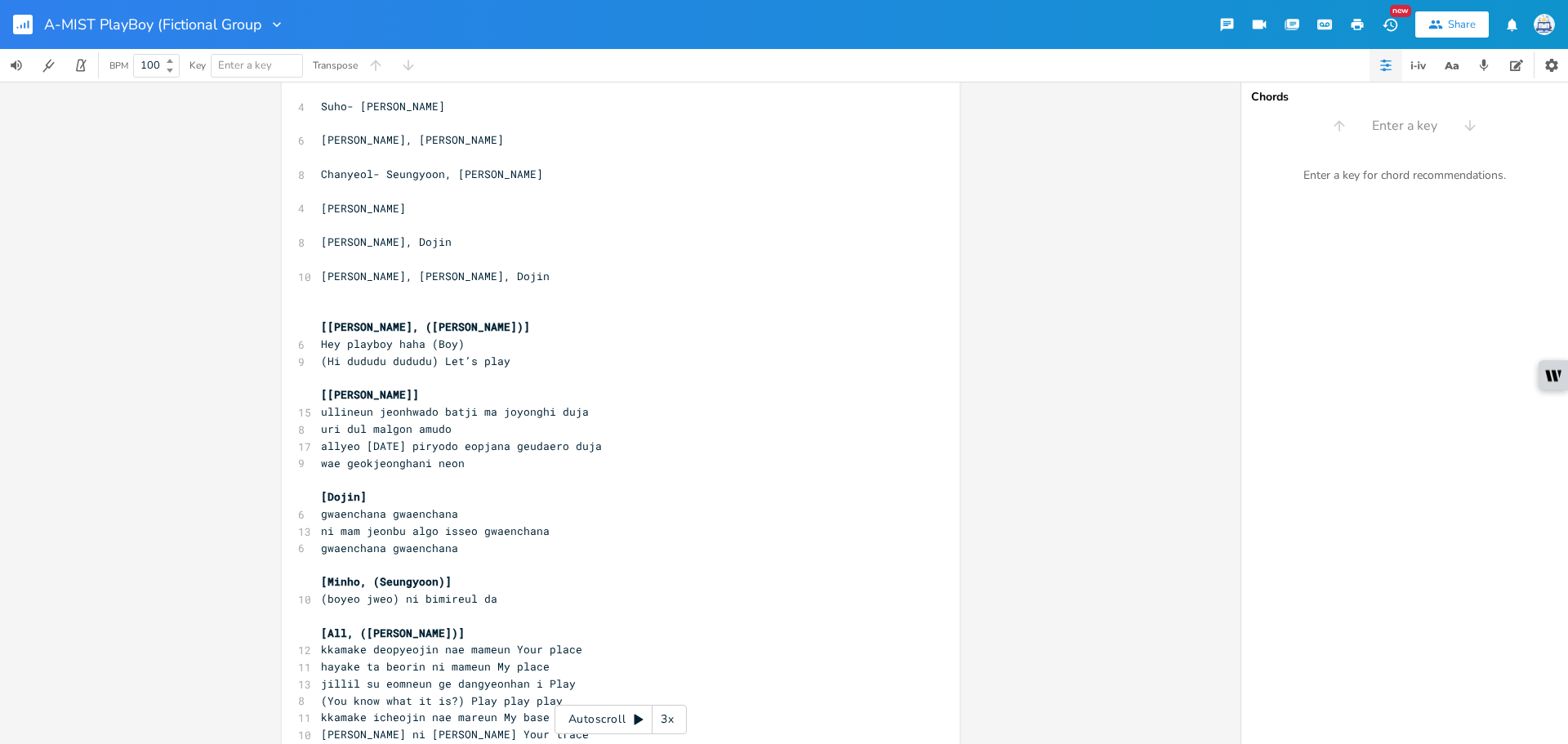
type textarea "("
click at [24, 36] on button "button" at bounding box center [29, 24] width 33 height 39
